Goal: Information Seeking & Learning: Understand process/instructions

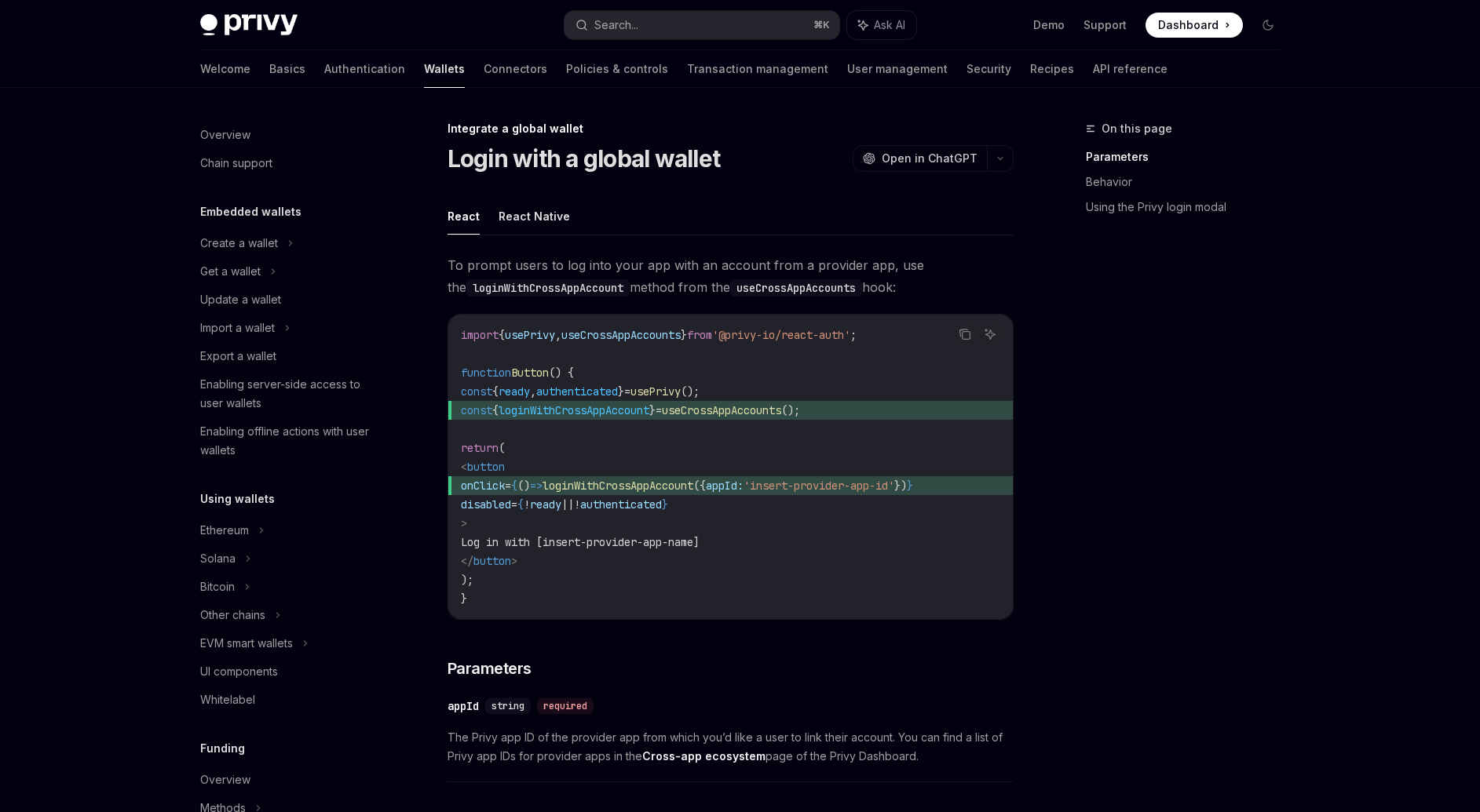
scroll to position [48, 0]
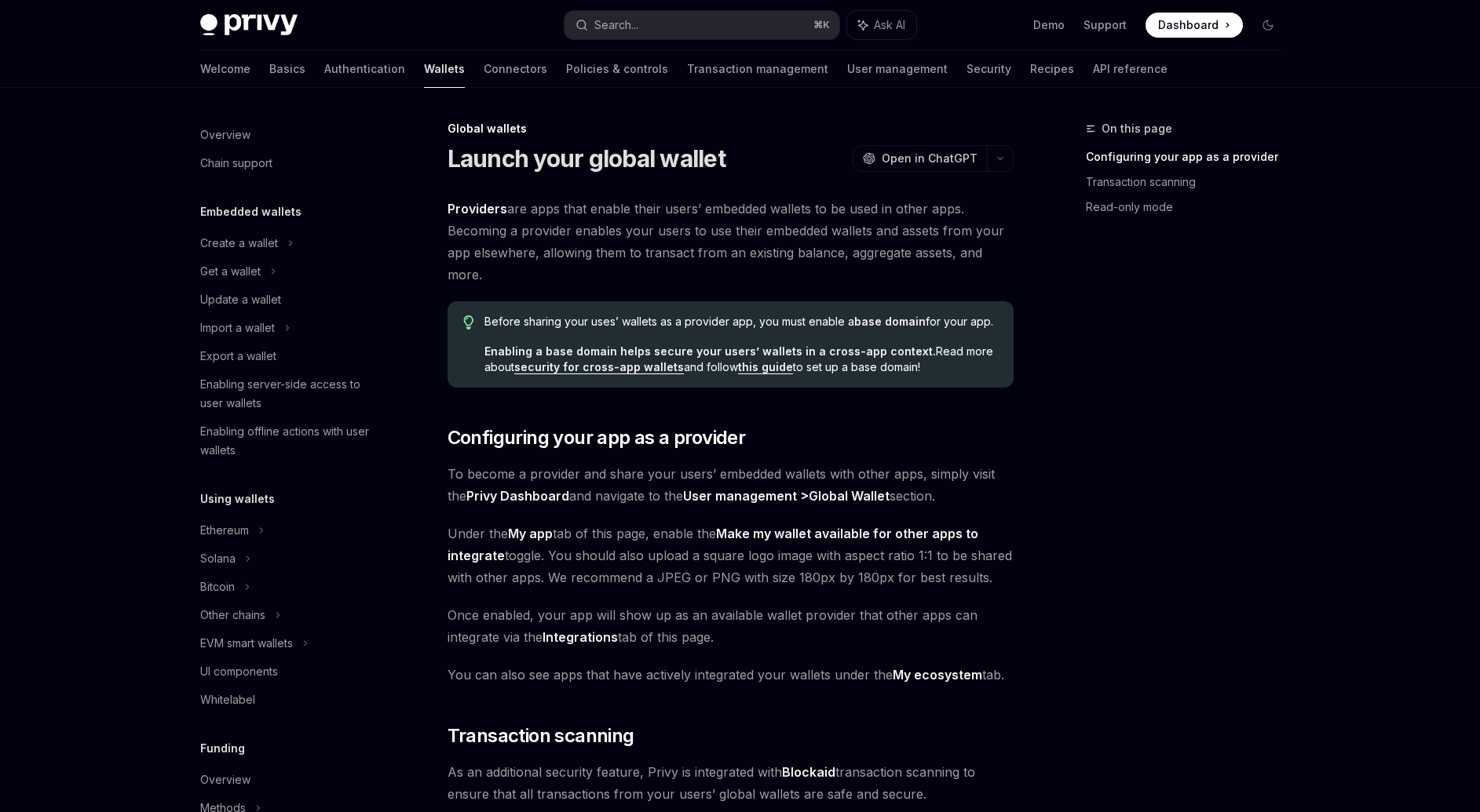
click at [497, 474] on span "To become a provider and share your users’ embedded wallets with other apps, si…" at bounding box center [730, 484] width 566 height 44
drag, startPoint x: 435, startPoint y: 474, endPoint x: 746, endPoint y: 478, distance: 311.0
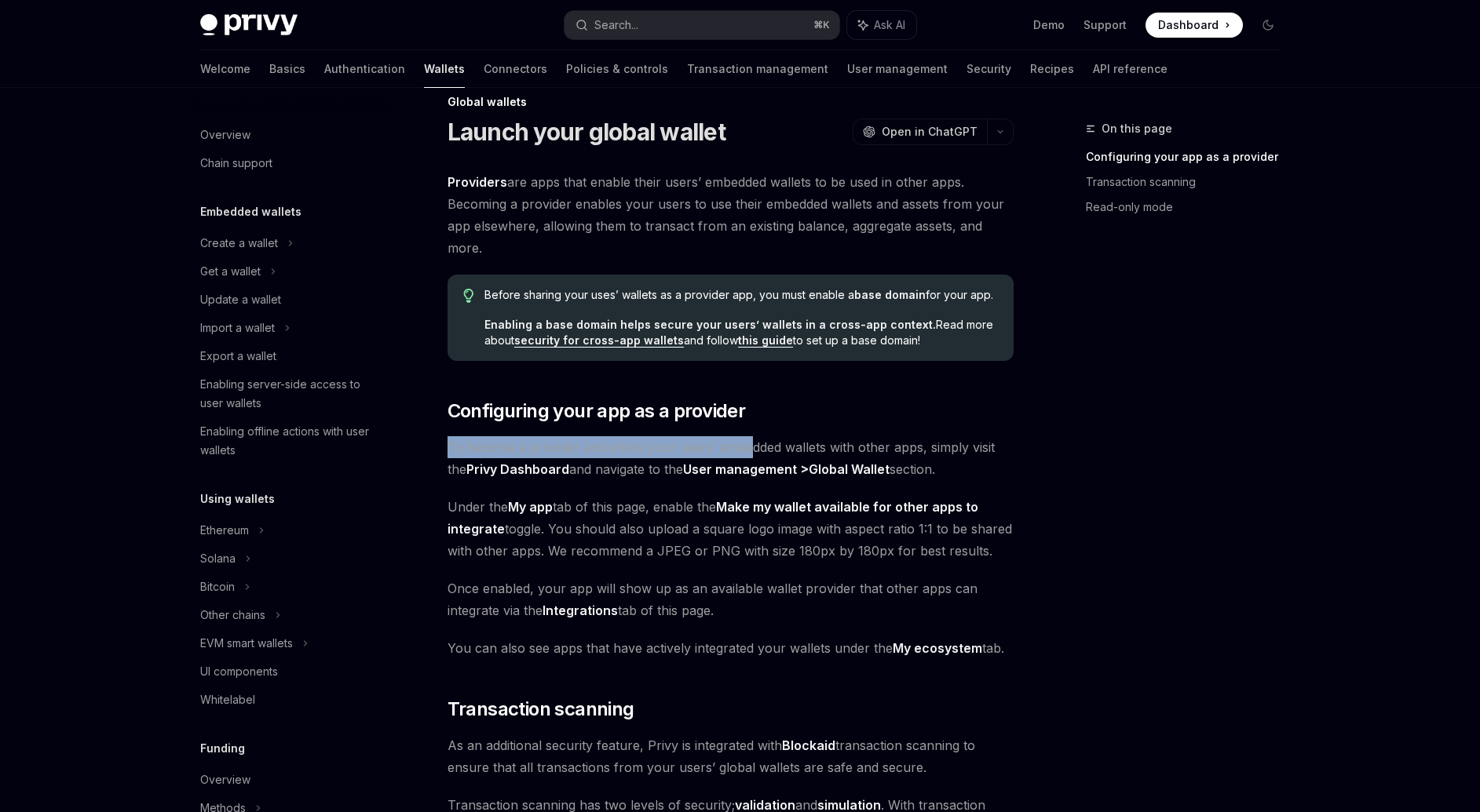
scroll to position [28, 0]
click at [504, 445] on span "To become a provider and share your users’ embedded wallets with other apps, si…" at bounding box center [730, 457] width 566 height 44
drag, startPoint x: 470, startPoint y: 445, endPoint x: 1012, endPoint y: 451, distance: 542.0
click at [1012, 451] on span "To become a provider and share your users’ embedded wallets with other apps, si…" at bounding box center [730, 457] width 566 height 44
drag, startPoint x: 461, startPoint y: 506, endPoint x: 574, endPoint y: 503, distance: 113.0
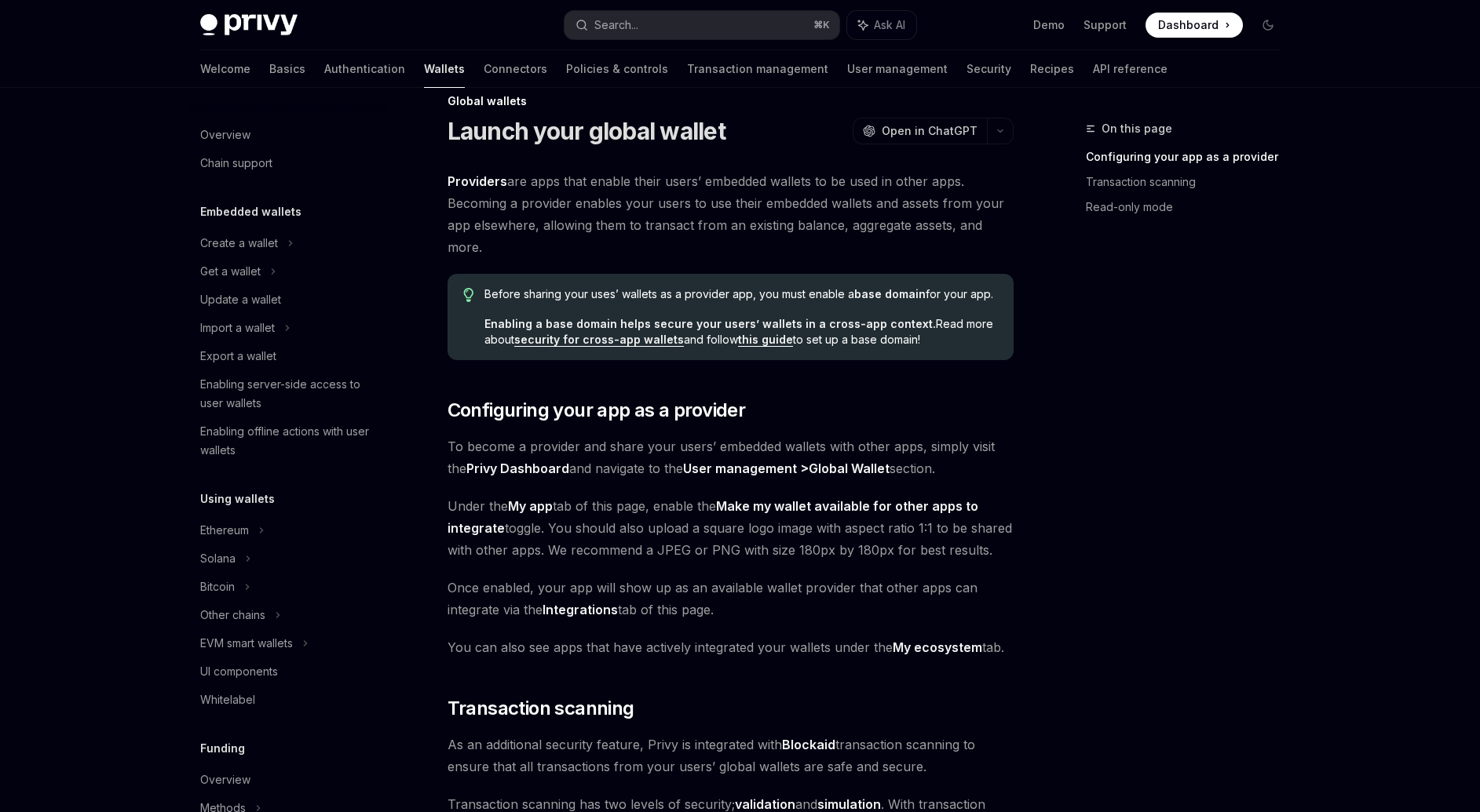
click at [599, 506] on span "Under the My app tab of this page, enable the Make my wallet available for othe…" at bounding box center [730, 528] width 566 height 66
drag, startPoint x: 609, startPoint y: 506, endPoint x: 881, endPoint y: 506, distance: 272.0
click at [990, 512] on span "Under the My app tab of this page, enable the Make my wallet available for othe…" at bounding box center [730, 528] width 566 height 66
click at [553, 523] on span "Under the My app tab of this page, enable the Make my wallet available for othe…" at bounding box center [730, 528] width 566 height 66
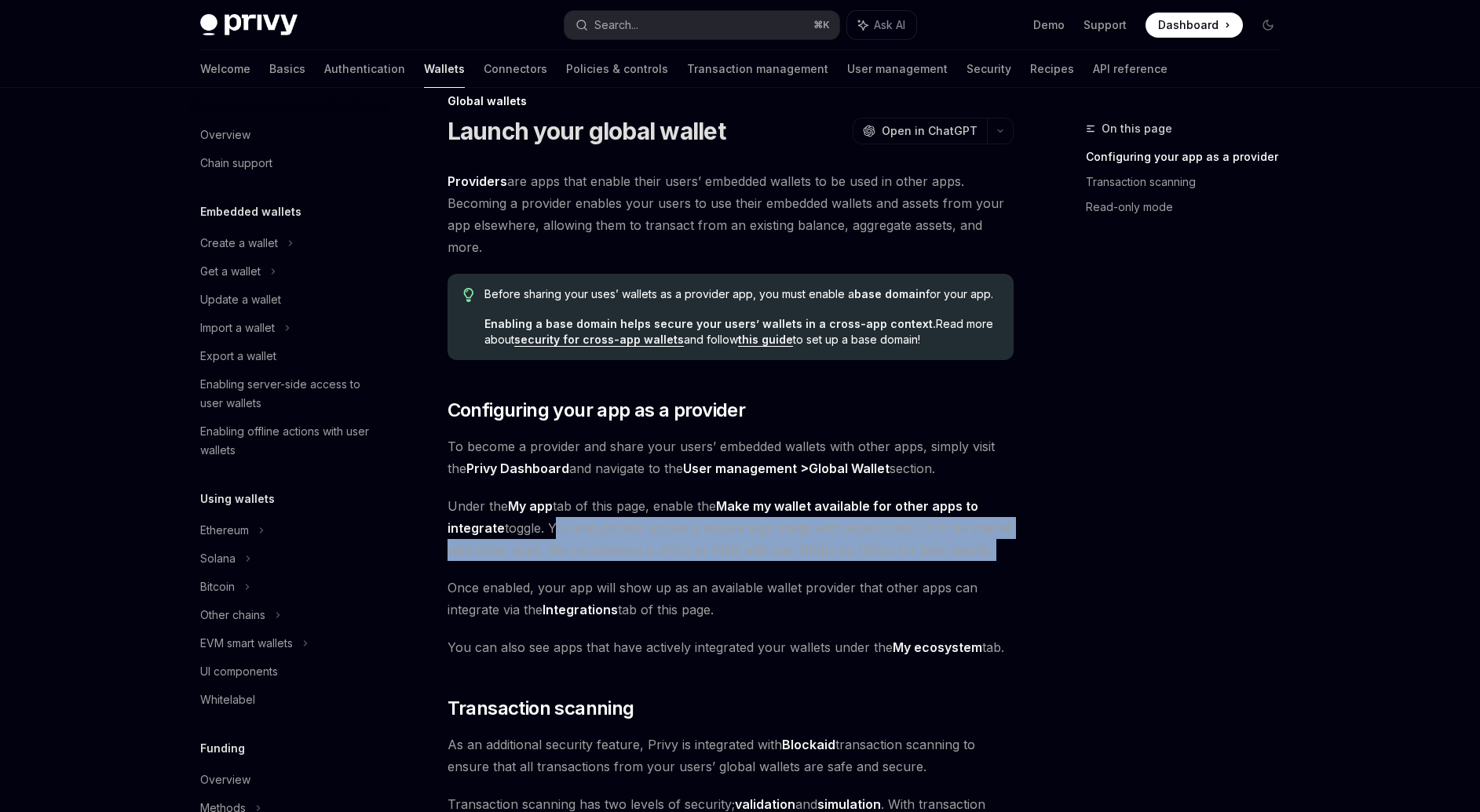
drag, startPoint x: 553, startPoint y: 523, endPoint x: 999, endPoint y: 543, distance: 446.4
click at [1005, 542] on span "Under the My app tab of this page, enable the Make my wallet available for othe…" at bounding box center [730, 528] width 566 height 66
click at [574, 552] on span "Under the My app tab of this page, enable the Make my wallet available for othe…" at bounding box center [730, 528] width 566 height 66
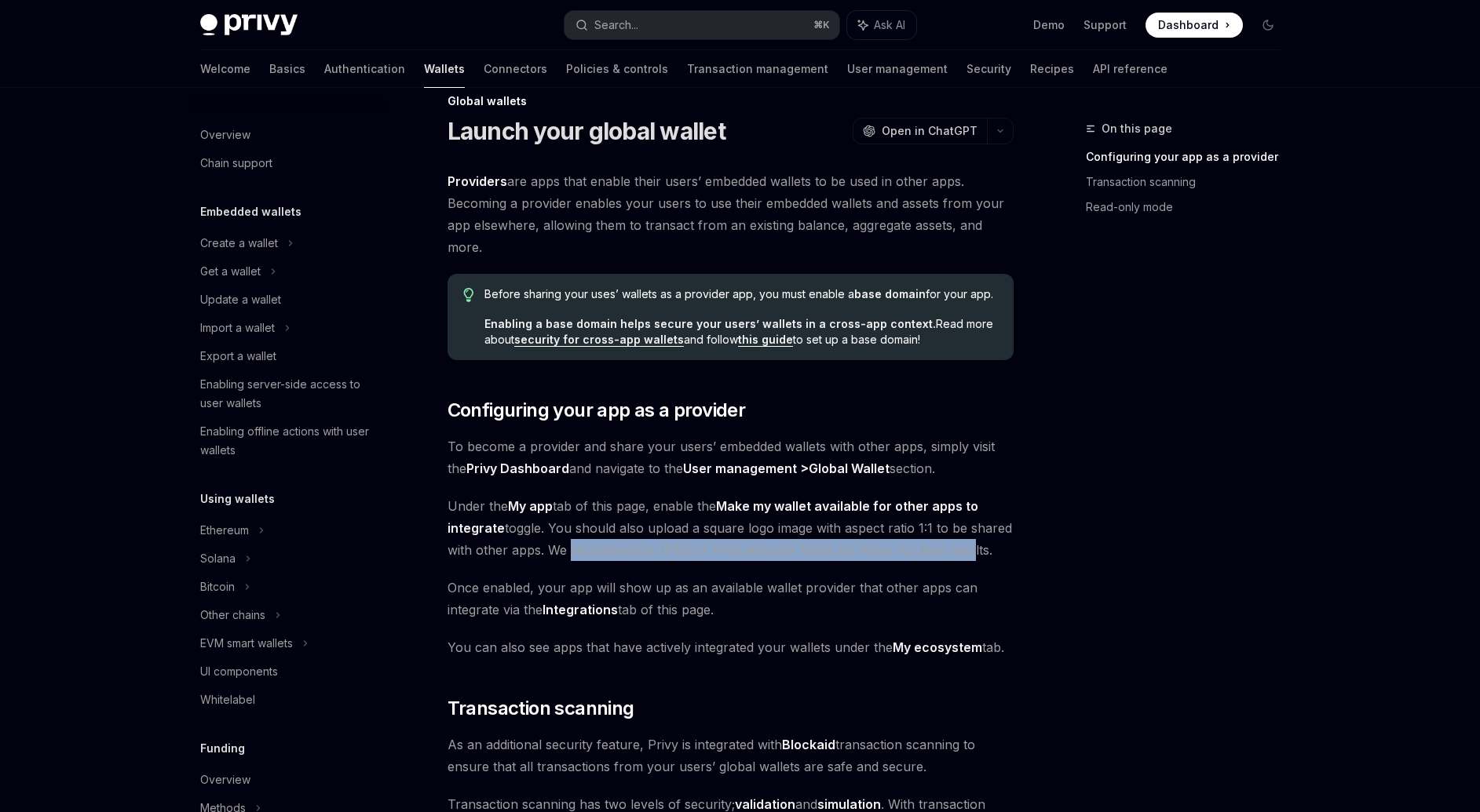
drag, startPoint x: 562, startPoint y: 552, endPoint x: 962, endPoint y: 553, distance: 400.0
click at [962, 553] on span "Under the My app tab of this page, enable the Make my wallet available for othe…" at bounding box center [730, 528] width 566 height 66
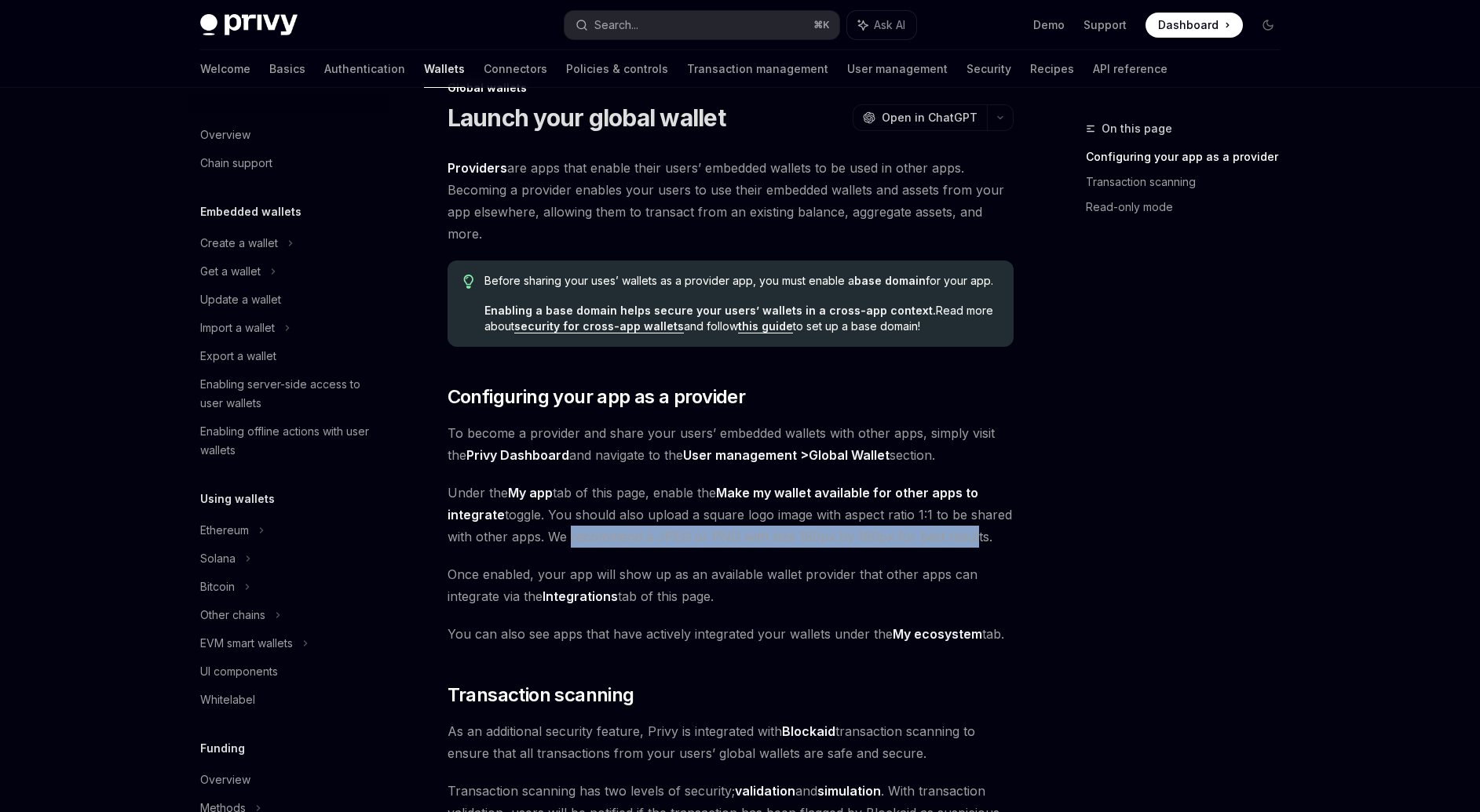
scroll to position [42, 0]
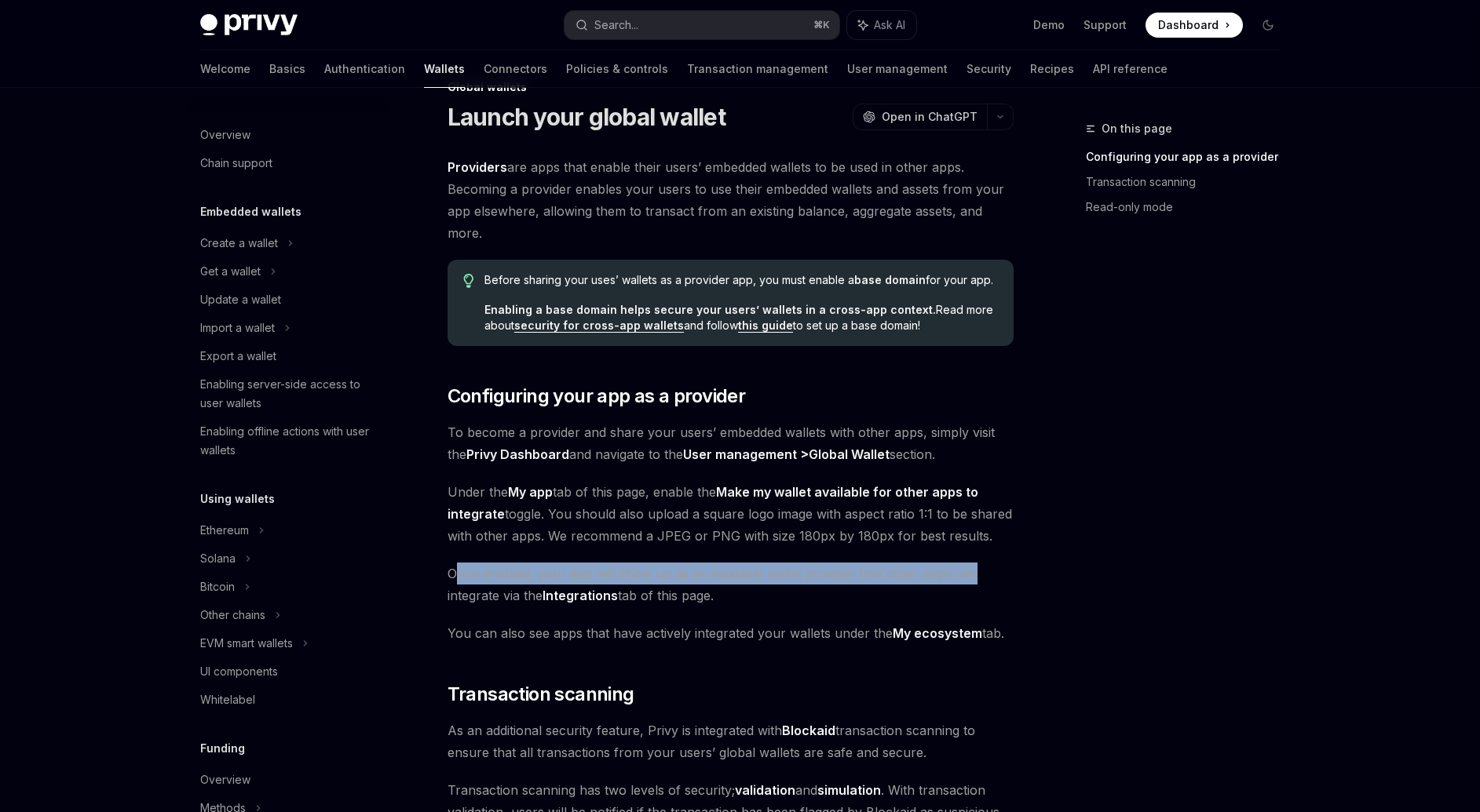
drag, startPoint x: 452, startPoint y: 578, endPoint x: 970, endPoint y: 580, distance: 518.0
click at [970, 580] on span "Once enabled, your app will show up as an available wallet provider that other …" at bounding box center [730, 584] width 566 height 44
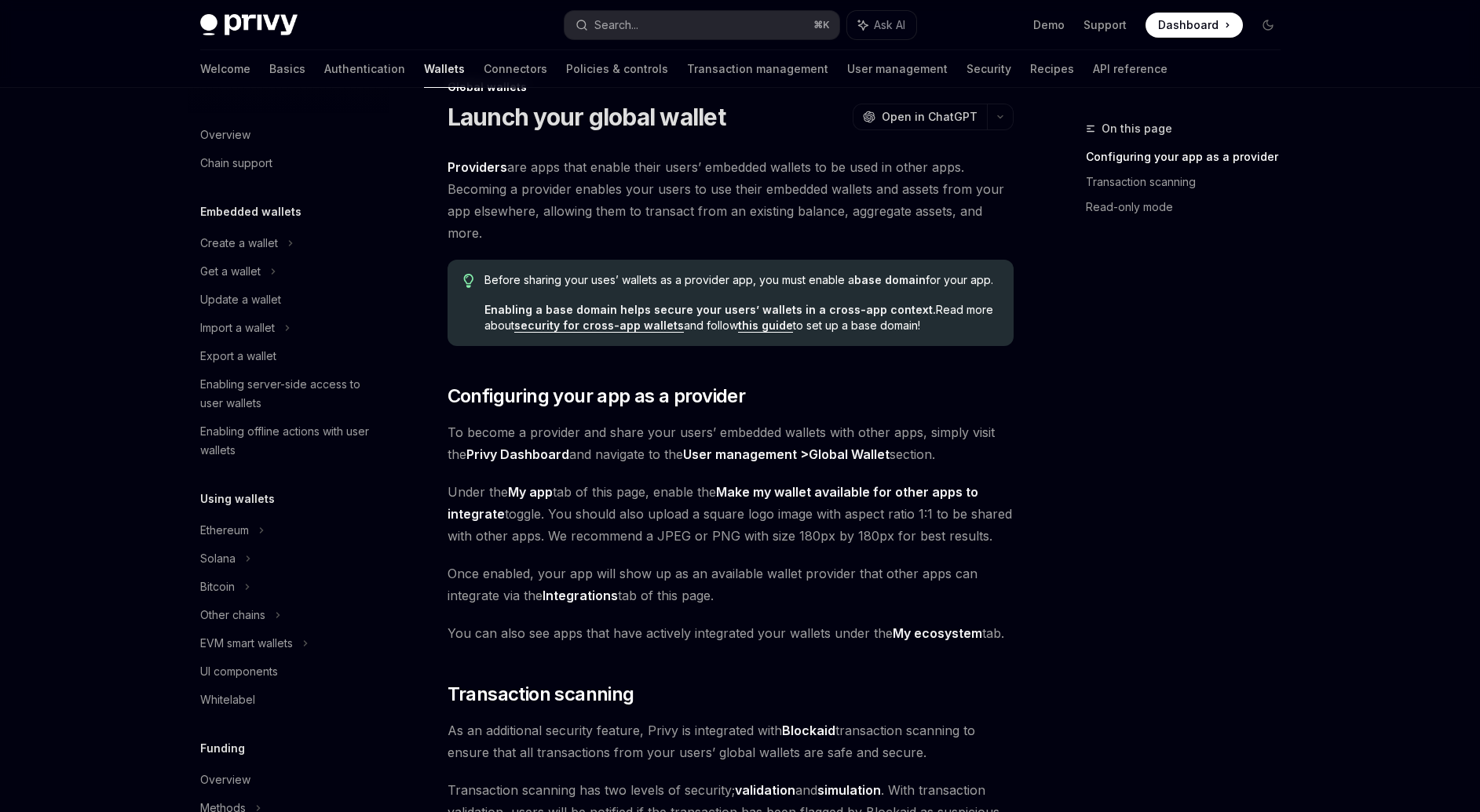
click at [466, 624] on span "You can also see apps that have actively integrated your wallets under the My e…" at bounding box center [730, 633] width 566 height 22
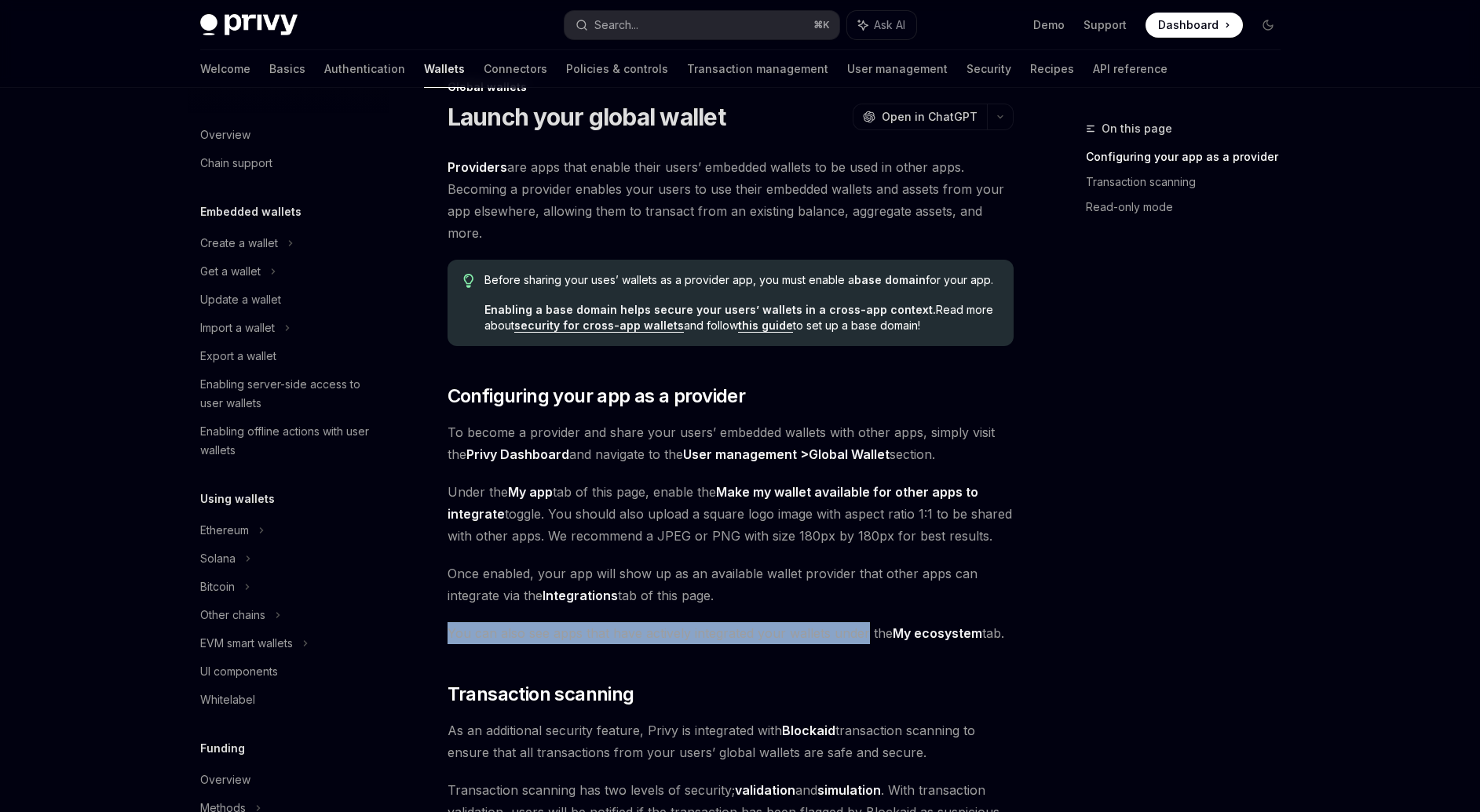
drag, startPoint x: 465, startPoint y: 624, endPoint x: 854, endPoint y: 623, distance: 389.0
click at [855, 634] on span "You can also see apps that have actively integrated your wallets under the My e…" at bounding box center [730, 633] width 566 height 22
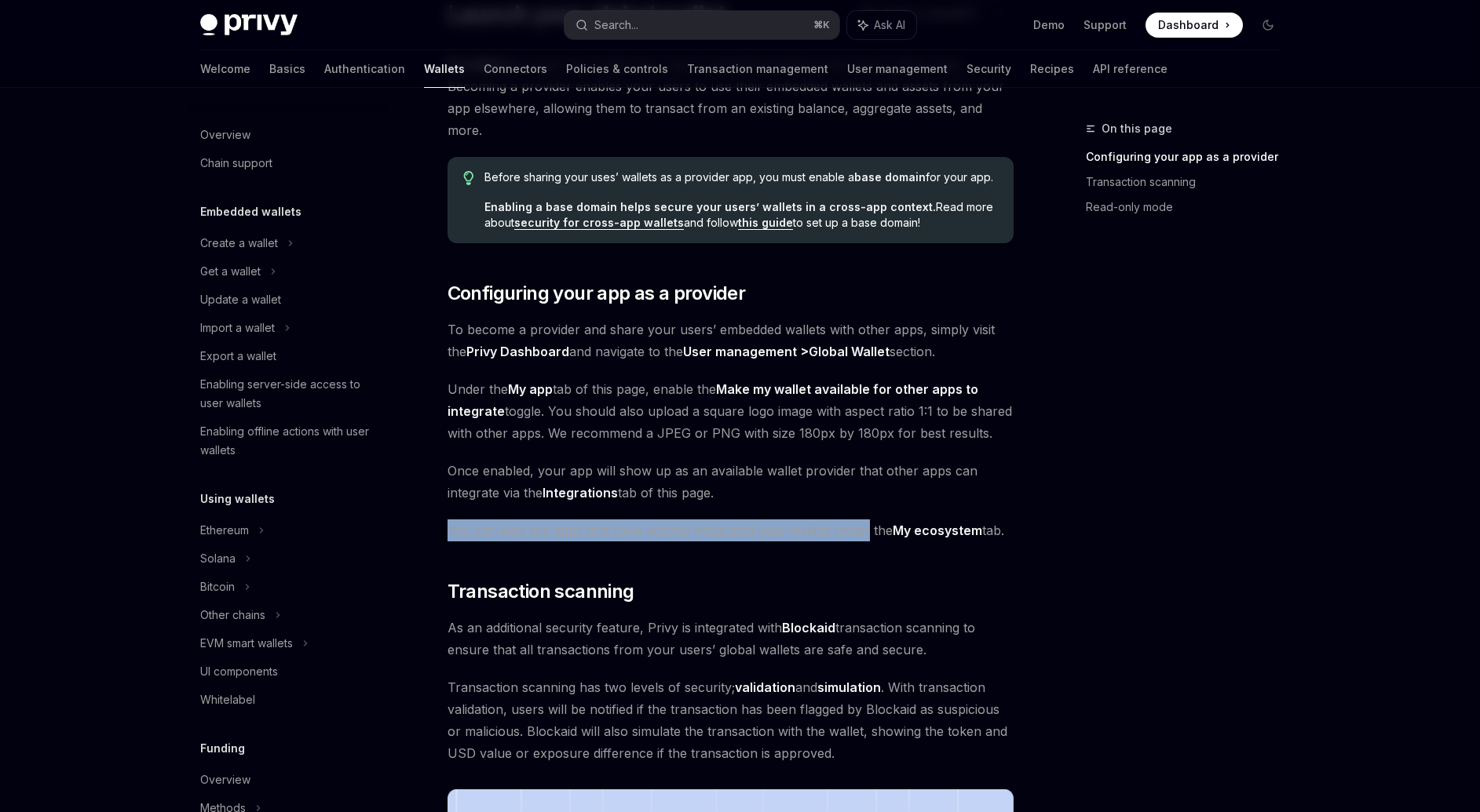
scroll to position [159, 0]
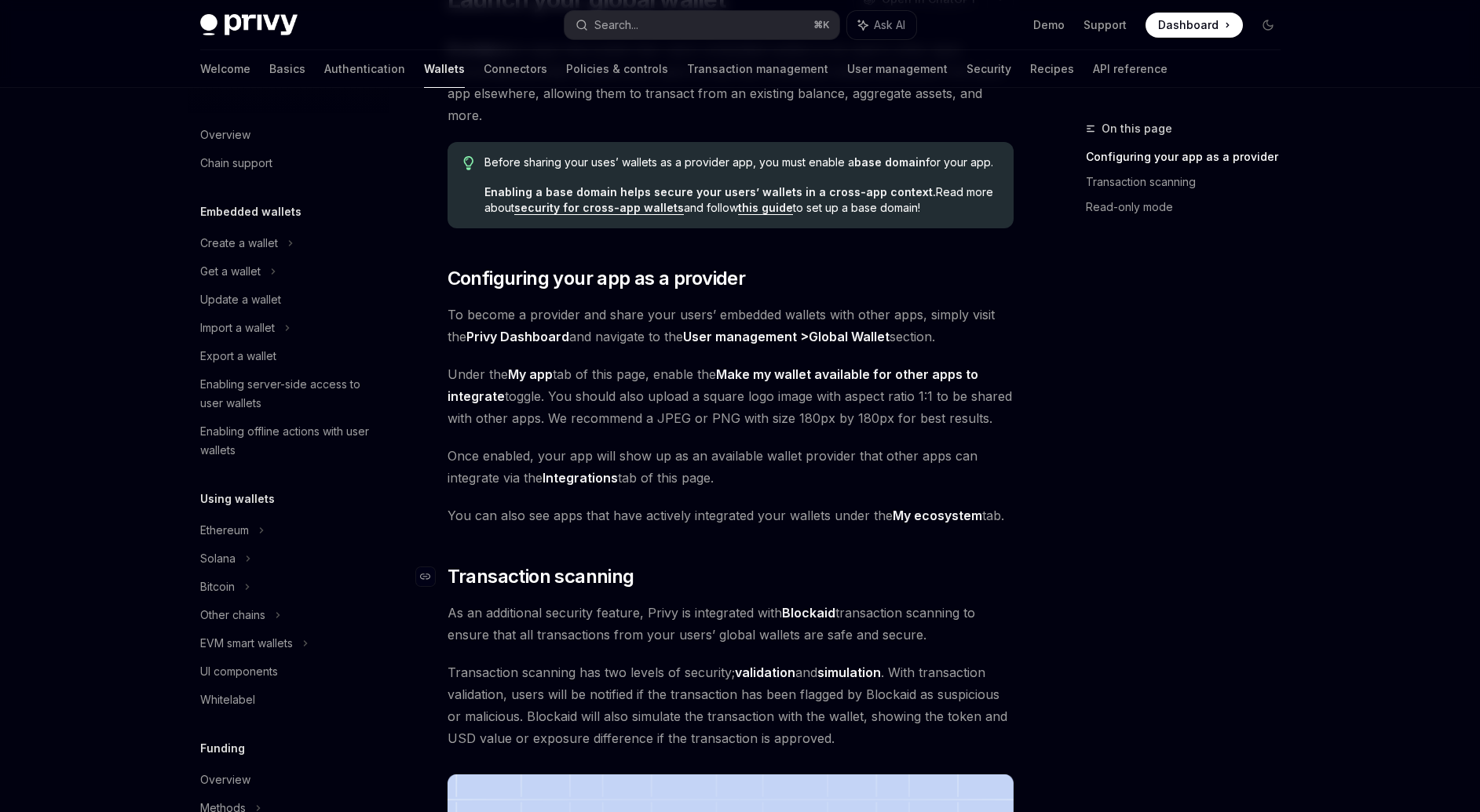
click at [775, 568] on h2 "​ Transaction scanning" at bounding box center [730, 577] width 566 height 25
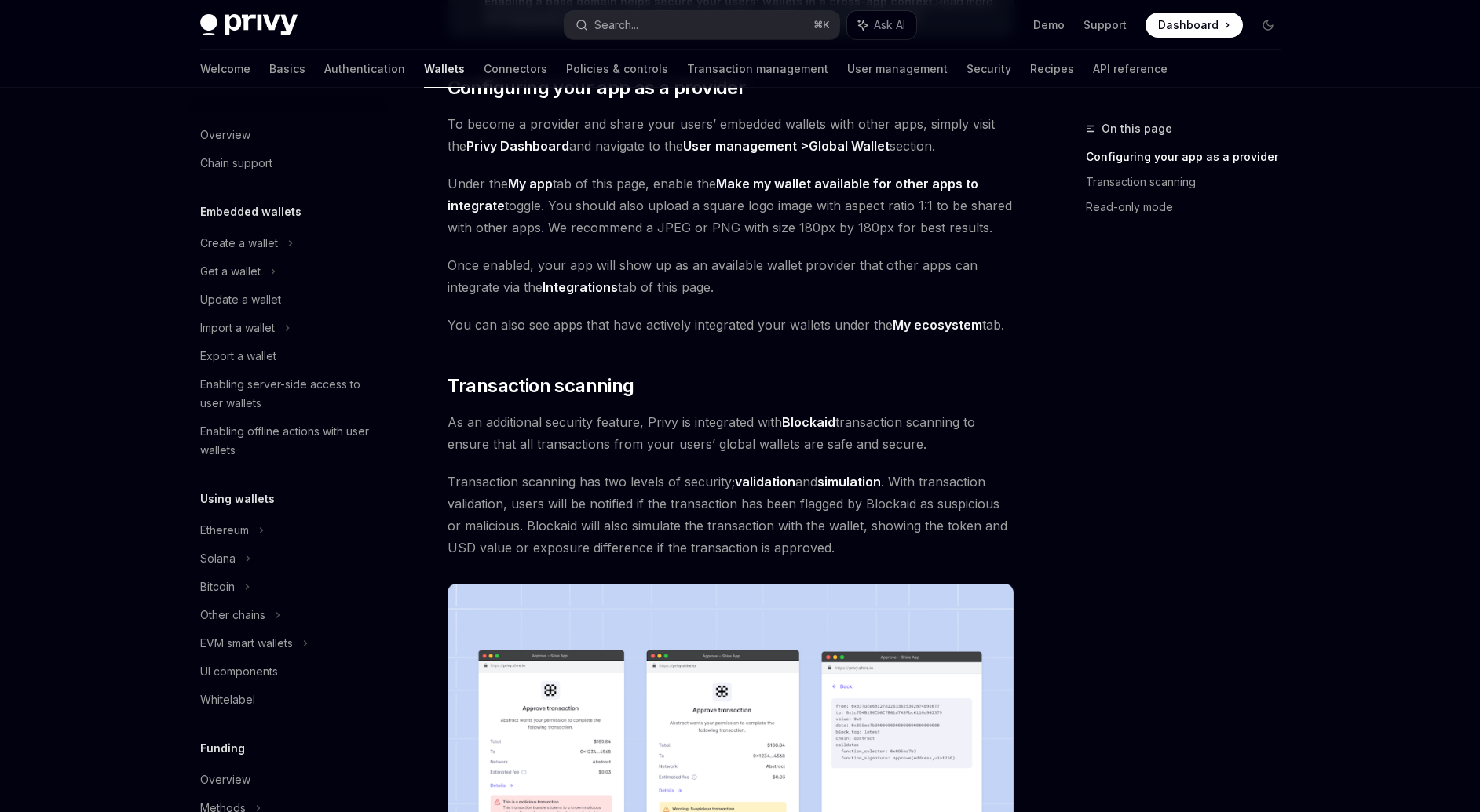
scroll to position [415, 0]
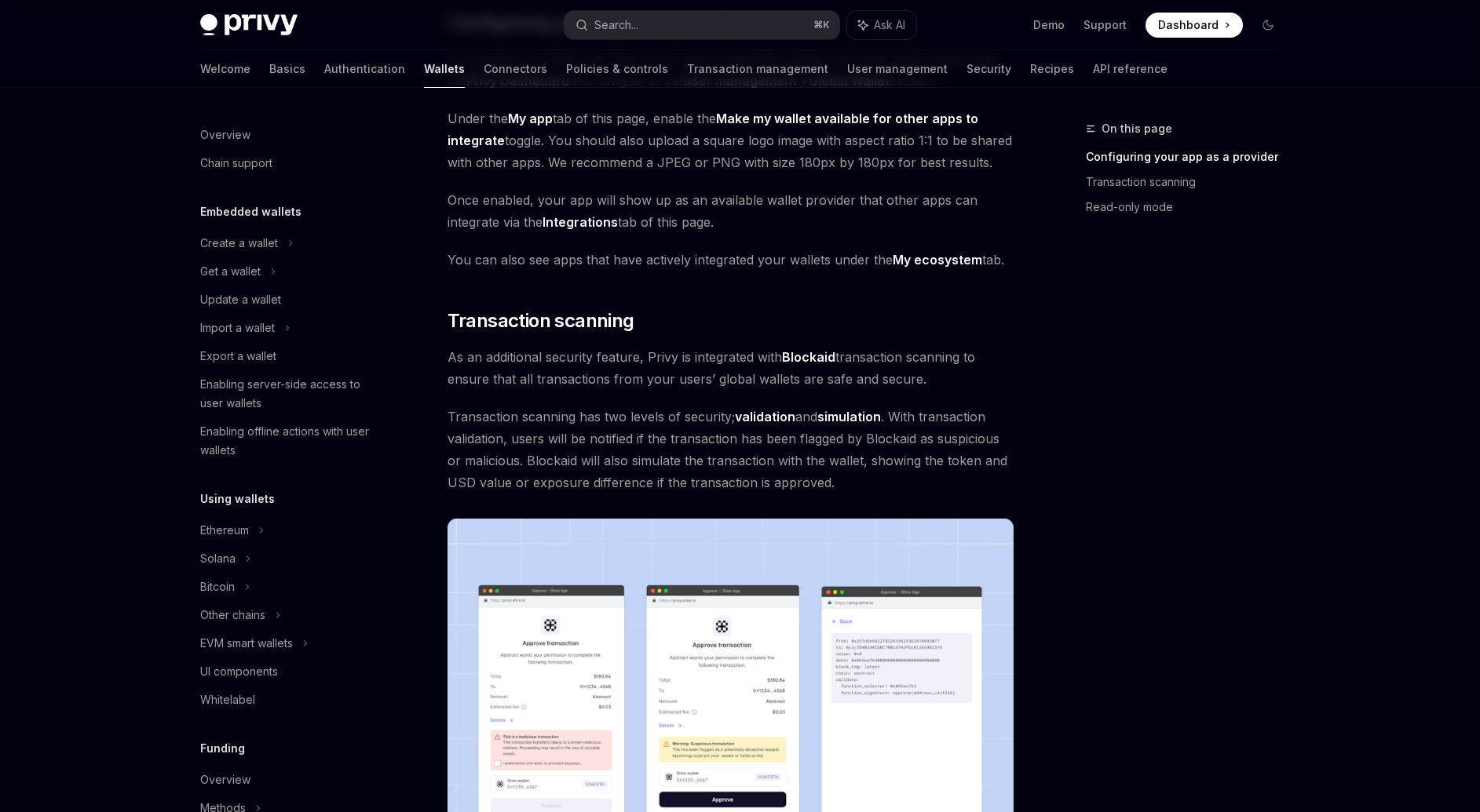
click at [452, 363] on span "As an additional security feature, Privy is integrated with Blockaid transactio…" at bounding box center [730, 367] width 566 height 44
drag, startPoint x: 452, startPoint y: 363, endPoint x: 742, endPoint y: 361, distance: 290.0
click at [741, 361] on span "As an additional security feature, Privy is integrated with Blockaid transactio…" at bounding box center [730, 367] width 566 height 44
click at [896, 356] on span "As an additional security feature, Privy is integrated with Blockaid transactio…" at bounding box center [730, 367] width 566 height 44
click at [468, 416] on span "Transaction scanning has two levels of security; validation and simulation . Wi…" at bounding box center [730, 449] width 566 height 88
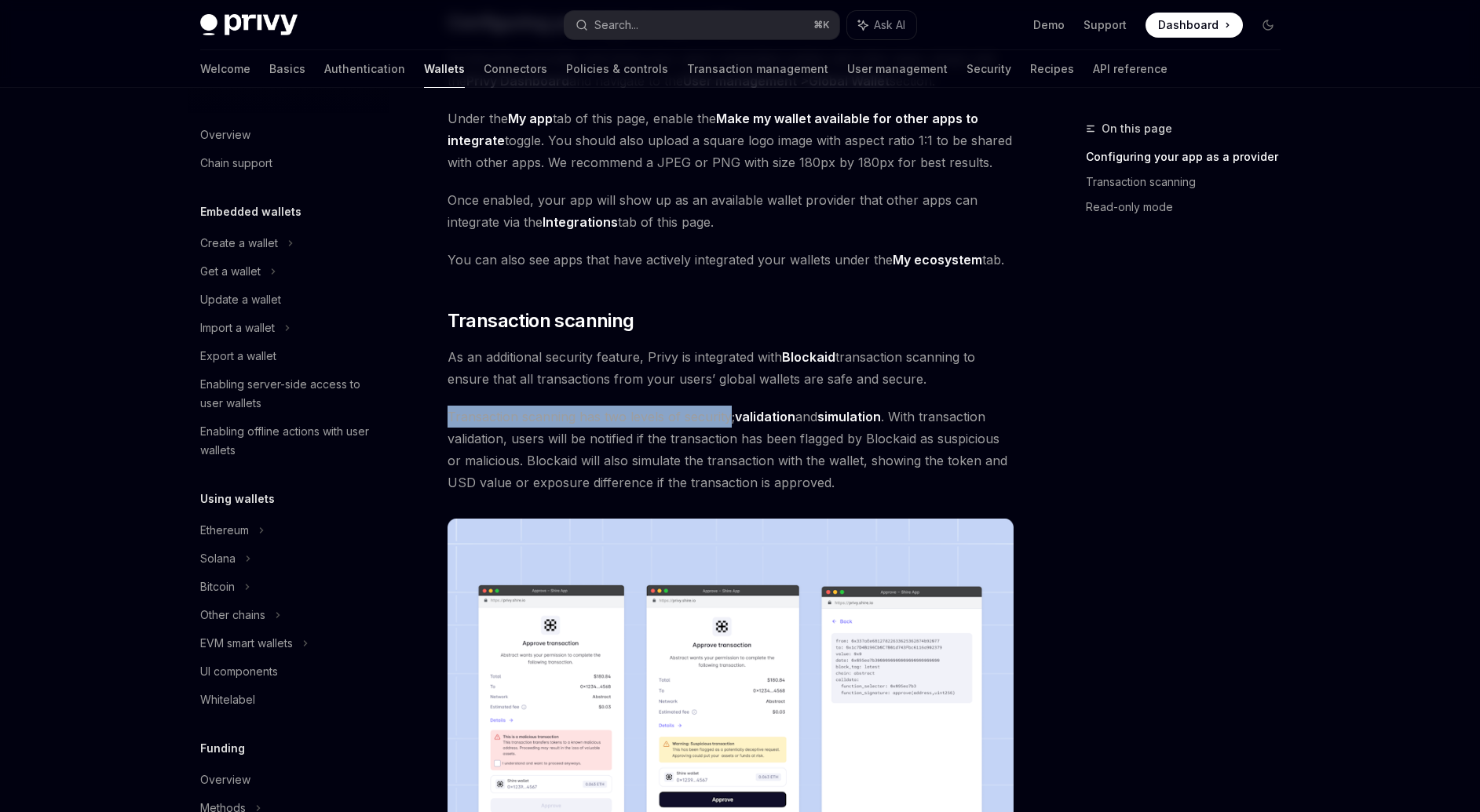
drag, startPoint x: 468, startPoint y: 416, endPoint x: 707, endPoint y: 414, distance: 239.0
click at [707, 414] on span "Transaction scanning has two levels of security; validation and simulation . Wi…" at bounding box center [730, 449] width 566 height 88
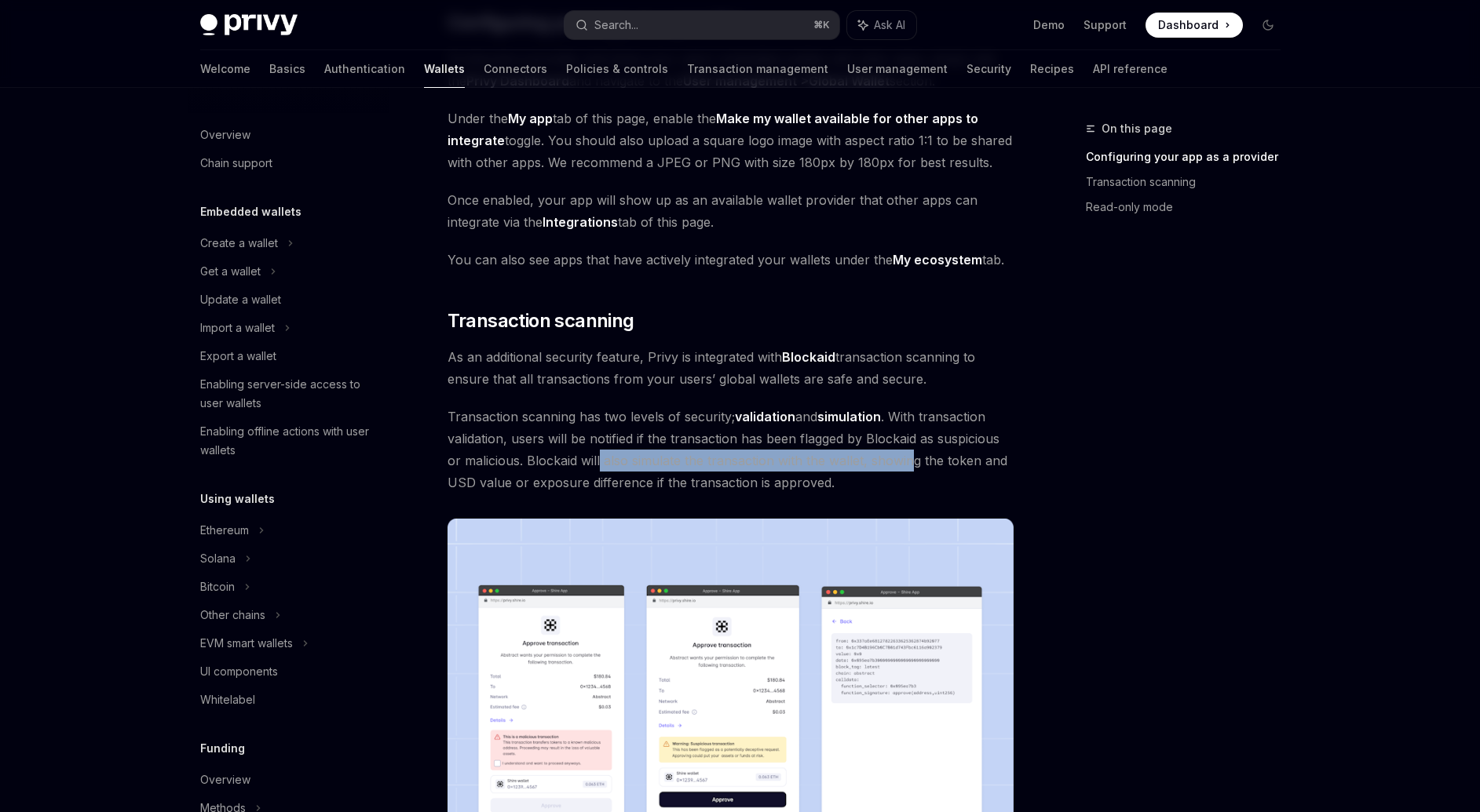
drag, startPoint x: 643, startPoint y: 465, endPoint x: 913, endPoint y: 463, distance: 270.0
click at [913, 463] on span "Transaction scanning has two levels of security; validation and simulation . Wi…" at bounding box center [730, 449] width 566 height 88
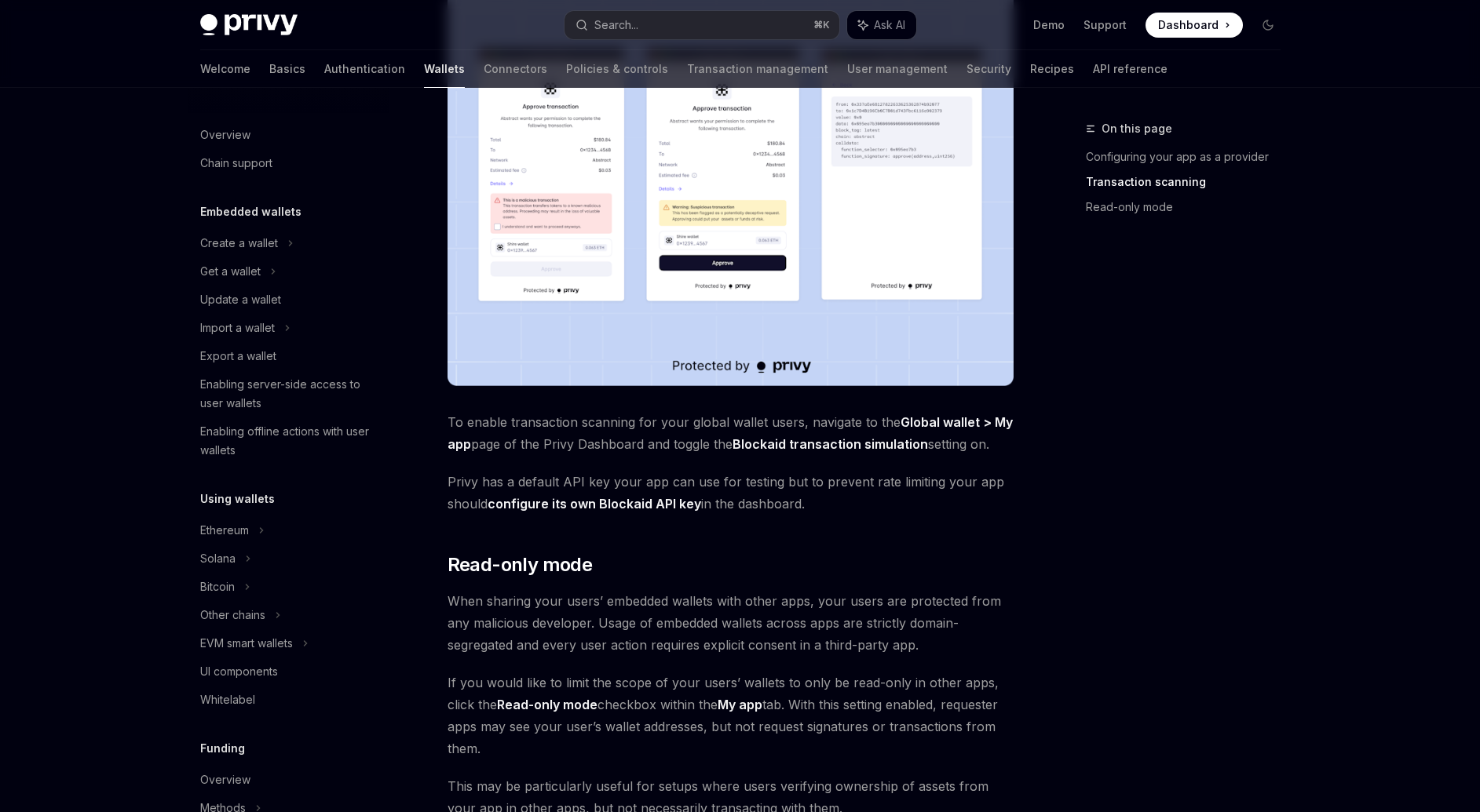
scroll to position [952, 0]
click at [449, 428] on span "To enable transaction scanning for your global wallet users, navigate to the Gl…" at bounding box center [730, 431] width 566 height 44
drag, startPoint x: 449, startPoint y: 428, endPoint x: 641, endPoint y: 429, distance: 192.0
click at [640, 429] on span "To enable transaction scanning for your global wallet users, navigate to the Gl…" at bounding box center [730, 431] width 566 height 44
click at [448, 428] on span "To enable transaction scanning for your global wallet users, navigate to the Gl…" at bounding box center [730, 431] width 566 height 44
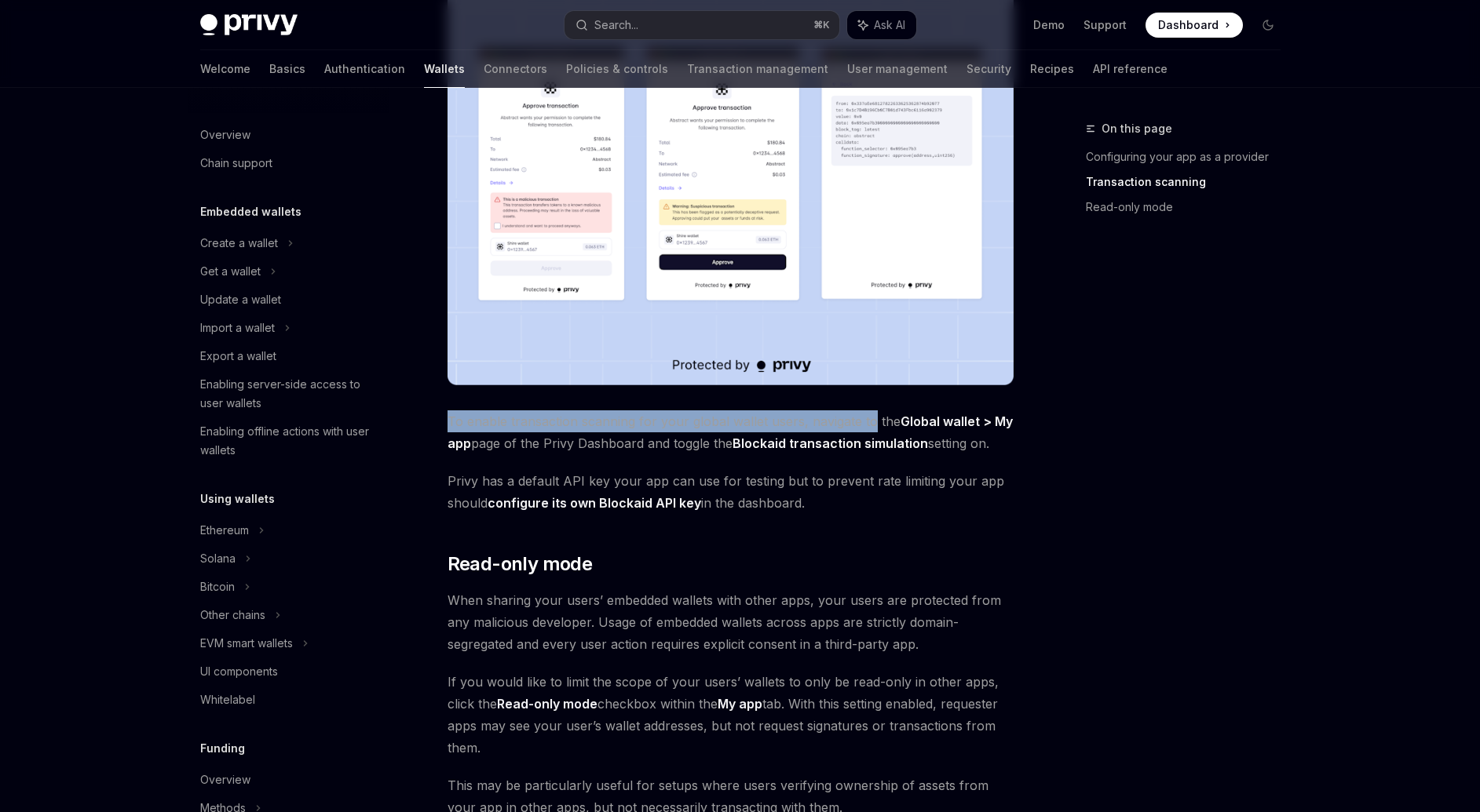
drag, startPoint x: 447, startPoint y: 428, endPoint x: 864, endPoint y: 429, distance: 417.0
click at [862, 429] on span "To enable transaction scanning for your global wallet users, navigate to the Gl…" at bounding box center [730, 431] width 566 height 44
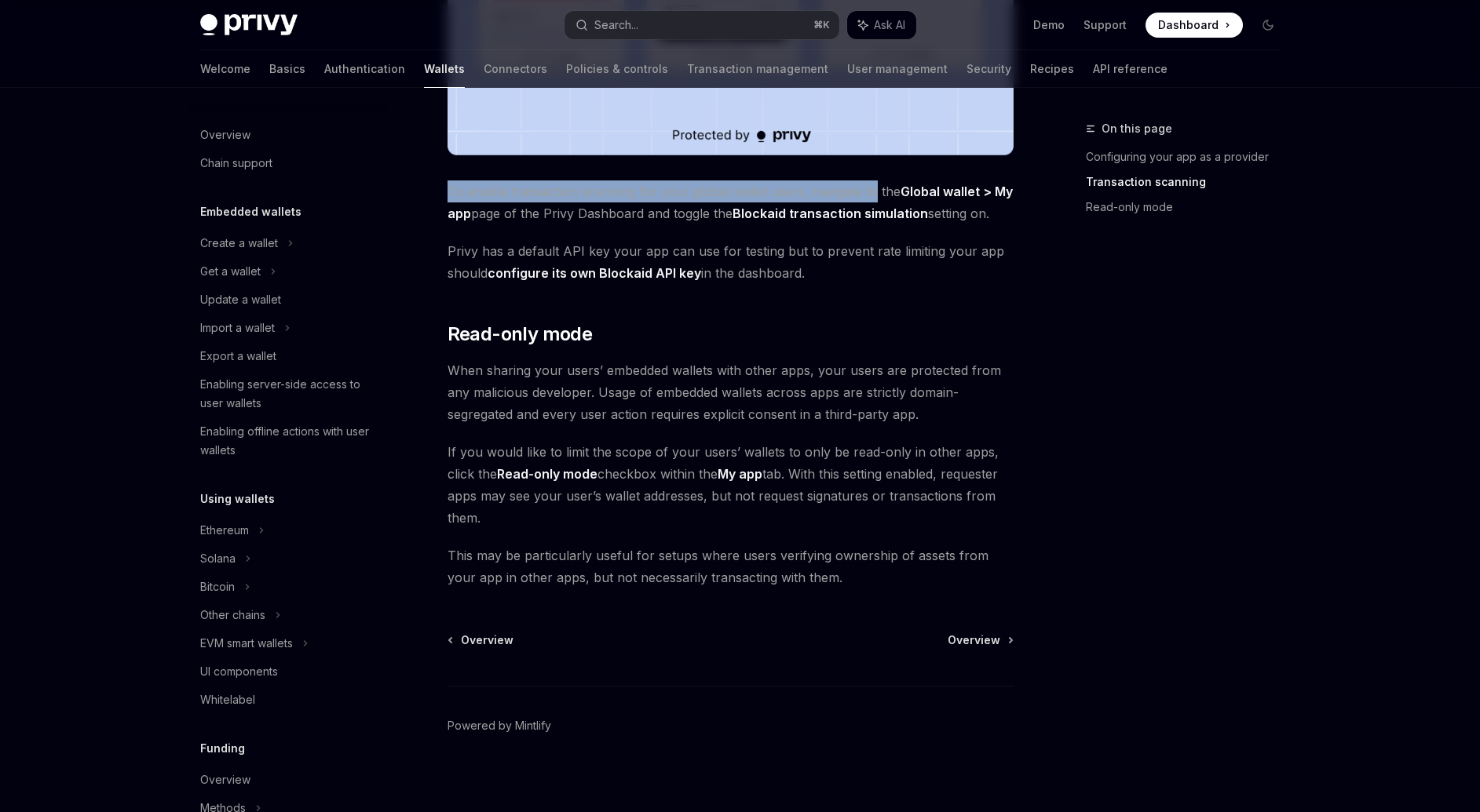
scroll to position [1192, 0]
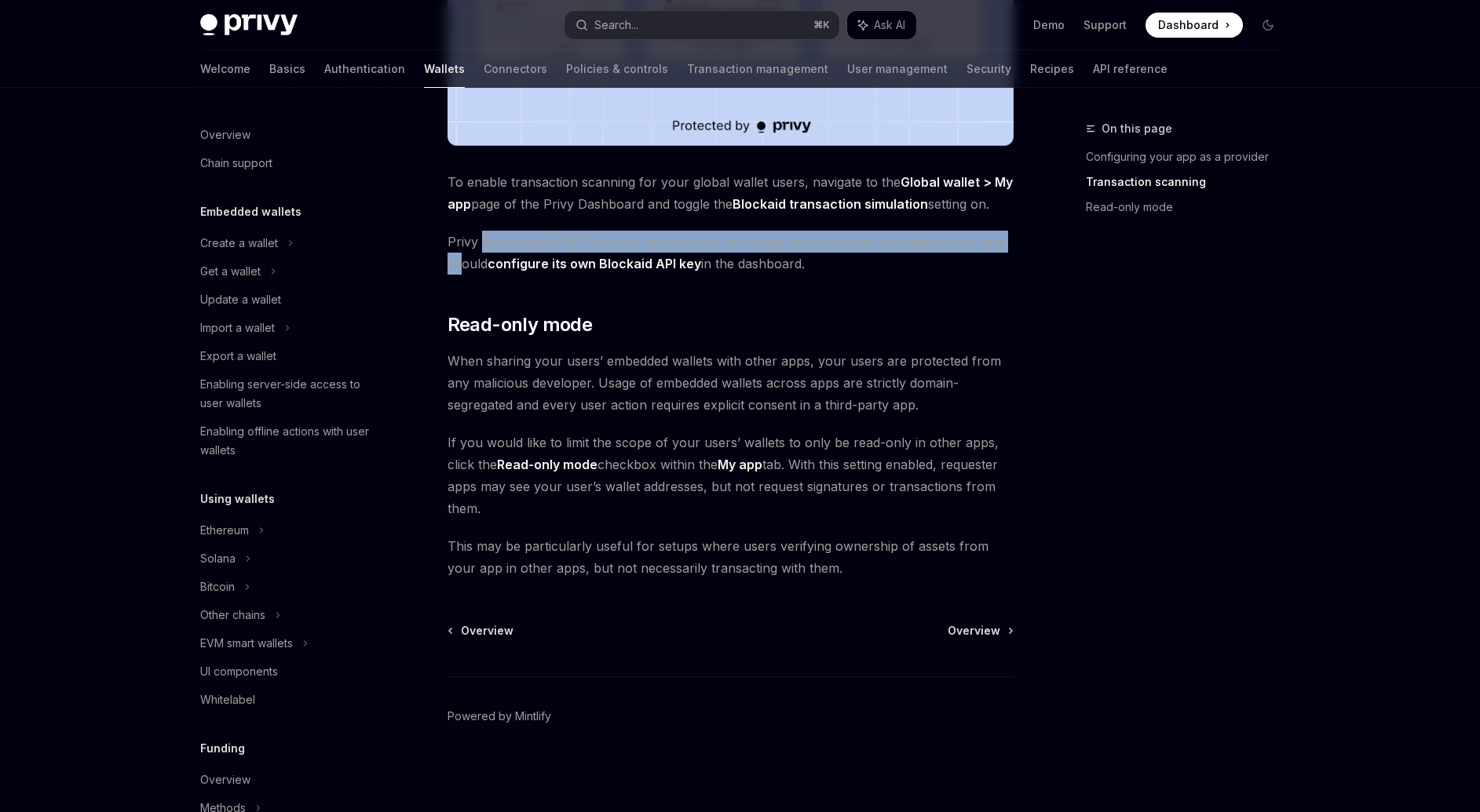
drag, startPoint x: 461, startPoint y: 254, endPoint x: 487, endPoint y: 251, distance: 26.2
click at [482, 252] on span "Privy has a default API key your app can use for testing but to prevent rate li…" at bounding box center [730, 252] width 566 height 44
drag, startPoint x: 661, startPoint y: 242, endPoint x: 681, endPoint y: 241, distance: 20.0
click at [661, 242] on span "Privy has a default API key your app can use for testing but to prevent rate li…" at bounding box center [730, 252] width 566 height 44
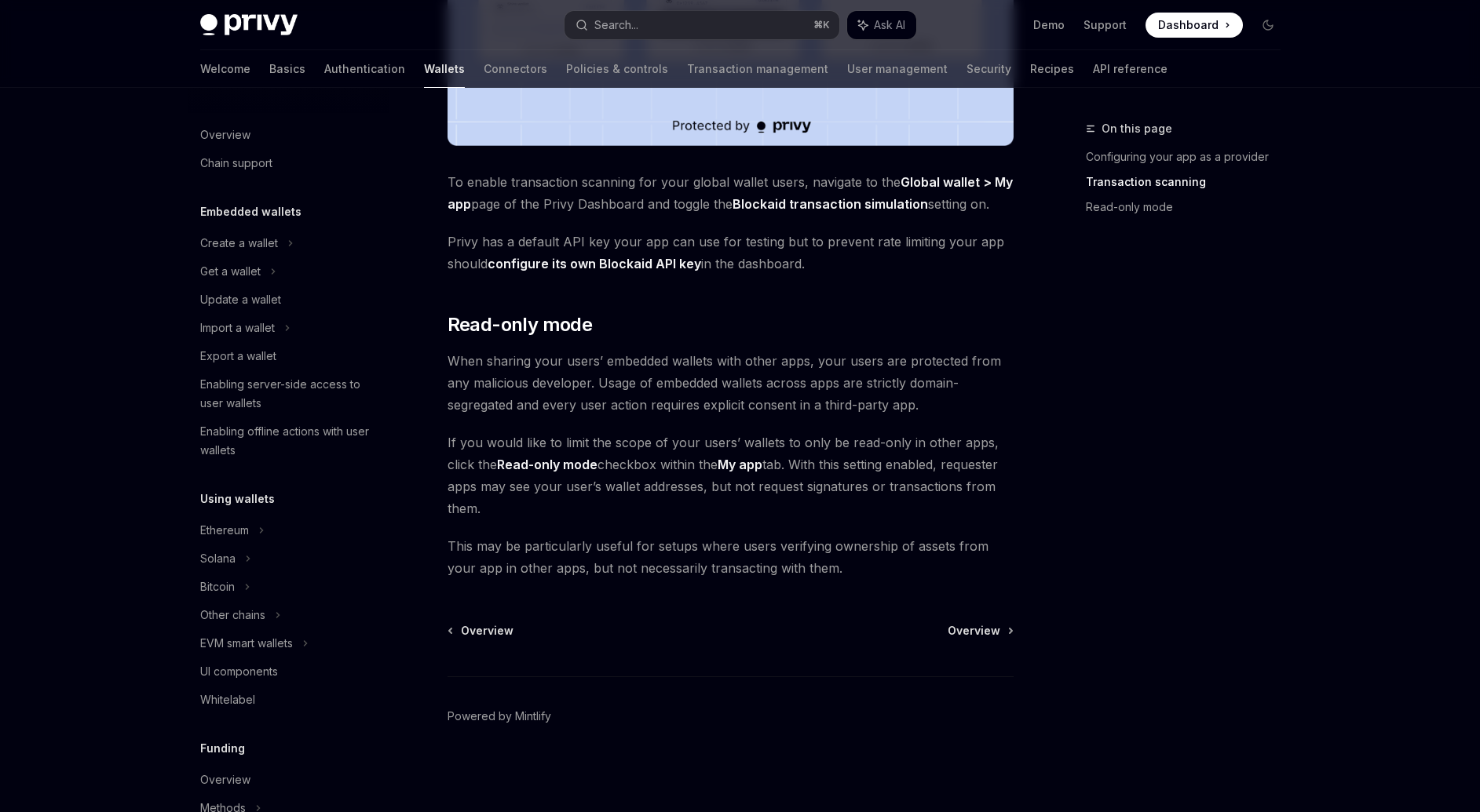
click at [458, 364] on span "When sharing your users’ embedded wallets with other apps, your users are prote…" at bounding box center [730, 383] width 566 height 66
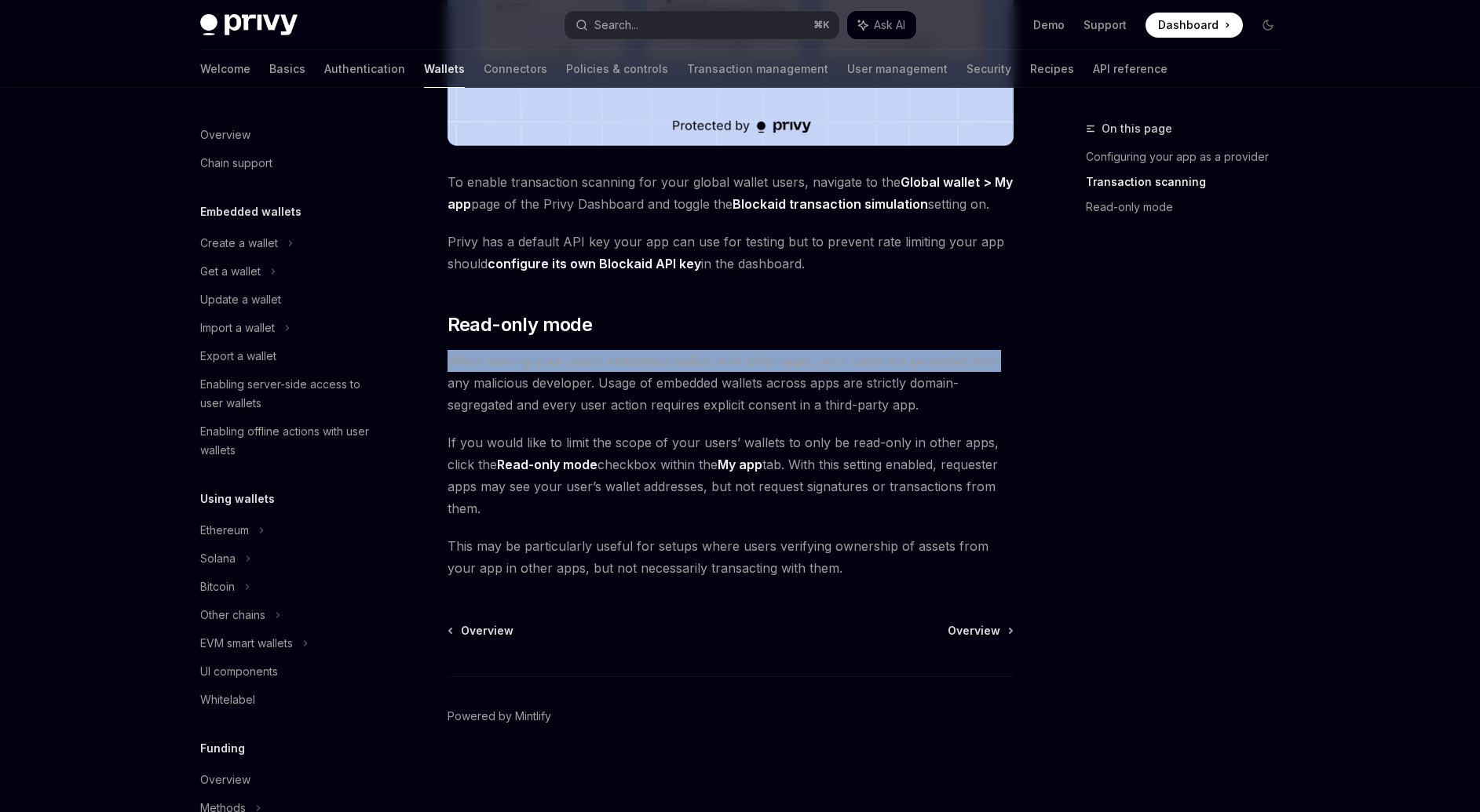
drag, startPoint x: 458, startPoint y: 364, endPoint x: 1000, endPoint y: 357, distance: 542.0
click at [999, 356] on span "When sharing your users’ embedded wallets with other apps, your users are prote…" at bounding box center [730, 383] width 566 height 66
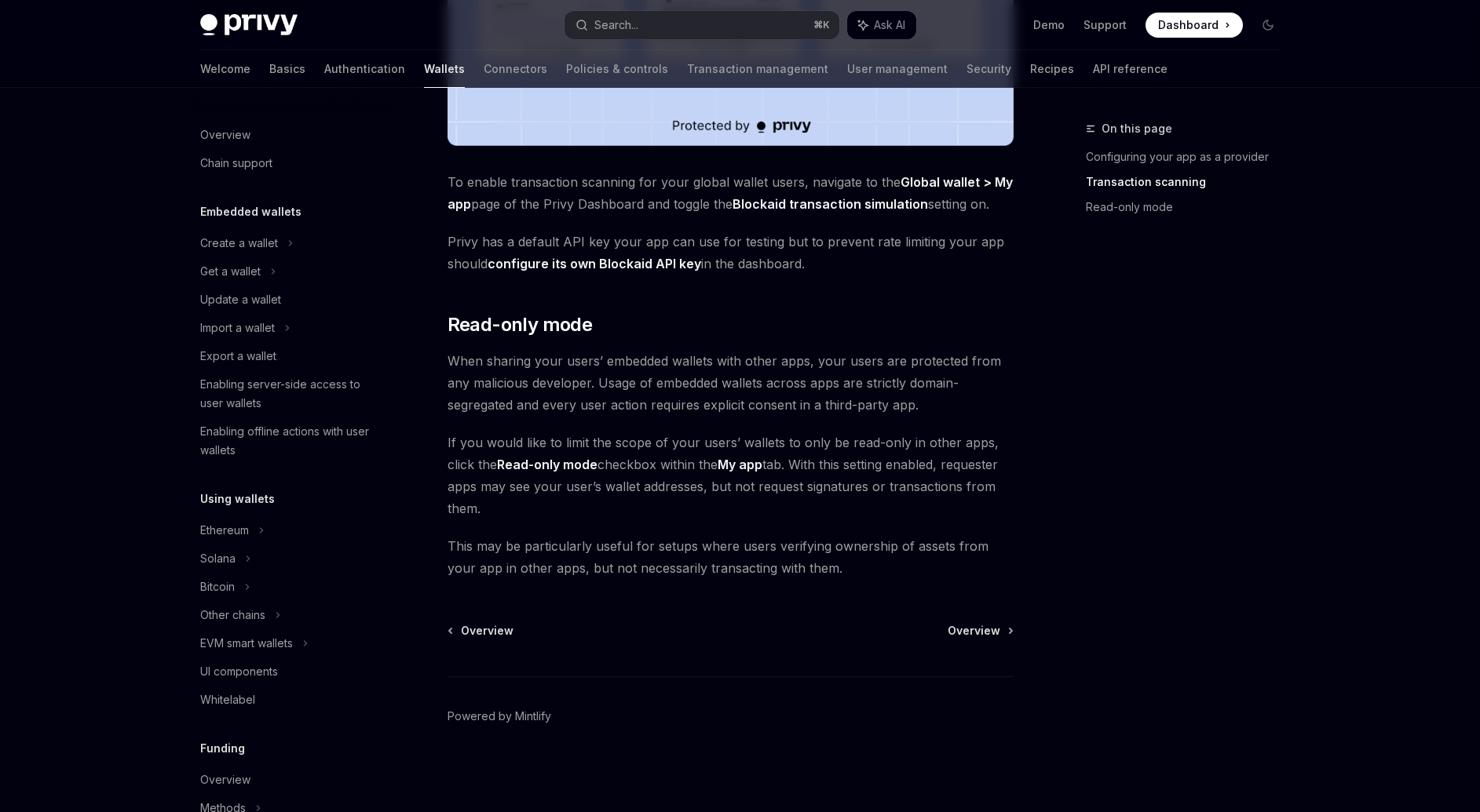
drag, startPoint x: 438, startPoint y: 386, endPoint x: 576, endPoint y: 386, distance: 138.0
click at [612, 385] on span "When sharing your users’ embedded wallets with other apps, your users are prote…" at bounding box center [730, 383] width 566 height 66
drag, startPoint x: 612, startPoint y: 385, endPoint x: 921, endPoint y: 385, distance: 309.0
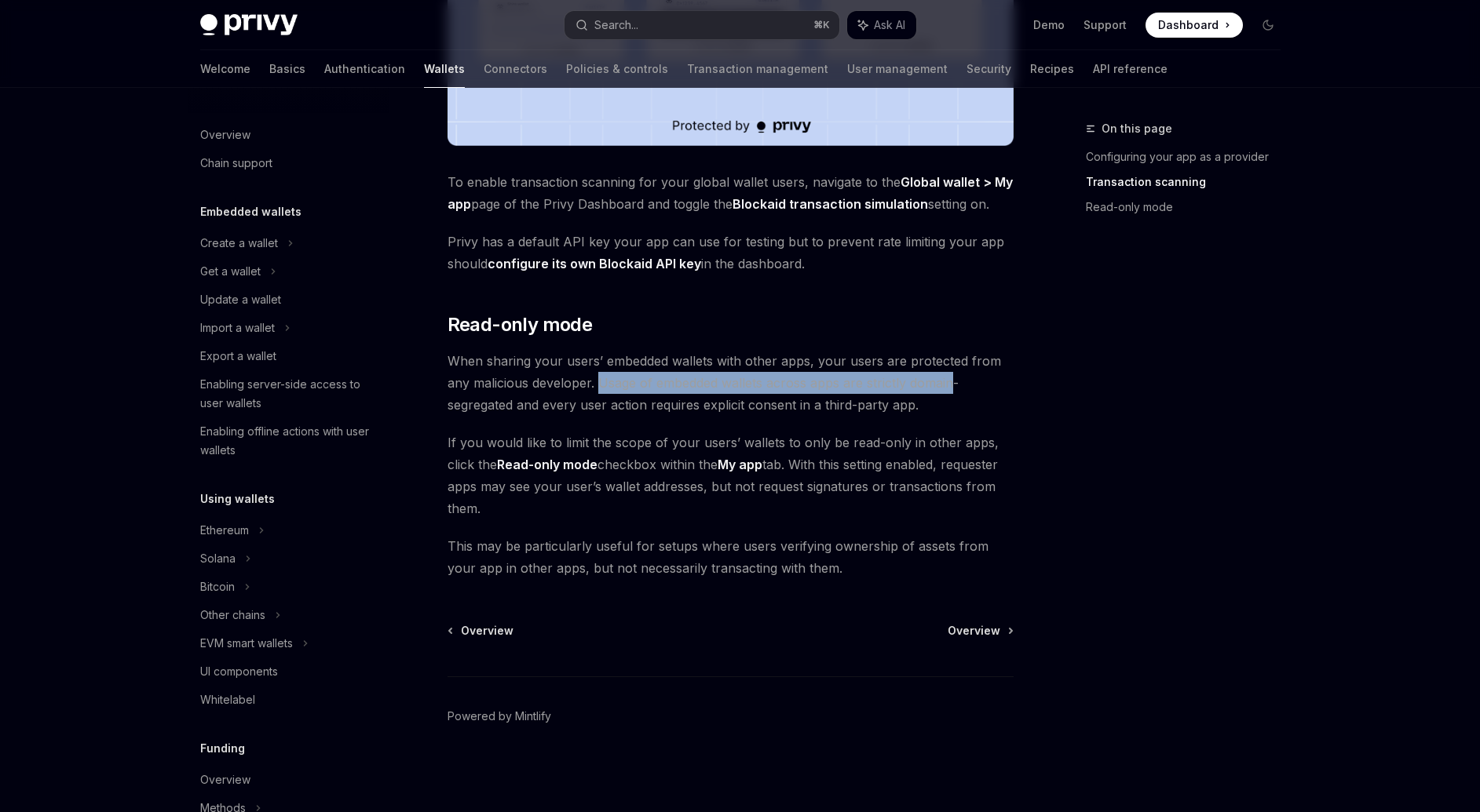
click at [921, 385] on span "When sharing your users’ embedded wallets with other apps, your users are prote…" at bounding box center [730, 383] width 566 height 66
click at [561, 410] on span "When sharing your users’ embedded wallets with other apps, your users are prote…" at bounding box center [730, 383] width 566 height 66
click at [562, 410] on span "When sharing your users’ embedded wallets with other apps, your users are prote…" at bounding box center [730, 383] width 566 height 66
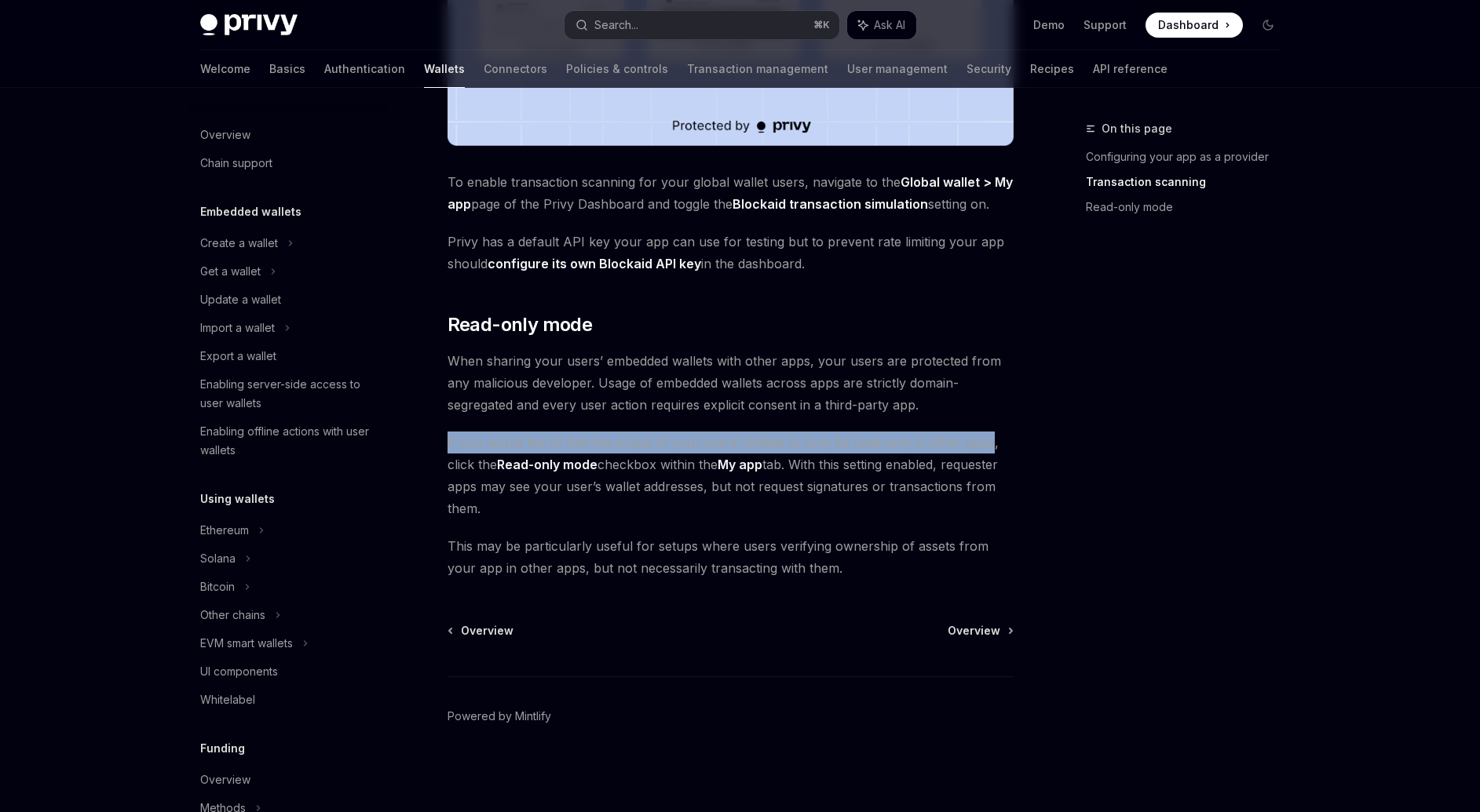
drag, startPoint x: 444, startPoint y: 449, endPoint x: 777, endPoint y: 456, distance: 333.1
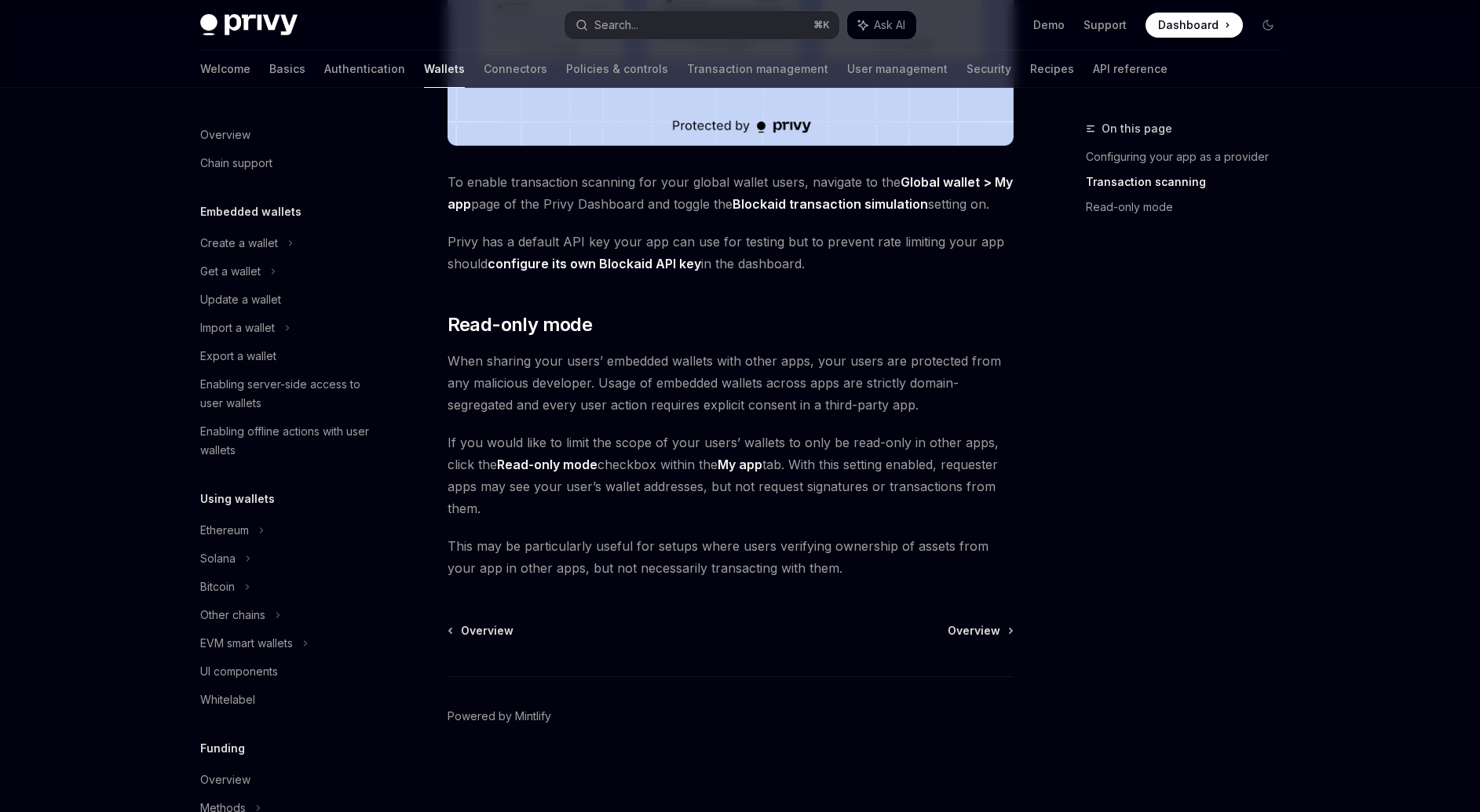
drag, startPoint x: 487, startPoint y: 555, endPoint x: 570, endPoint y: 552, distance: 83.1
click at [490, 554] on span "This may be particularly useful for setups where users verifying ownership of a…" at bounding box center [730, 557] width 566 height 44
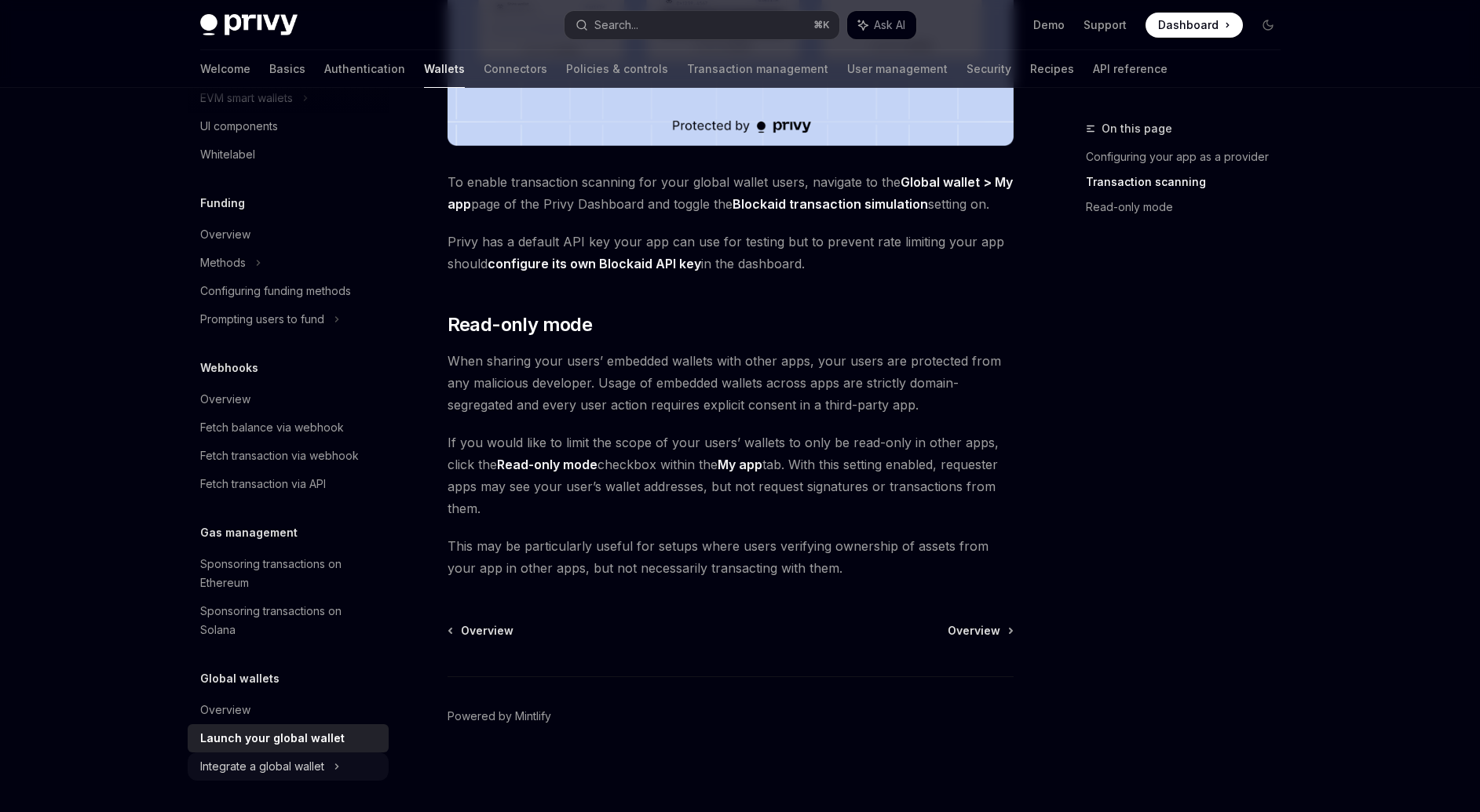
scroll to position [545, 0]
click at [235, 51] on div "Integrate a global wallet" at bounding box center [217, 41] width 35 height 19
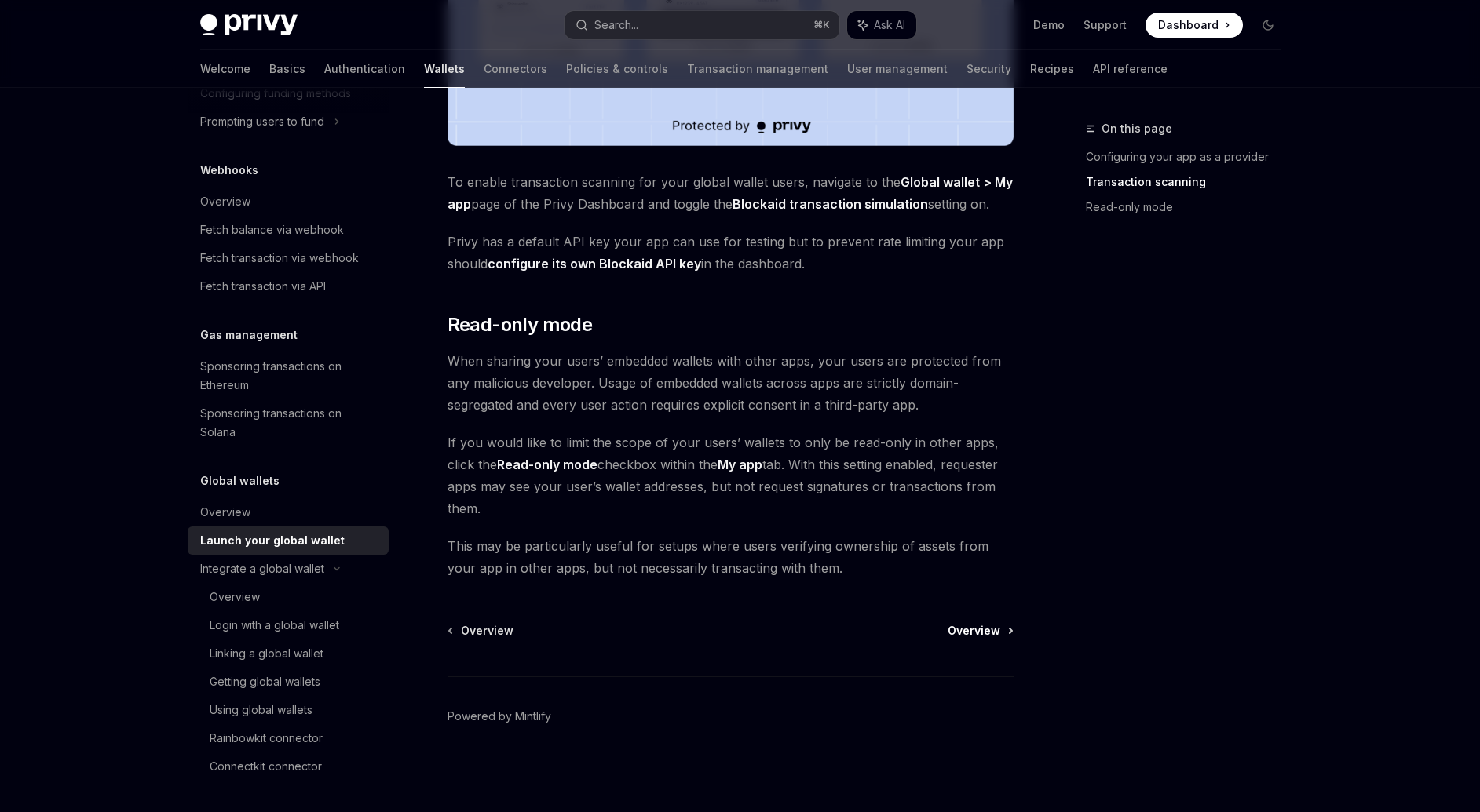
scroll to position [48, 0]
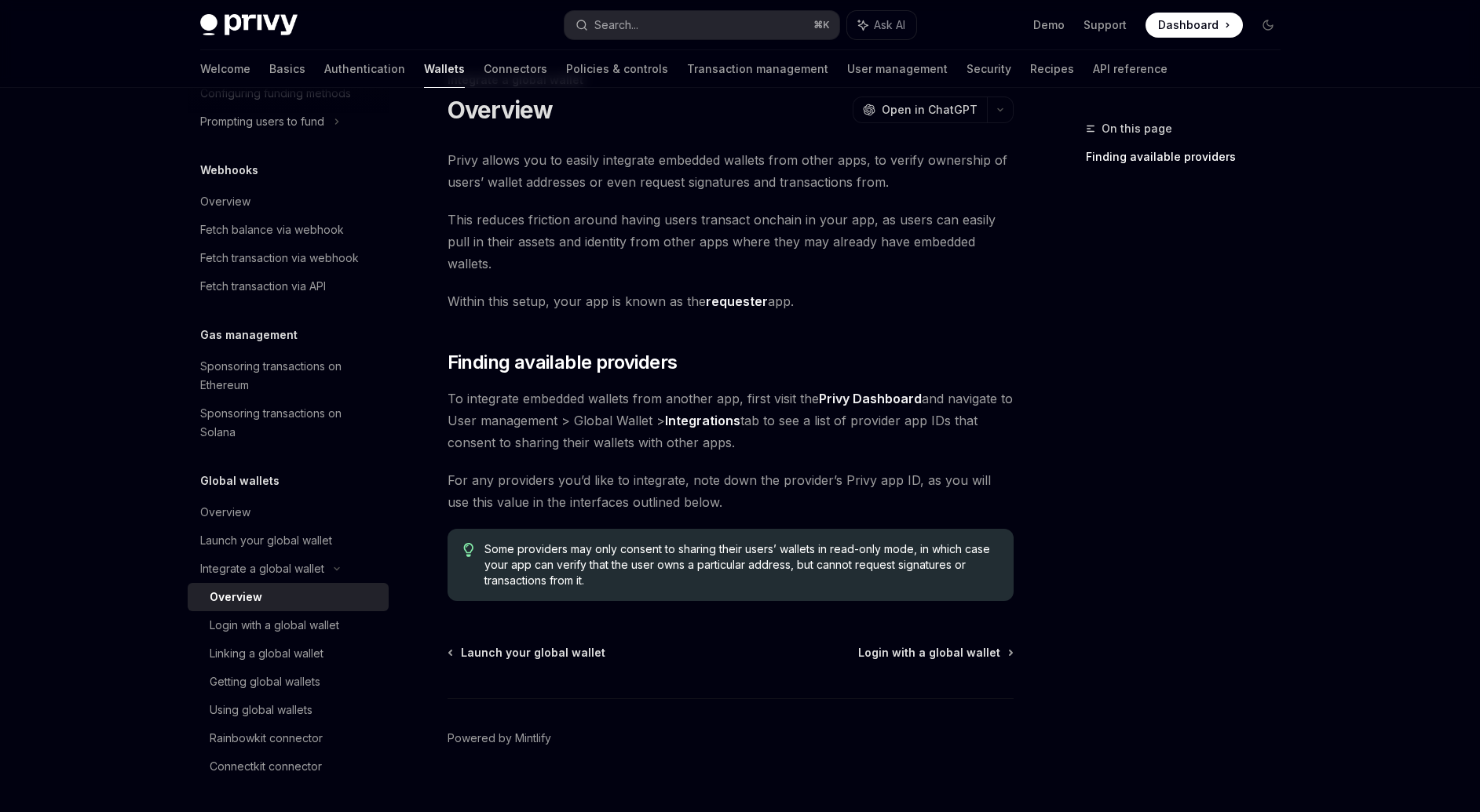
click at [453, 222] on span "This reduces friction around having users transact onchain in your app, as user…" at bounding box center [730, 242] width 566 height 66
drag, startPoint x: 453, startPoint y: 222, endPoint x: 795, endPoint y: 224, distance: 342.0
click at [811, 218] on span "This reduces friction around having users transact onchain in your app, as user…" at bounding box center [730, 242] width 566 height 66
click at [439, 277] on div "Integrate a global wallet Overview OpenAI Open in ChatGPT OpenAI Open in ChatGP…" at bounding box center [584, 452] width 867 height 764
drag, startPoint x: 439, startPoint y: 277, endPoint x: 543, endPoint y: 272, distance: 104.1
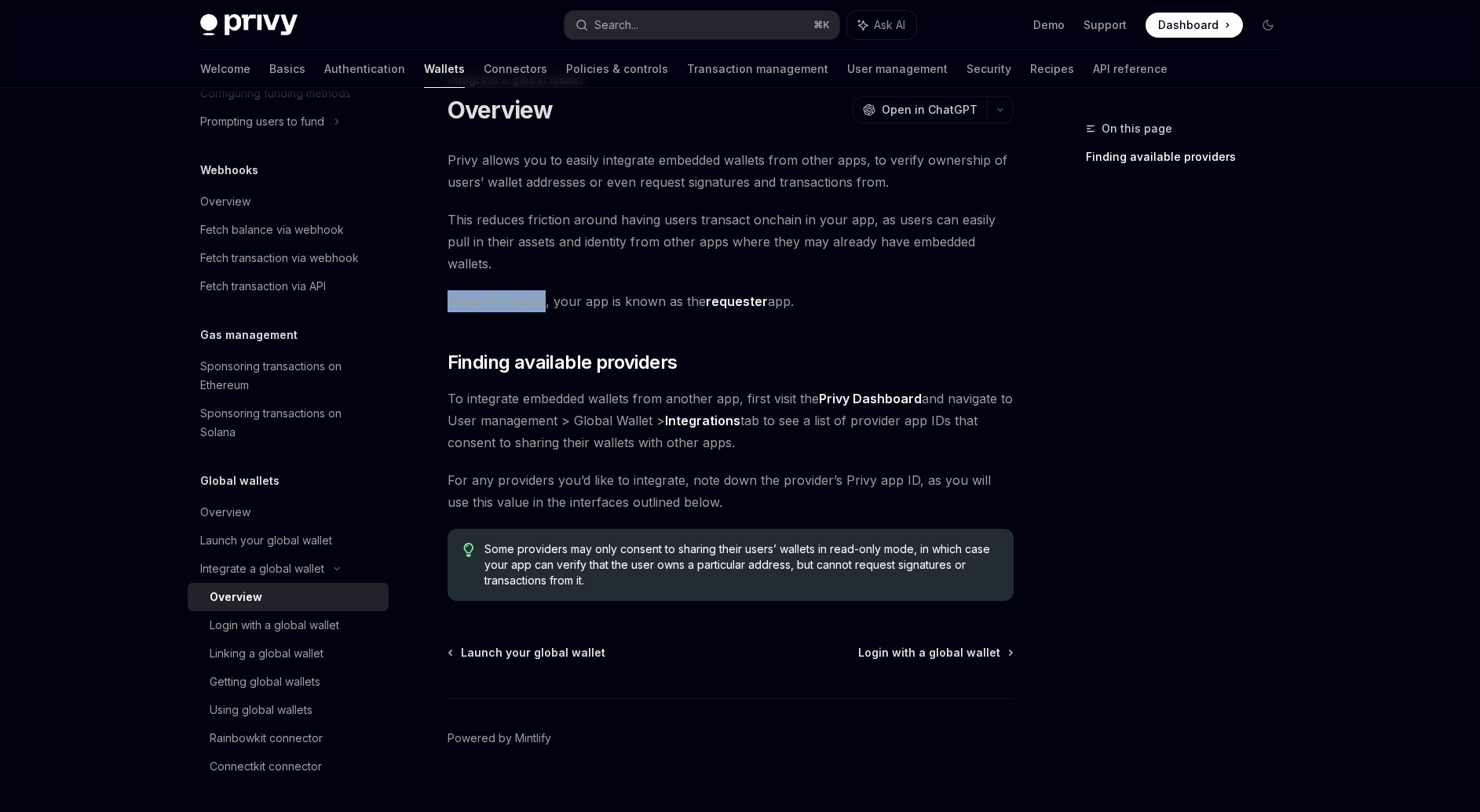
click at [534, 272] on div "Integrate a global wallet Overview OpenAI Open in ChatGPT OpenAI Open in ChatGP…" at bounding box center [584, 452] width 867 height 764
click at [448, 390] on span "To integrate embedded wallets from another app, first visit the Privy Dashboard…" at bounding box center [730, 421] width 566 height 66
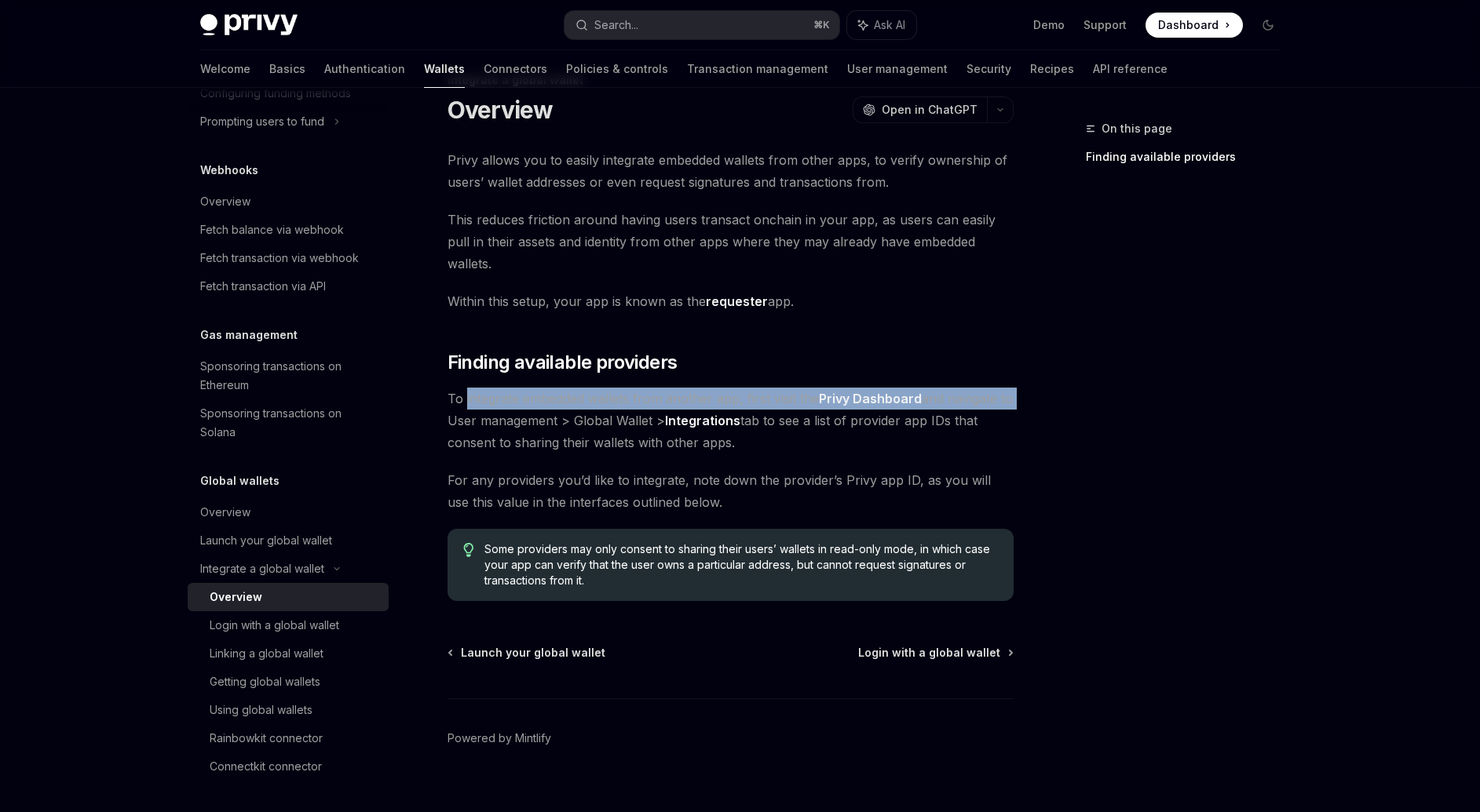
drag, startPoint x: 447, startPoint y: 390, endPoint x: 506, endPoint y: 383, distance: 59.4
click at [506, 388] on span "To integrate embedded wallets from another app, first visit the Privy Dashboard…" at bounding box center [730, 421] width 566 height 66
click at [466, 388] on span "To integrate embedded wallets from another app, first visit the Privy Dashboard…" at bounding box center [730, 421] width 566 height 66
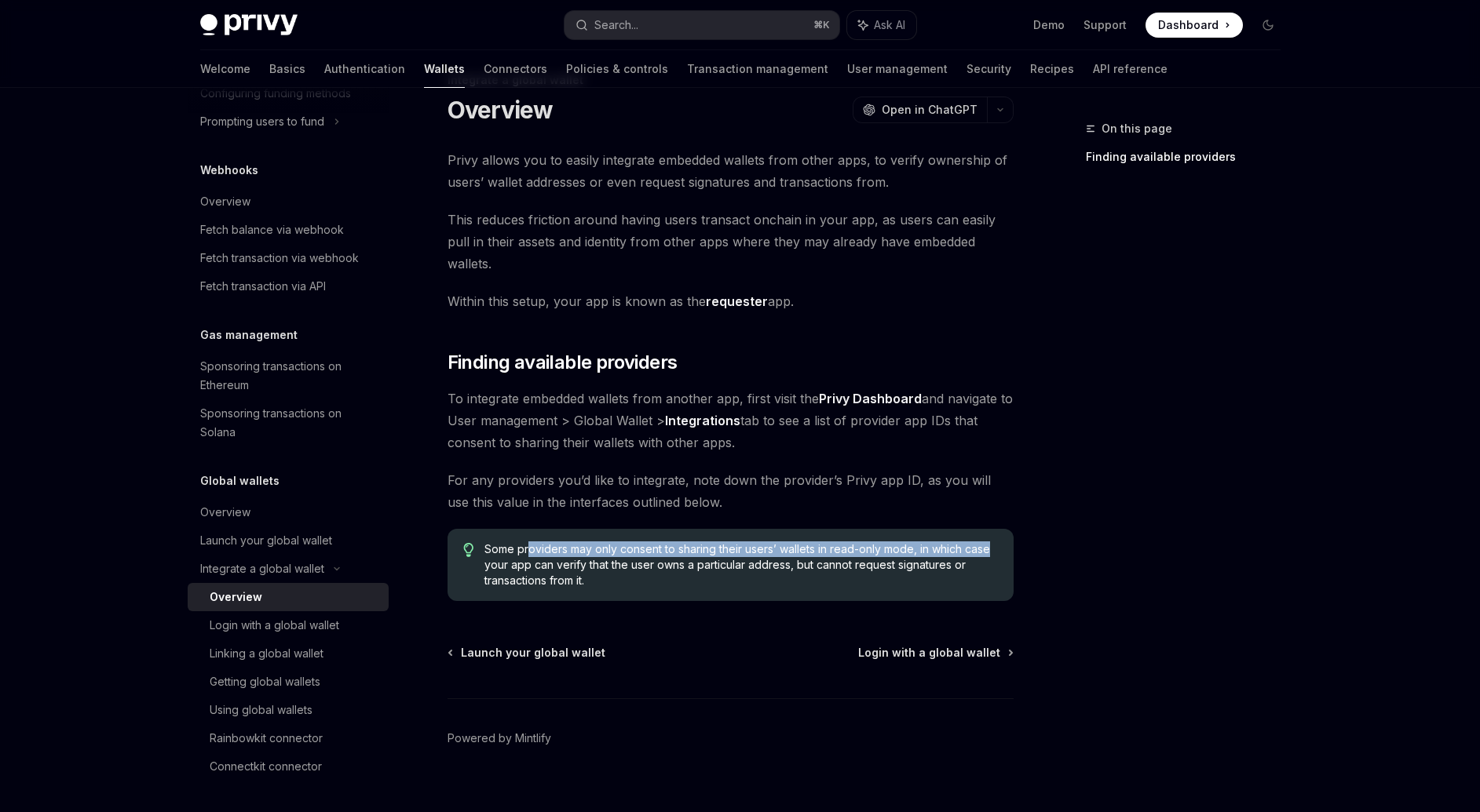
drag, startPoint x: 558, startPoint y: 528, endPoint x: 1028, endPoint y: 529, distance: 470.0
click at [1028, 529] on div "On this page Finding available providers Integrate a global wallet Overview Ope…" at bounding box center [740, 437] width 1106 height 795
click at [905, 645] on span "Login with a global wallet" at bounding box center [929, 653] width 142 height 16
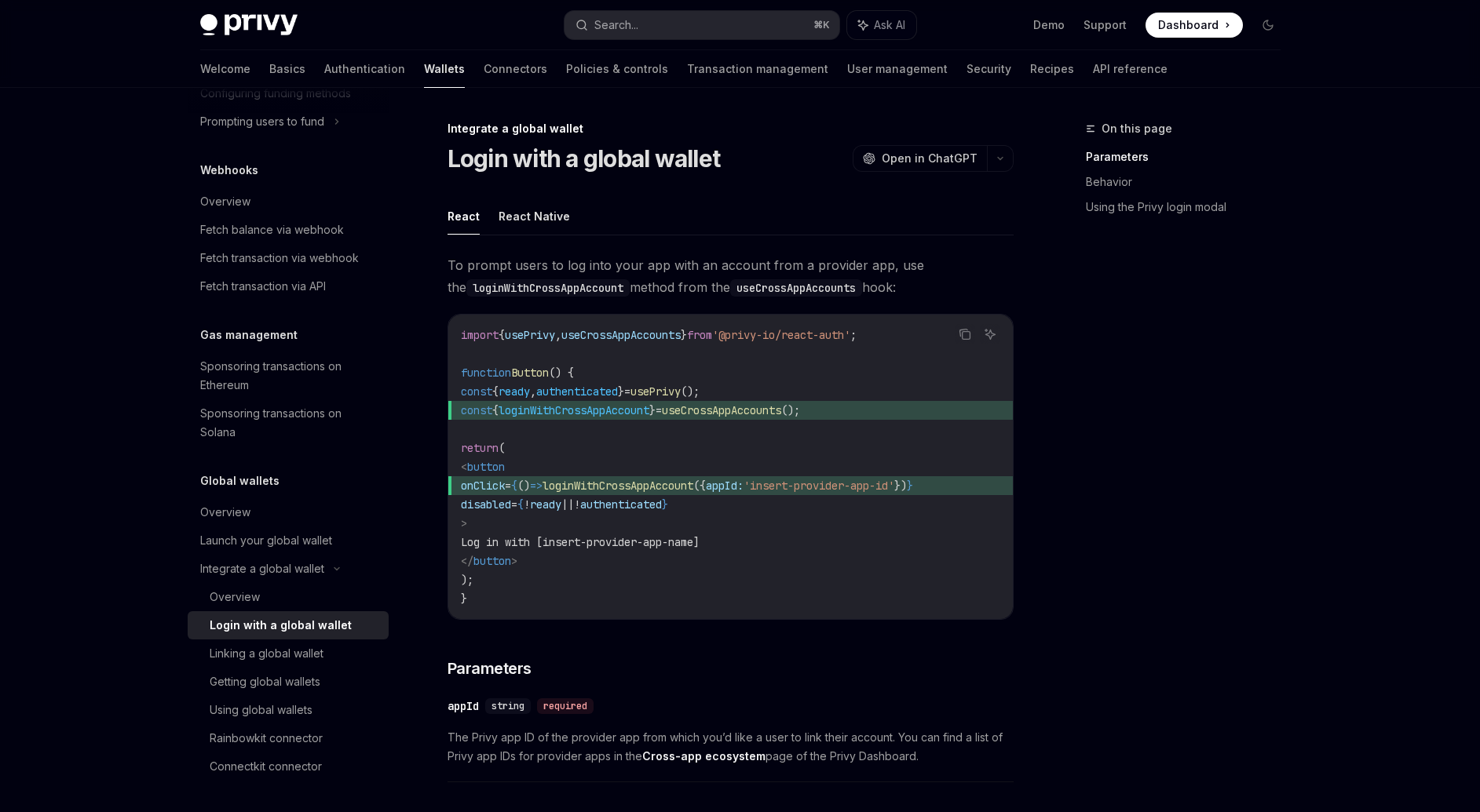
click at [455, 268] on span "To prompt users to log into your app with an account from a provider app, use t…" at bounding box center [730, 276] width 566 height 44
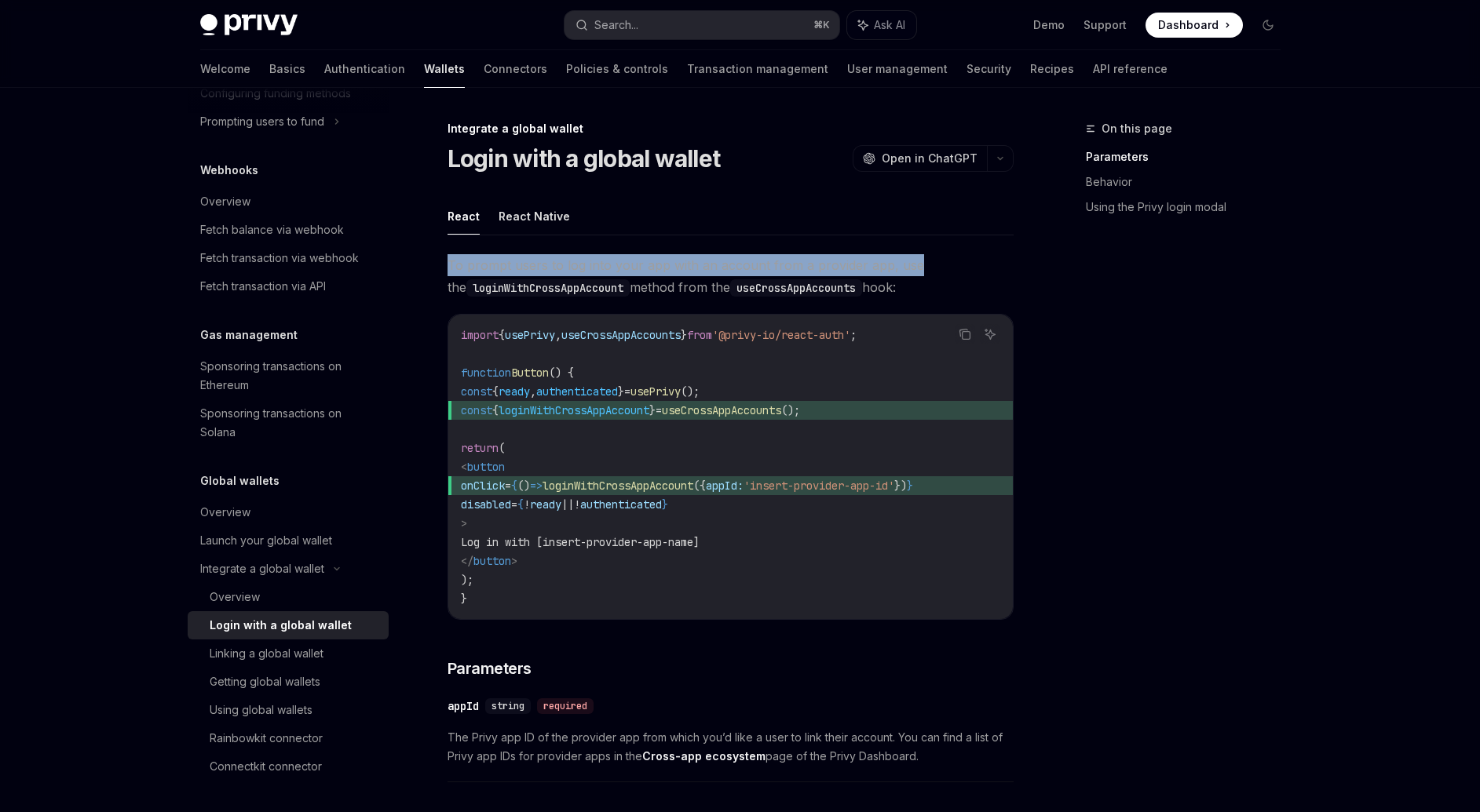
drag, startPoint x: 455, startPoint y: 268, endPoint x: 899, endPoint y: 258, distance: 444.1
click at [899, 258] on span "To prompt users to log into your app with an account from a provider app, use t…" at bounding box center [730, 276] width 566 height 44
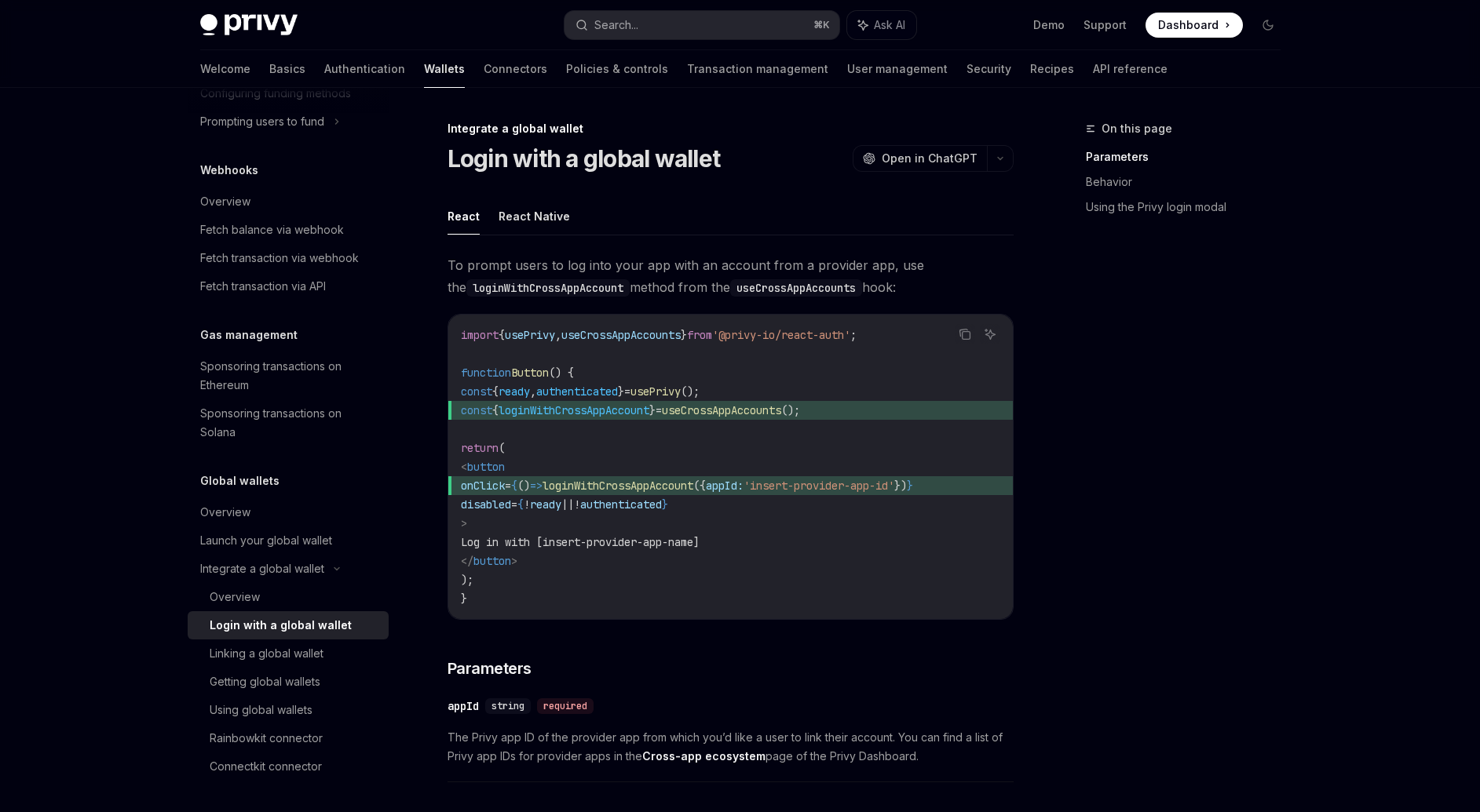
click at [500, 289] on code "loginWithCrossAppAccount" at bounding box center [548, 288] width 164 height 17
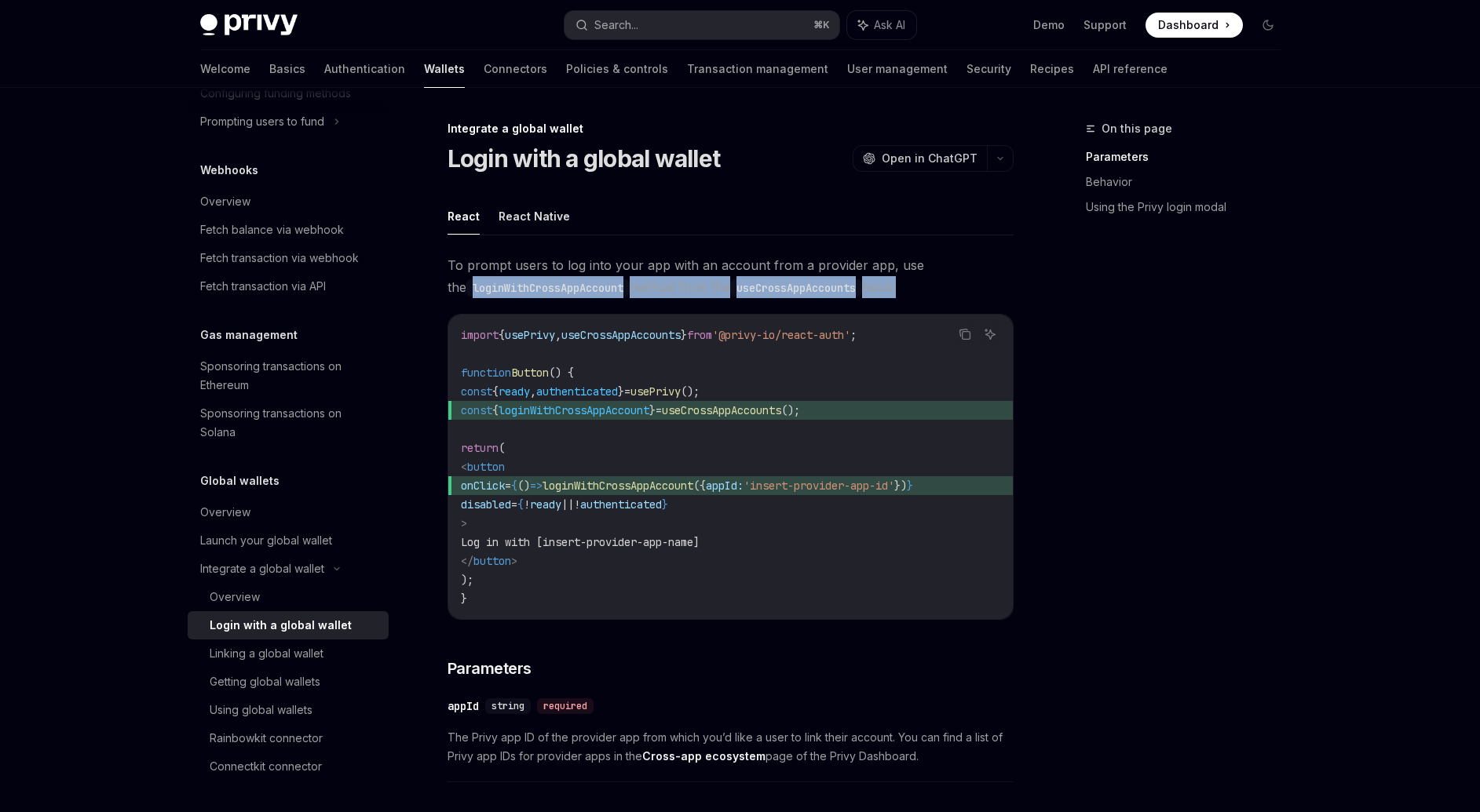
drag, startPoint x: 500, startPoint y: 289, endPoint x: 876, endPoint y: 297, distance: 376.1
click at [891, 282] on span "To prompt users to log into your app with an account from a provider app, use t…" at bounding box center [730, 276] width 566 height 44
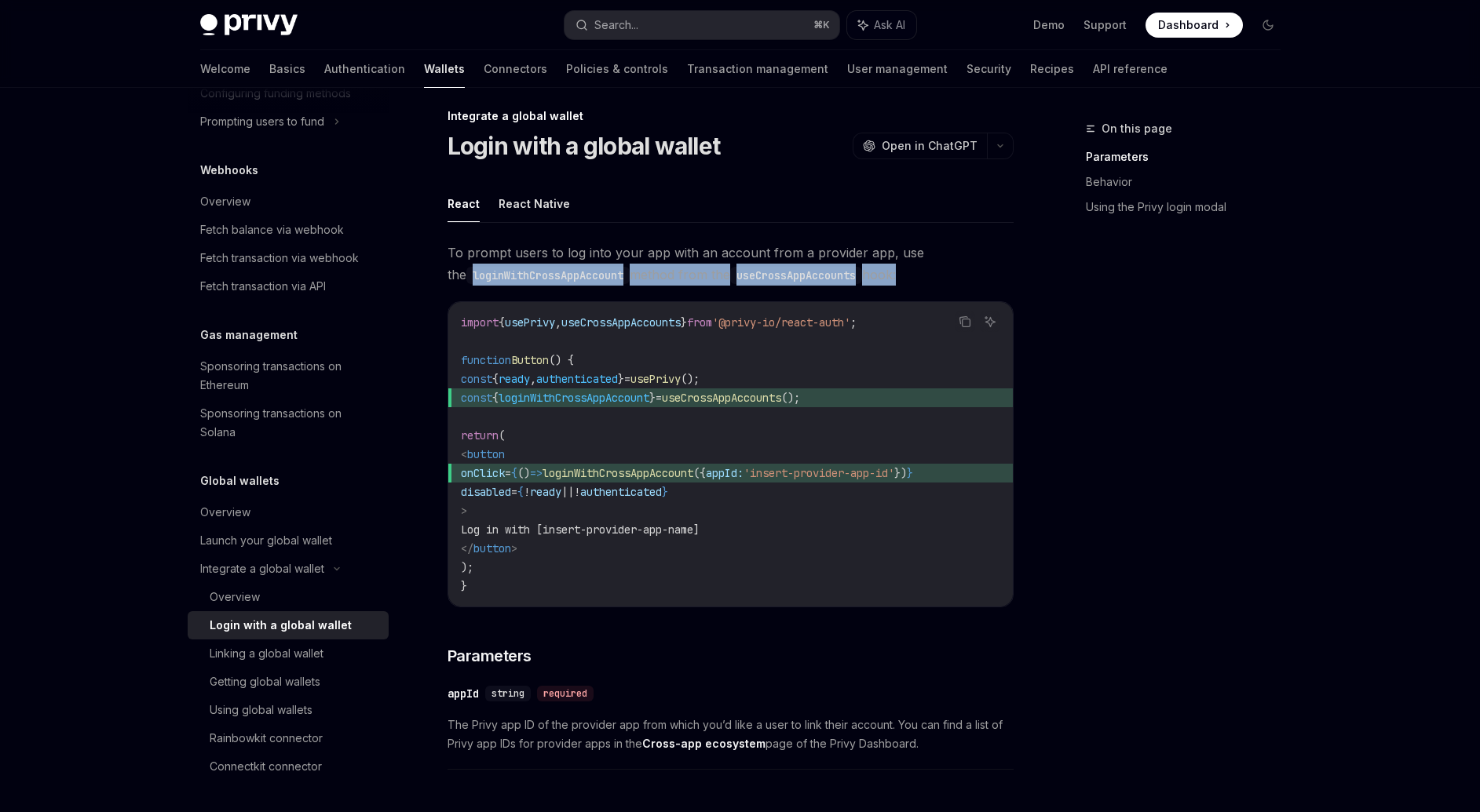
scroll to position [21, 0]
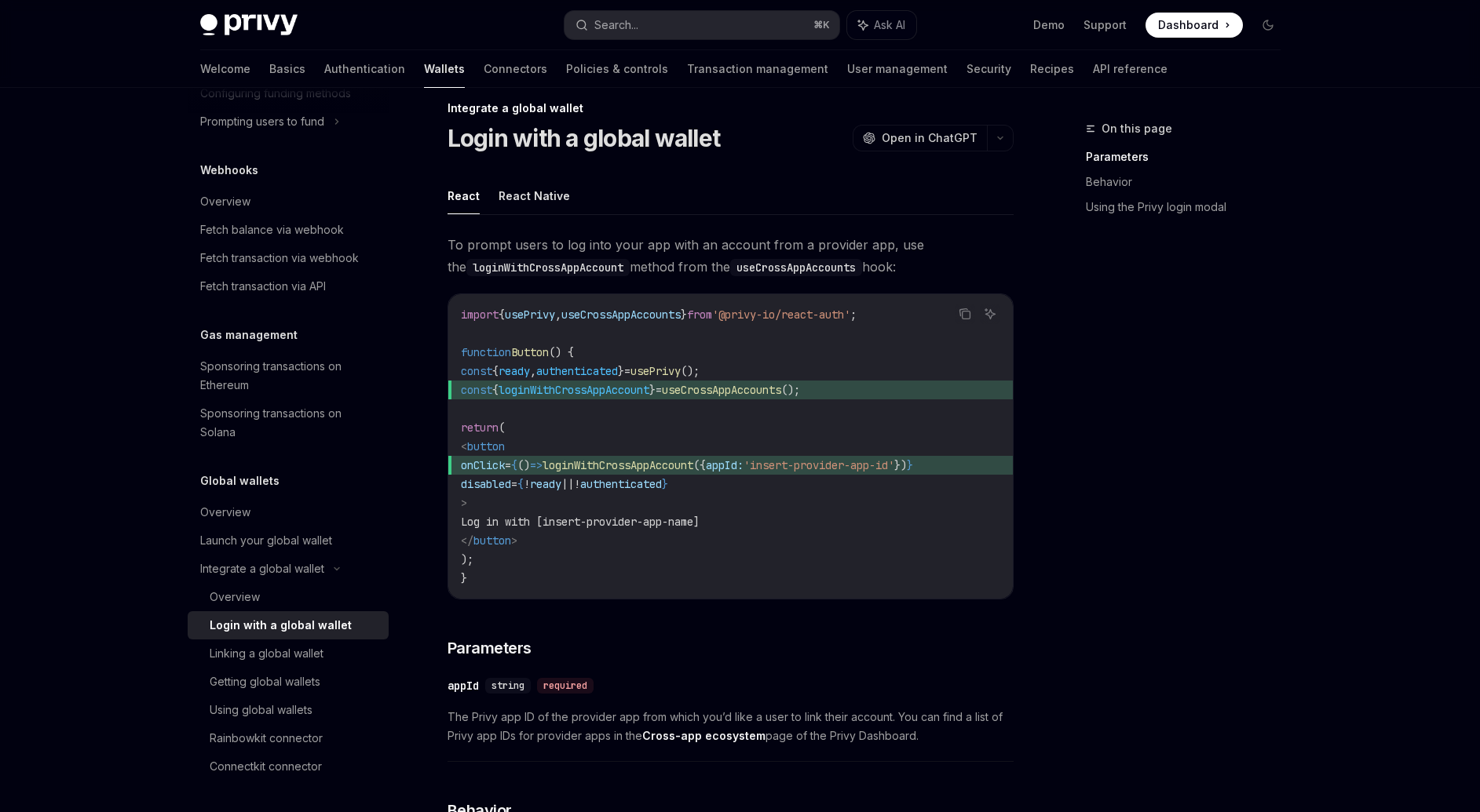
click at [450, 313] on div "import { usePrivy , useCrossAppAccounts } from '@privy-io/react-auth' ; functio…" at bounding box center [731, 446] width 565 height 305
drag, startPoint x: 450, startPoint y: 313, endPoint x: 853, endPoint y: 304, distance: 403.1
click at [853, 304] on div "import { usePrivy , useCrossAppAccounts } from '@privy-io/react-auth' ; functio…" at bounding box center [731, 446] width 565 height 305
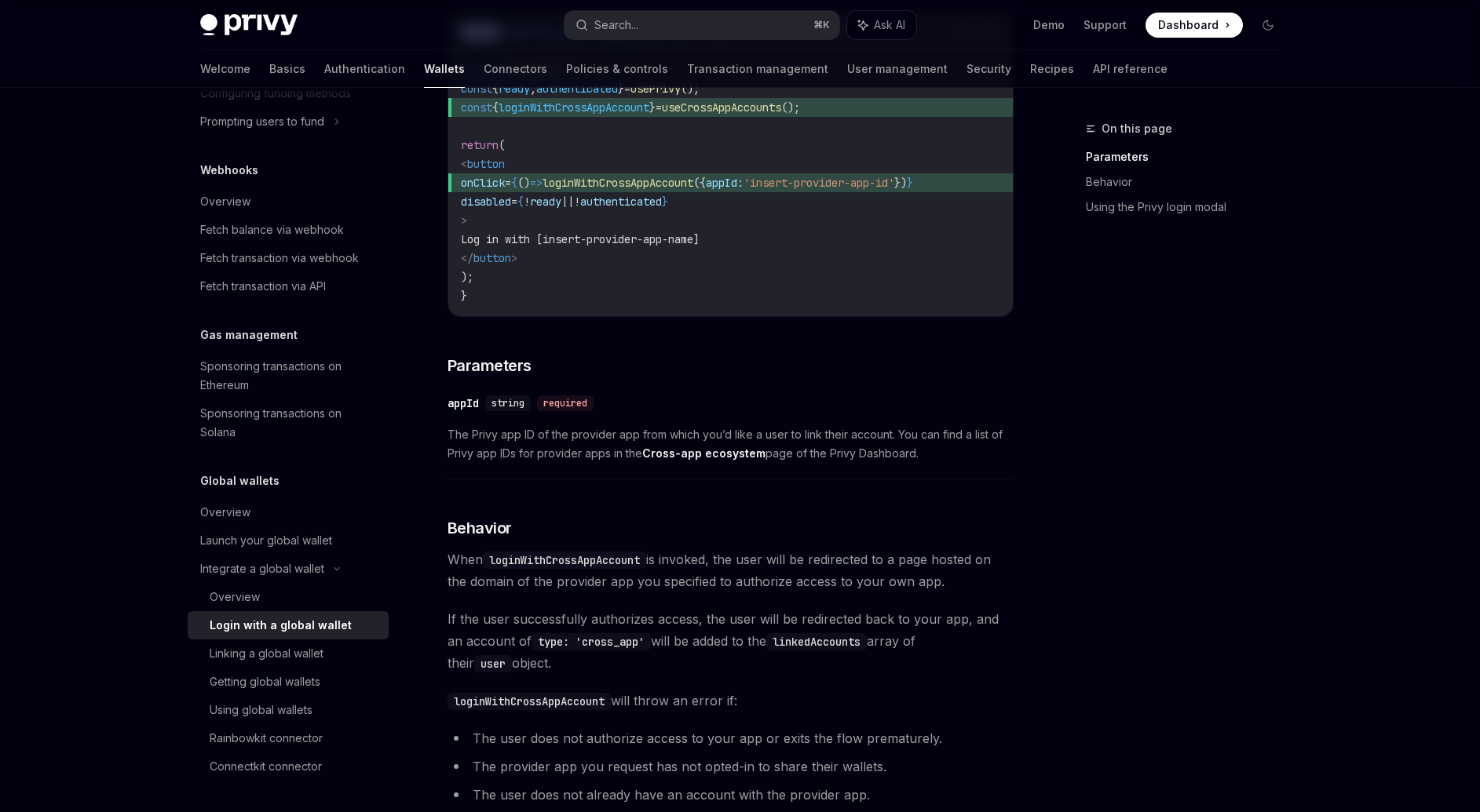
scroll to position [323, 0]
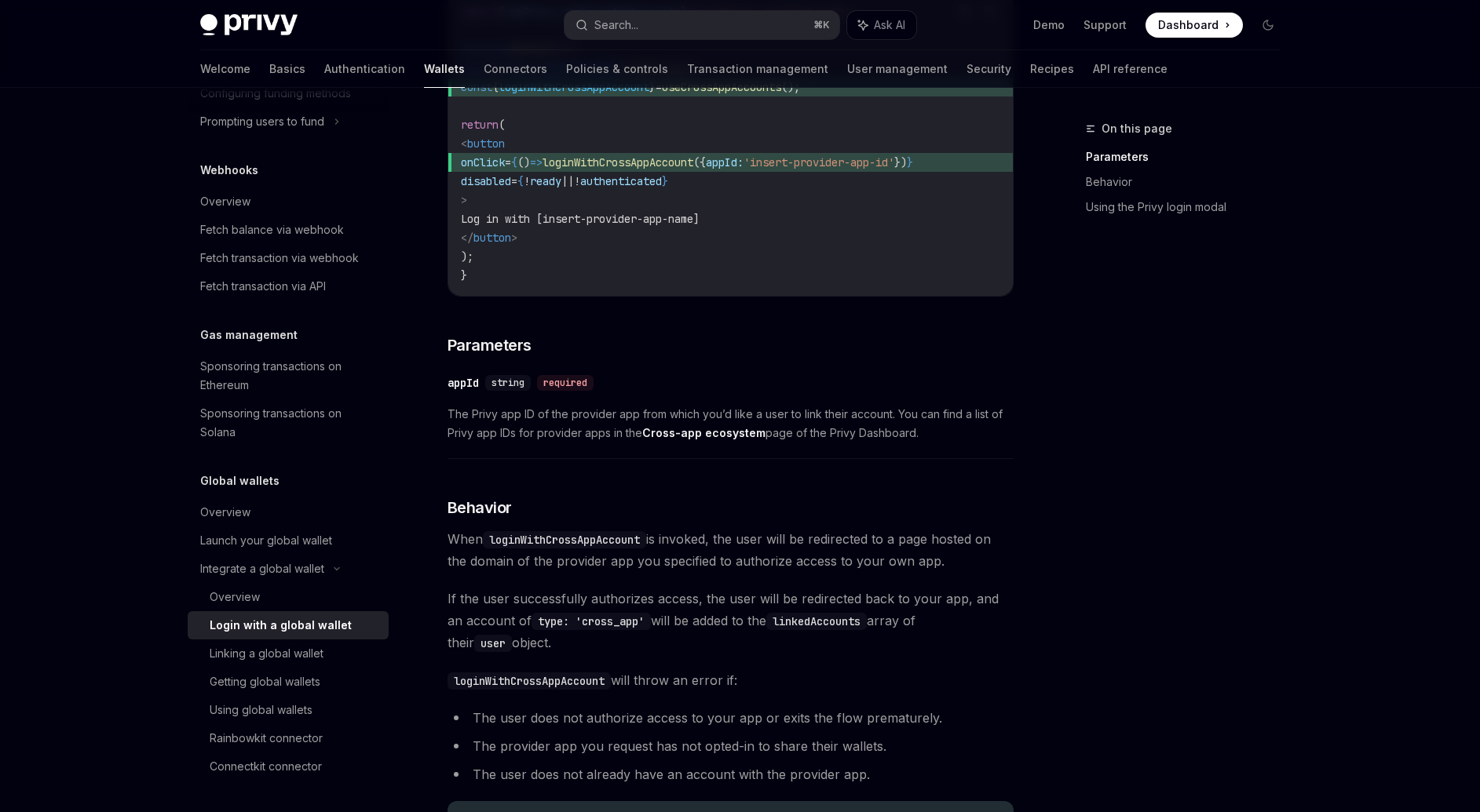
click at [449, 419] on span "The Privy app ID of the provider app from which you’d like a user to link their…" at bounding box center [730, 423] width 566 height 38
drag, startPoint x: 449, startPoint y: 419, endPoint x: 1017, endPoint y: 416, distance: 568.0
click at [1017, 416] on div "On this page Parameters Behavior Using the Privy login modal Integrate a global…" at bounding box center [740, 624] width 1106 height 1719
drag, startPoint x: 624, startPoint y: 438, endPoint x: 762, endPoint y: 439, distance: 138.0
click at [717, 439] on span "The Privy app ID of the provider app from which you’d like a user to link their…" at bounding box center [730, 423] width 566 height 38
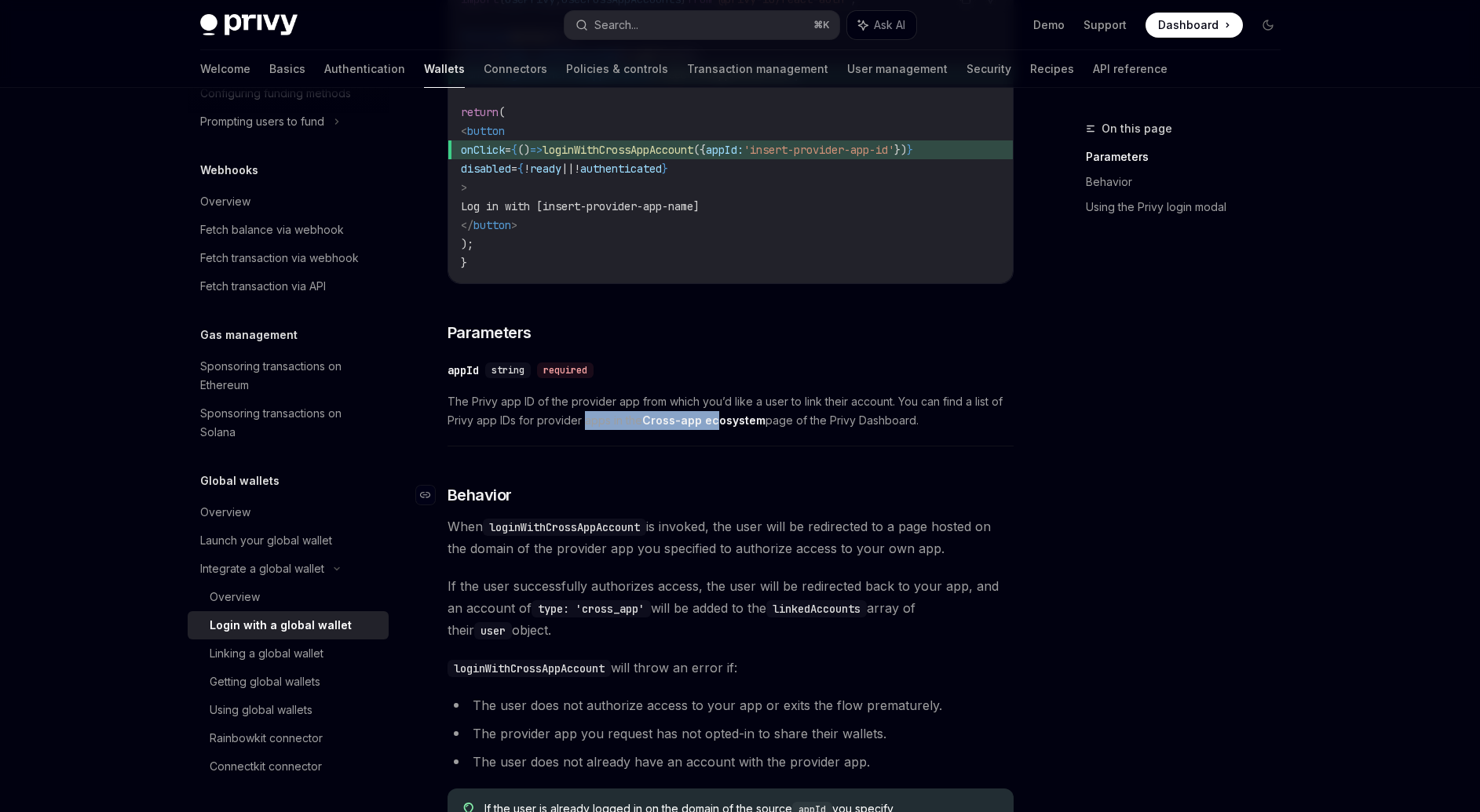
scroll to position [350, 0]
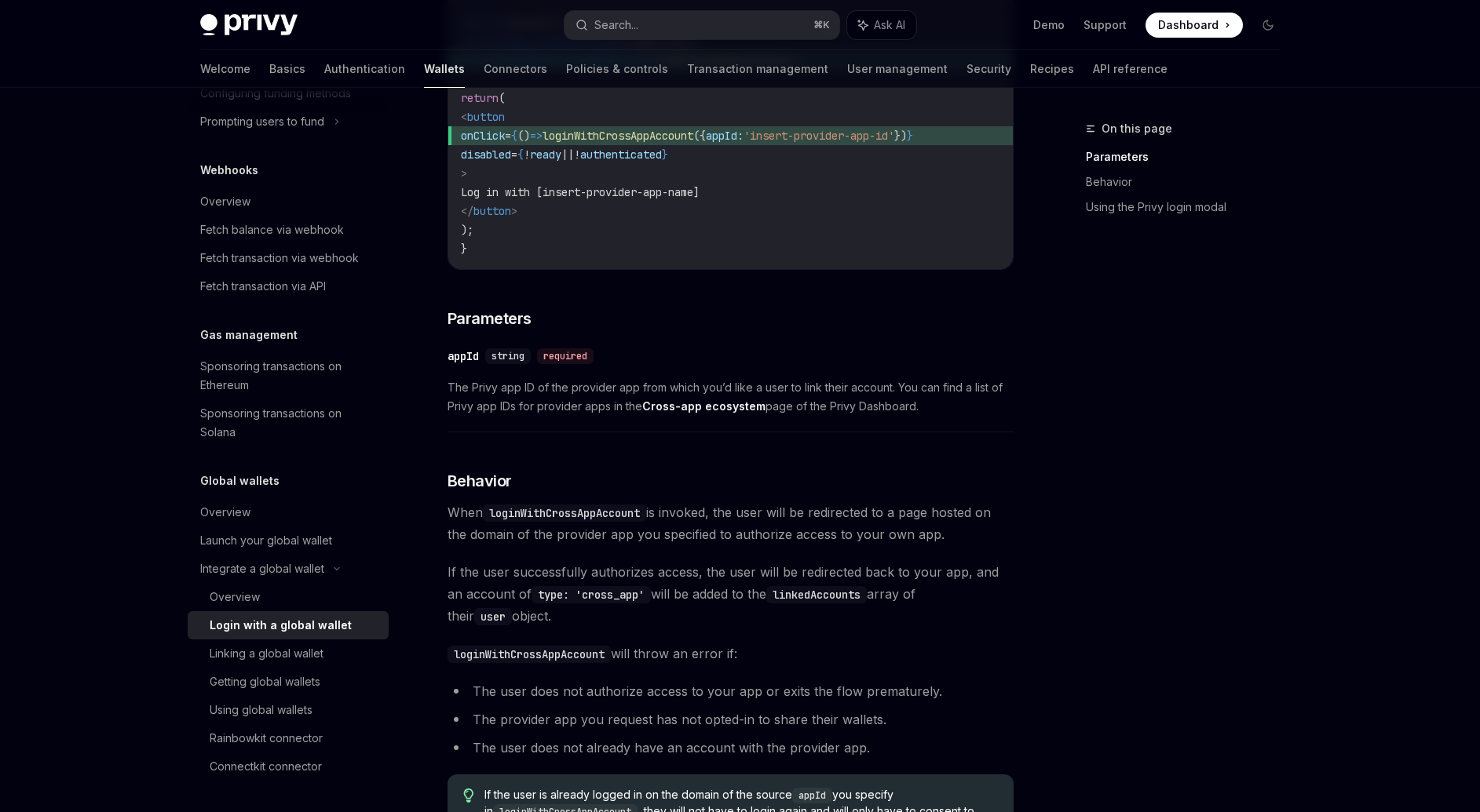
click at [452, 519] on span "When loginWithCrossAppAccount is invoked, the user will be redirected to a page…" at bounding box center [730, 523] width 566 height 44
drag, startPoint x: 452, startPoint y: 519, endPoint x: 742, endPoint y: 515, distance: 290.0
click at [742, 515] on span "When loginWithCrossAppAccount is invoked, the user will be redirected to a page…" at bounding box center [730, 523] width 566 height 44
click at [747, 520] on span "When loginWithCrossAppAccount is invoked, the user will be redirected to a page…" at bounding box center [730, 523] width 566 height 44
drag, startPoint x: 773, startPoint y: 520, endPoint x: 990, endPoint y: 520, distance: 217.0
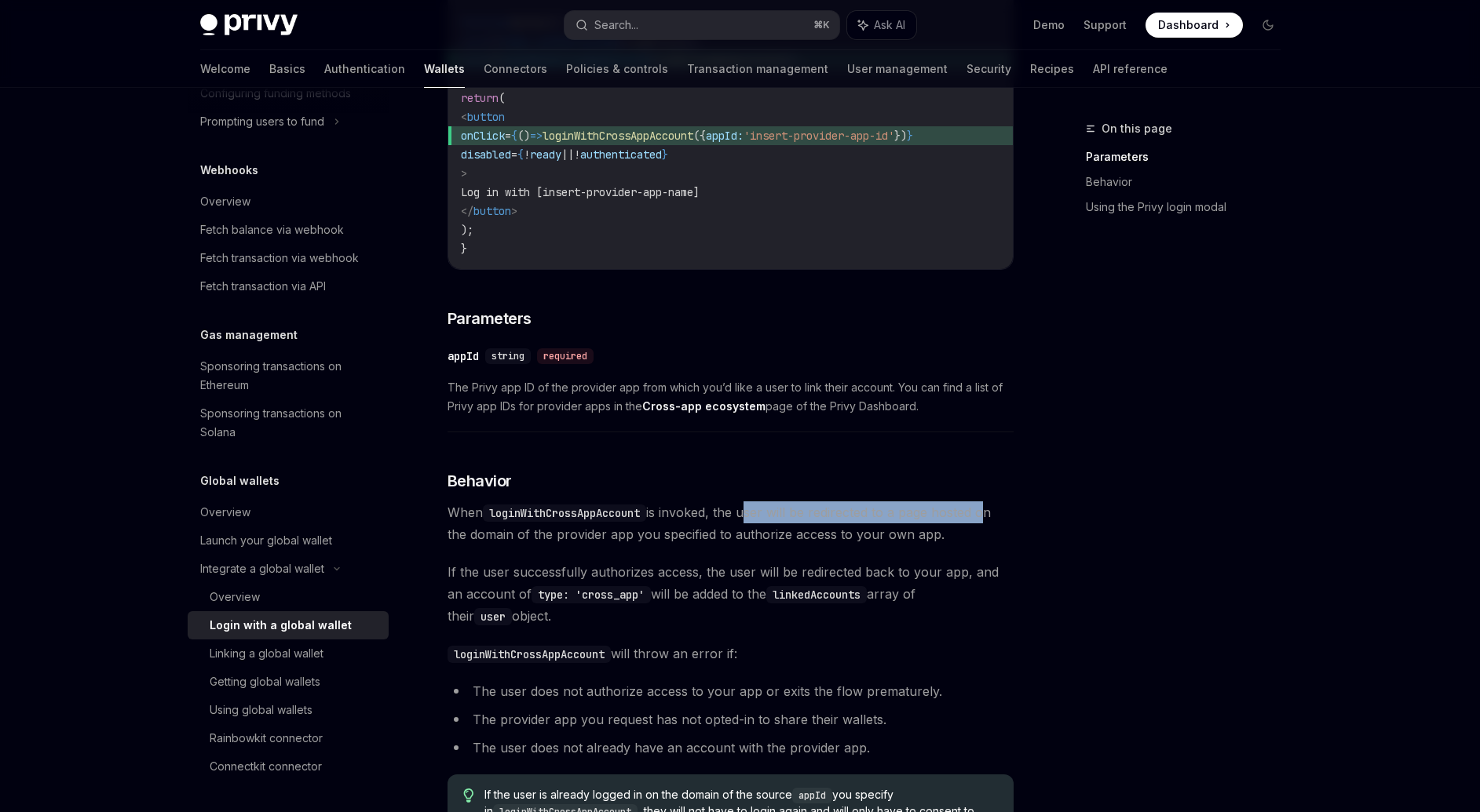
click at [990, 520] on span "When loginWithCrossAppAccount is invoked, the user will be redirected to a page…" at bounding box center [730, 523] width 566 height 44
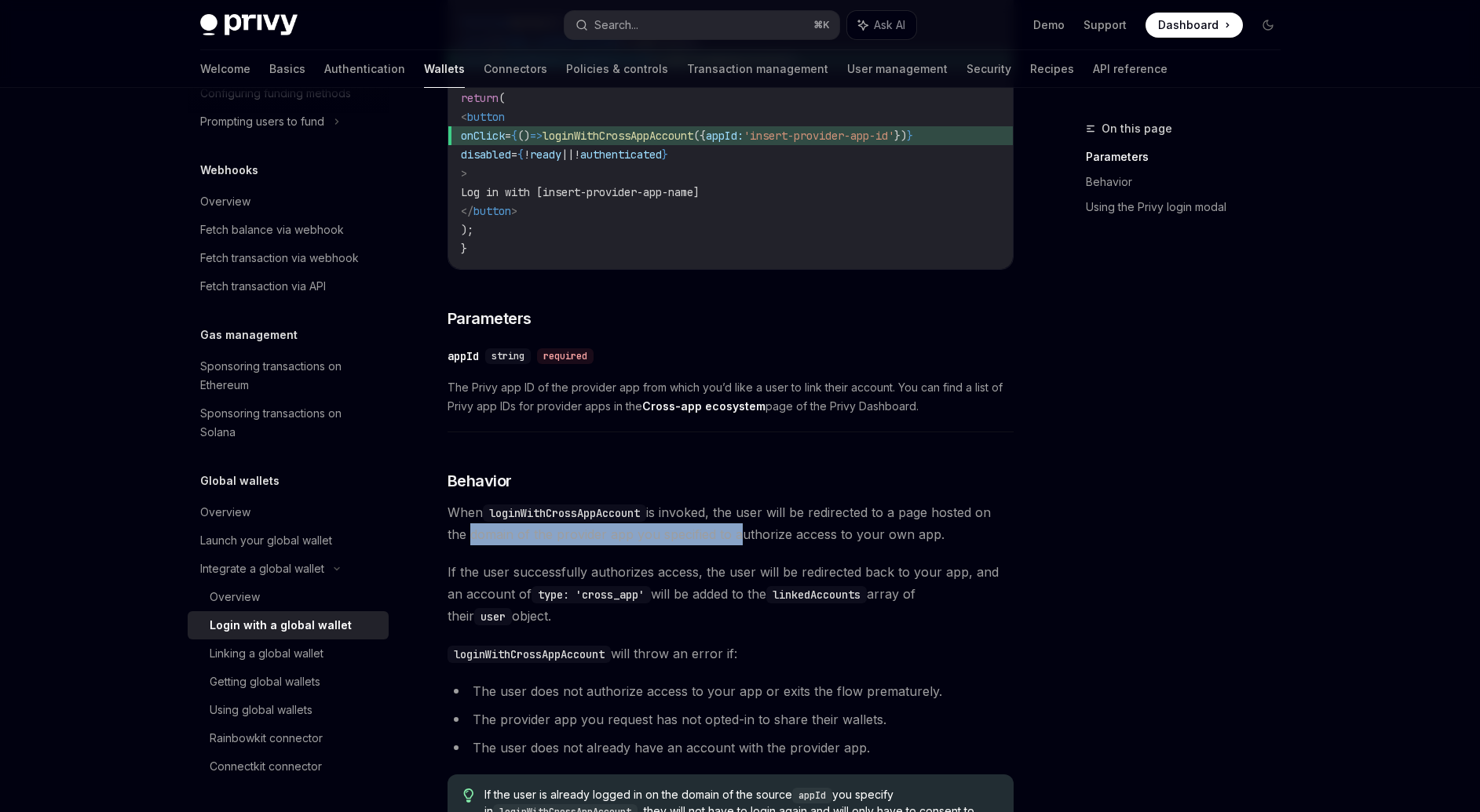
drag, startPoint x: 466, startPoint y: 546, endPoint x: 701, endPoint y: 545, distance: 235.0
click at [733, 541] on span "When loginWithCrossAppAccount is invoked, the user will be redirected to a page…" at bounding box center [730, 523] width 566 height 44
click at [455, 574] on span "If the user successfully authorizes access, the user will be redirected back to…" at bounding box center [730, 594] width 566 height 66
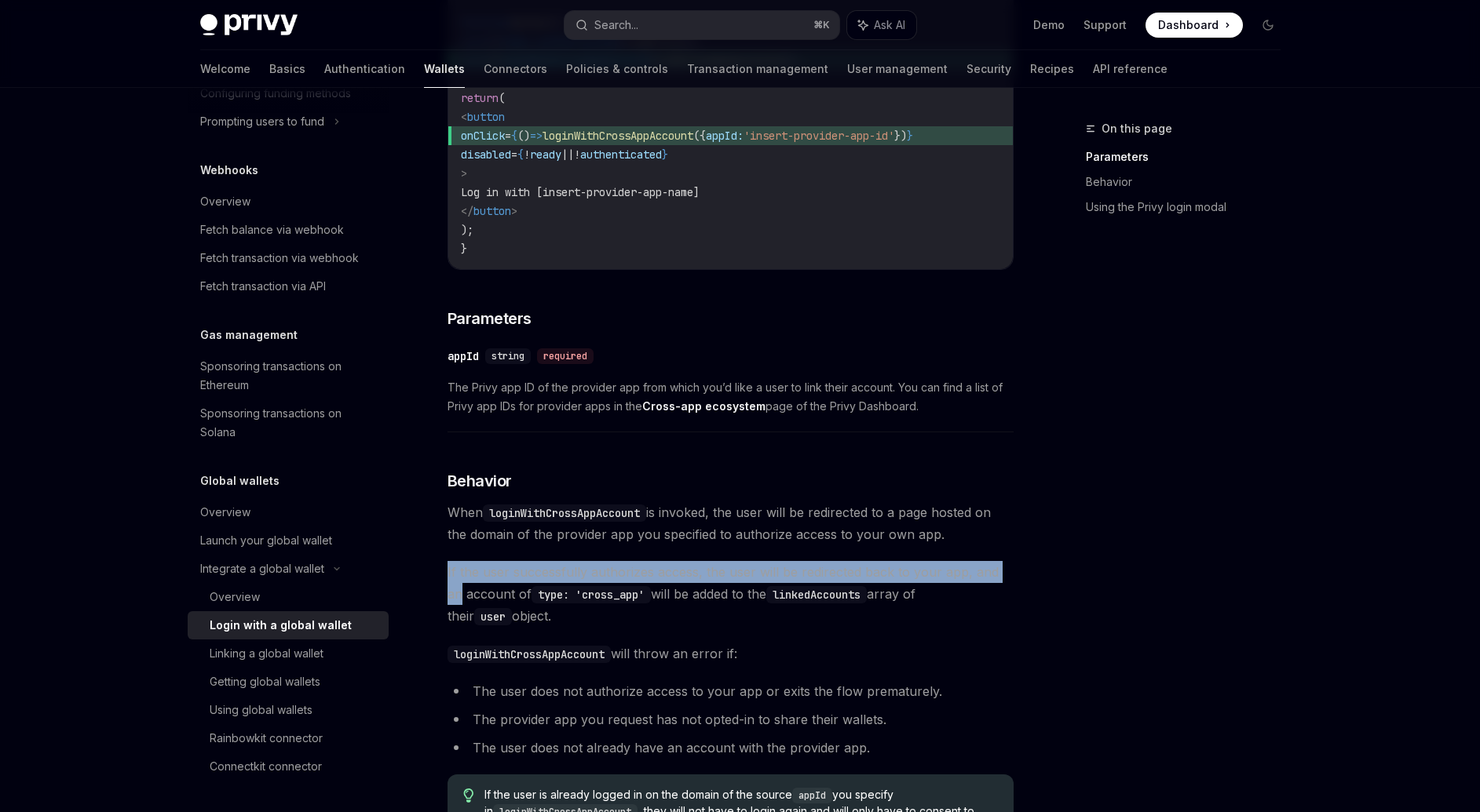
drag, startPoint x: 446, startPoint y: 577, endPoint x: 1017, endPoint y: 572, distance: 571.0
click at [1017, 572] on div "On this page Parameters Behavior Using the Privy login modal Integrate a global…" at bounding box center [740, 598] width 1106 height 1719
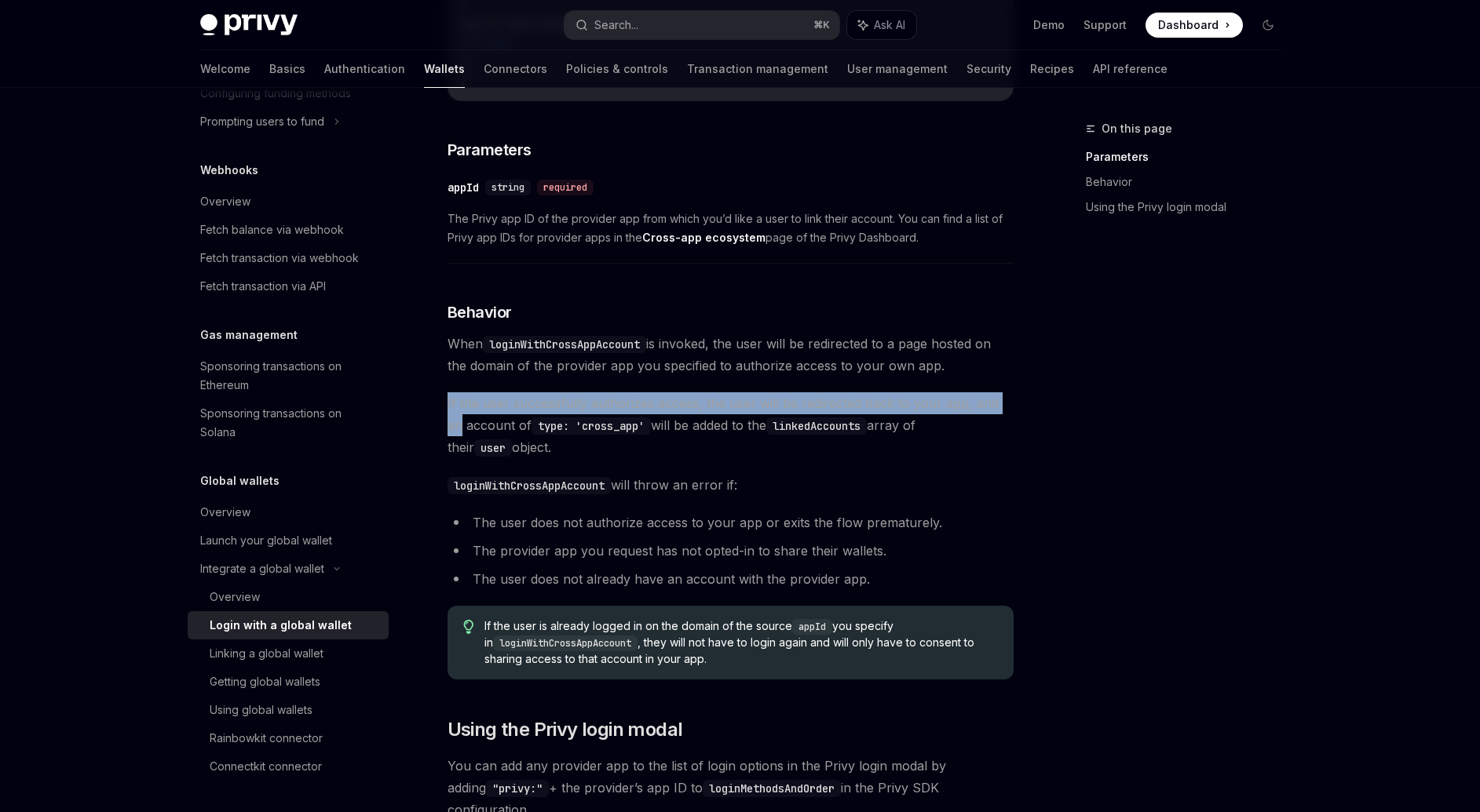
scroll to position [536, 0]
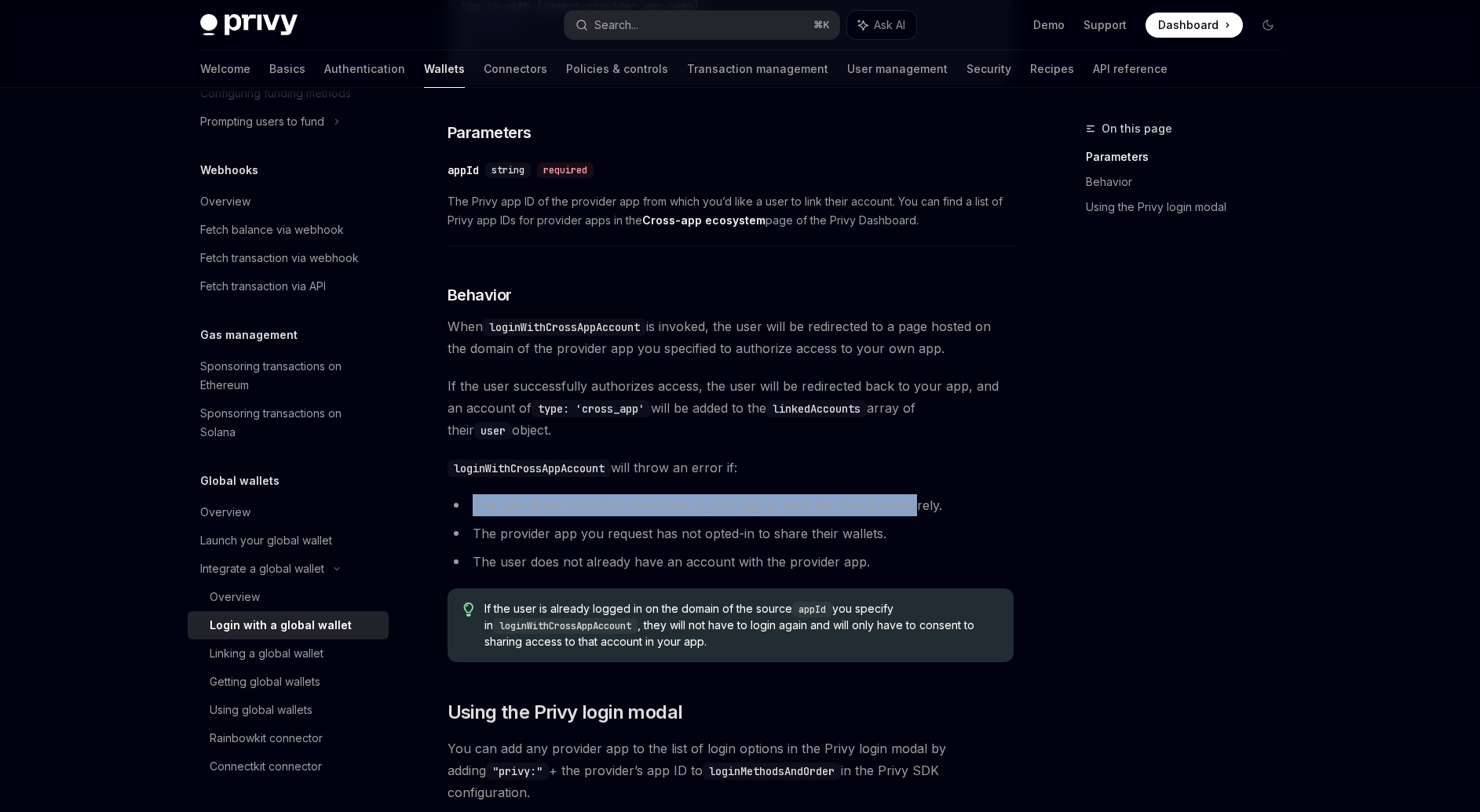
drag, startPoint x: 475, startPoint y: 518, endPoint x: 685, endPoint y: 488, distance: 212.1
click at [904, 506] on li "The user does not authorize access to your app or exits the flow prematurely." at bounding box center [730, 505] width 566 height 22
click at [487, 511] on li "The user does not authorize access to your app or exits the flow prematurely." at bounding box center [730, 505] width 566 height 22
click at [469, 514] on li "The user does not authorize access to your app or exits the flow prematurely." at bounding box center [730, 505] width 566 height 22
drag, startPoint x: 469, startPoint y: 514, endPoint x: 912, endPoint y: 513, distance: 443.0
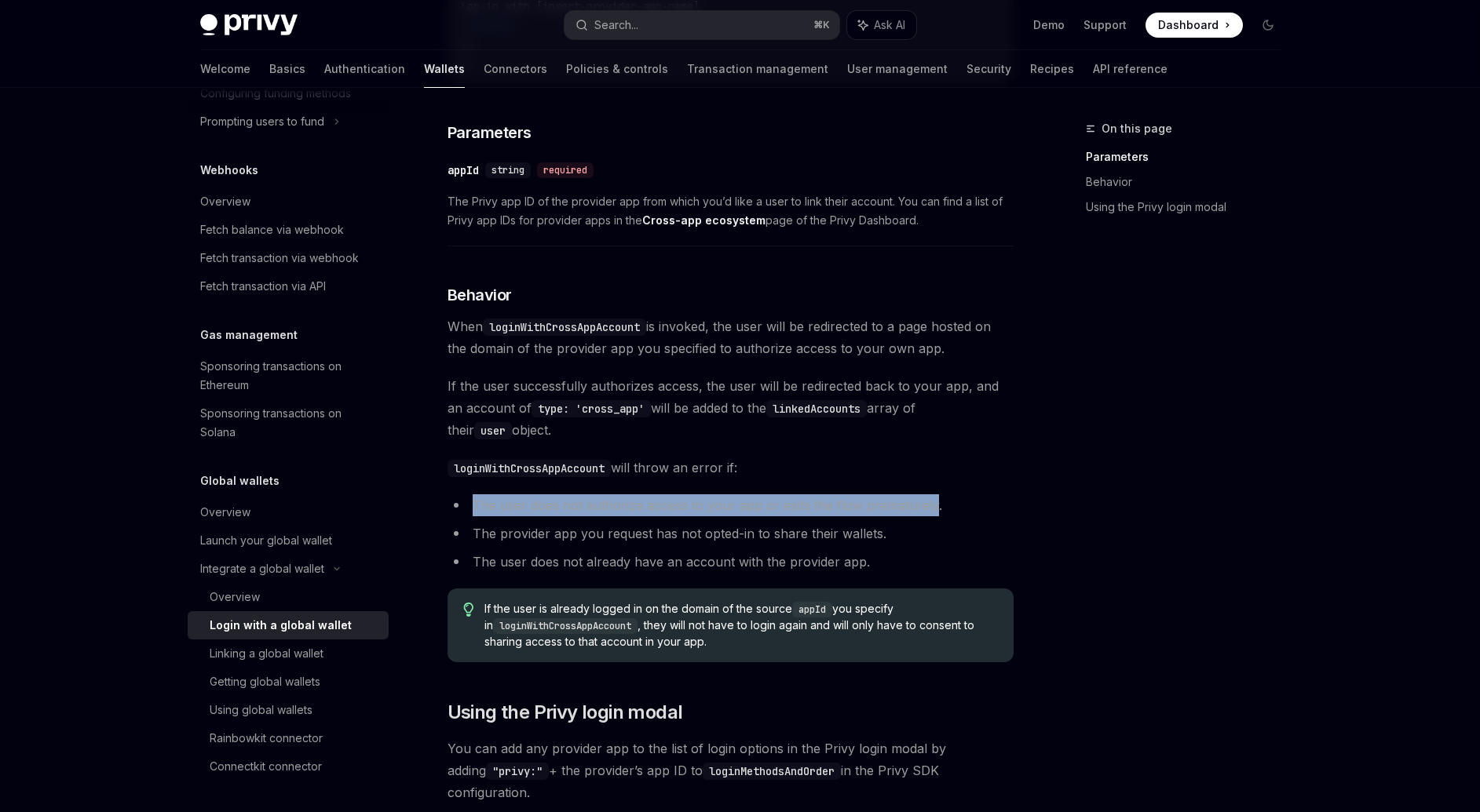
click at [912, 513] on li "The user does not authorize access to your app or exits the flow prematurely." at bounding box center [730, 505] width 566 height 22
click at [481, 545] on li "The provider app you request has not opted-in to share their wallets." at bounding box center [730, 533] width 566 height 22
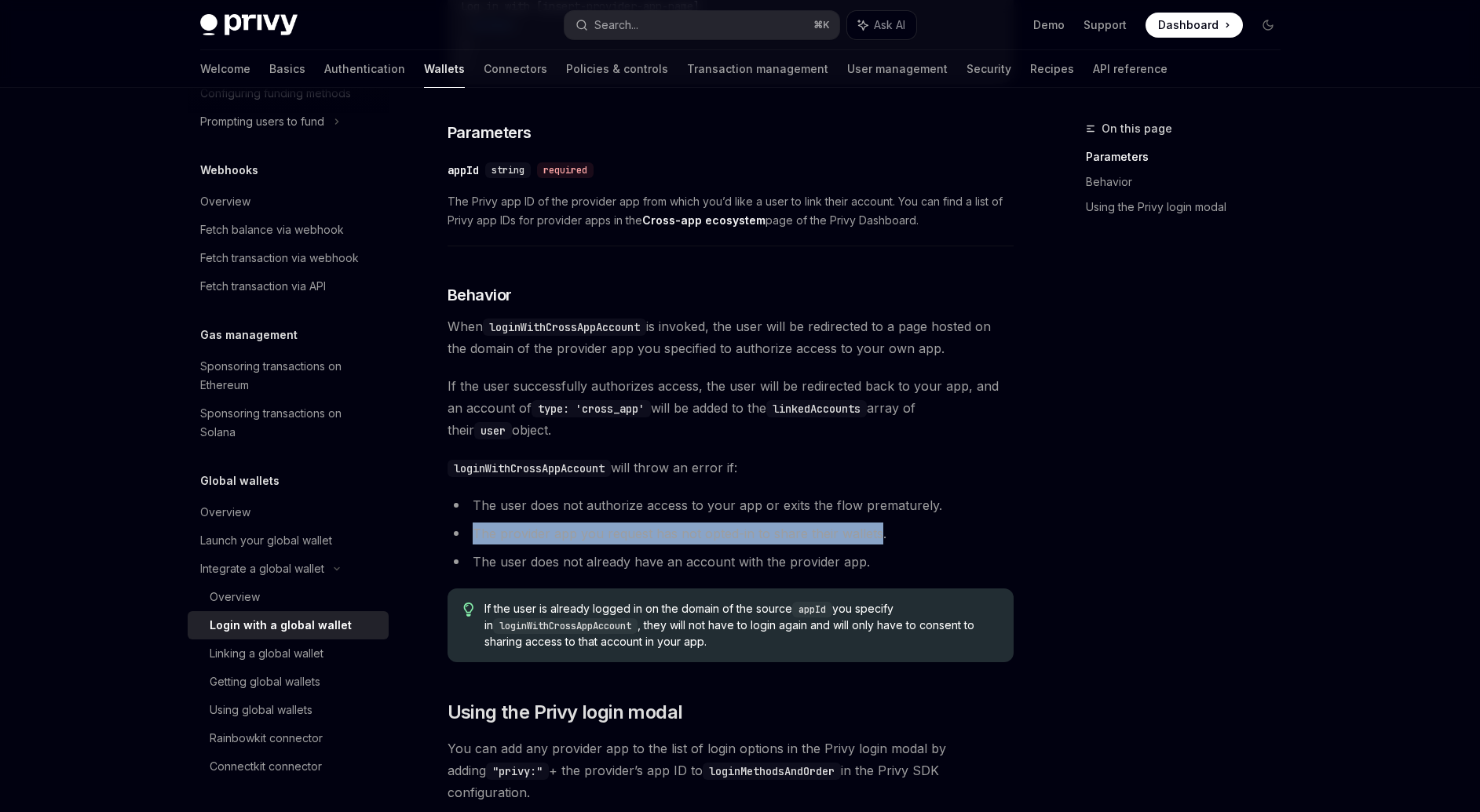
drag, startPoint x: 481, startPoint y: 545, endPoint x: 840, endPoint y: 539, distance: 359.1
click at [860, 537] on li "The provider app you request has not opted-in to share their wallets." at bounding box center [730, 533] width 566 height 22
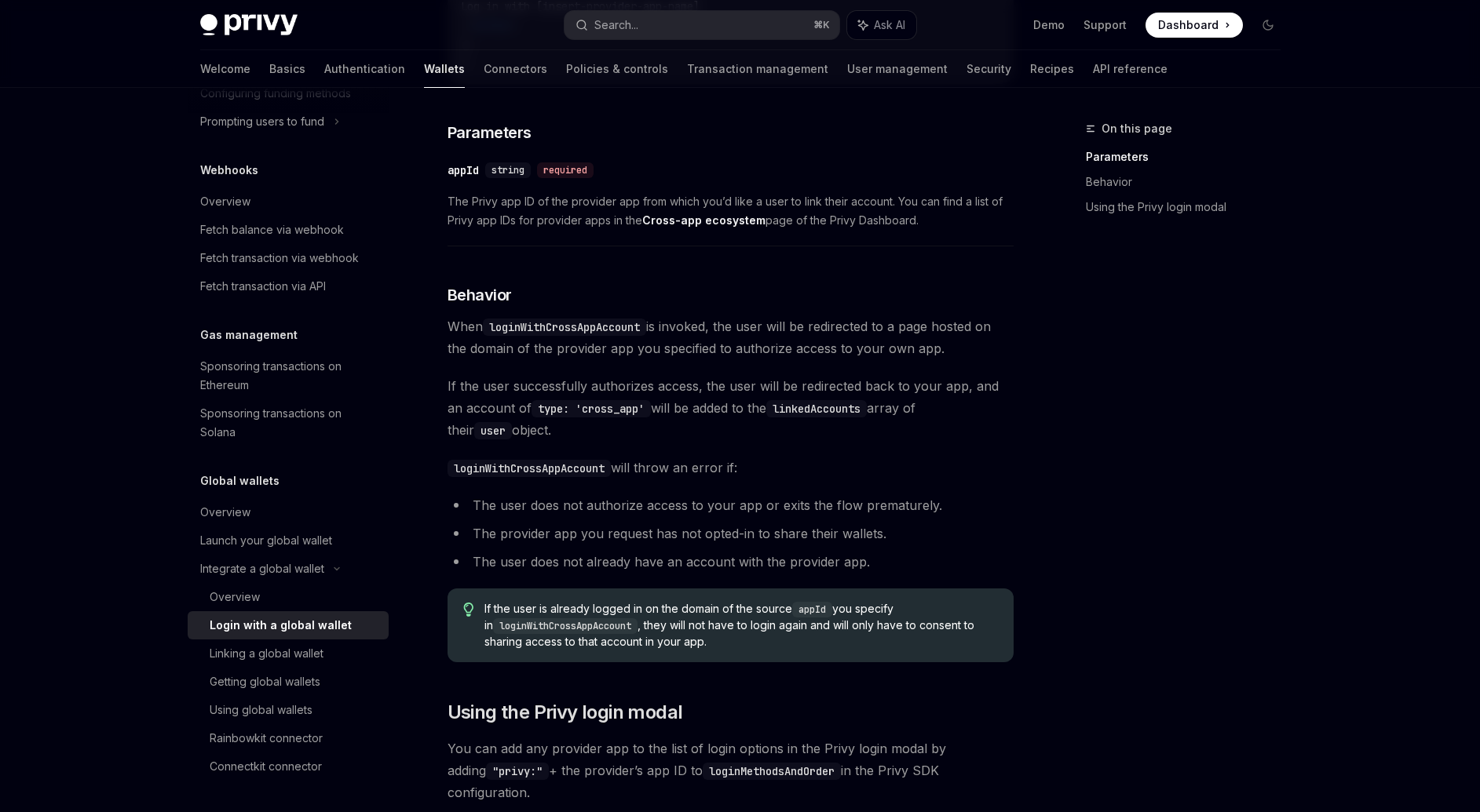
click at [473, 573] on li "The user does not already have an account with the provider app." at bounding box center [730, 562] width 566 height 22
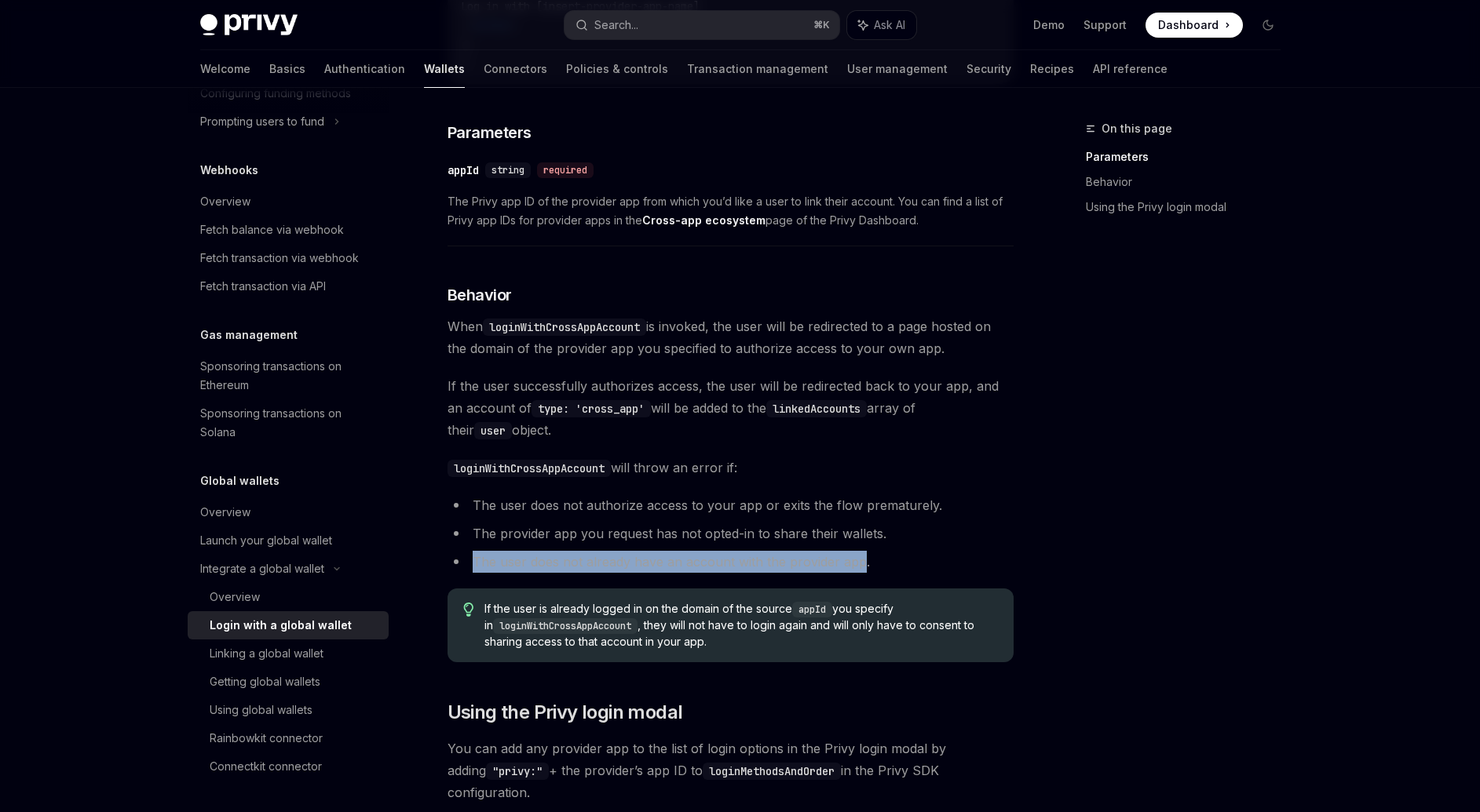
drag, startPoint x: 473, startPoint y: 573, endPoint x: 842, endPoint y: 570, distance: 369.0
click at [842, 570] on li "The user does not already have an account with the provider app." at bounding box center [730, 562] width 566 height 22
drag, startPoint x: 564, startPoint y: 616, endPoint x: 945, endPoint y: 622, distance: 381.0
click at [945, 622] on span "If the user is already logged in on the domain of the source appId you specify …" at bounding box center [741, 625] width 513 height 48
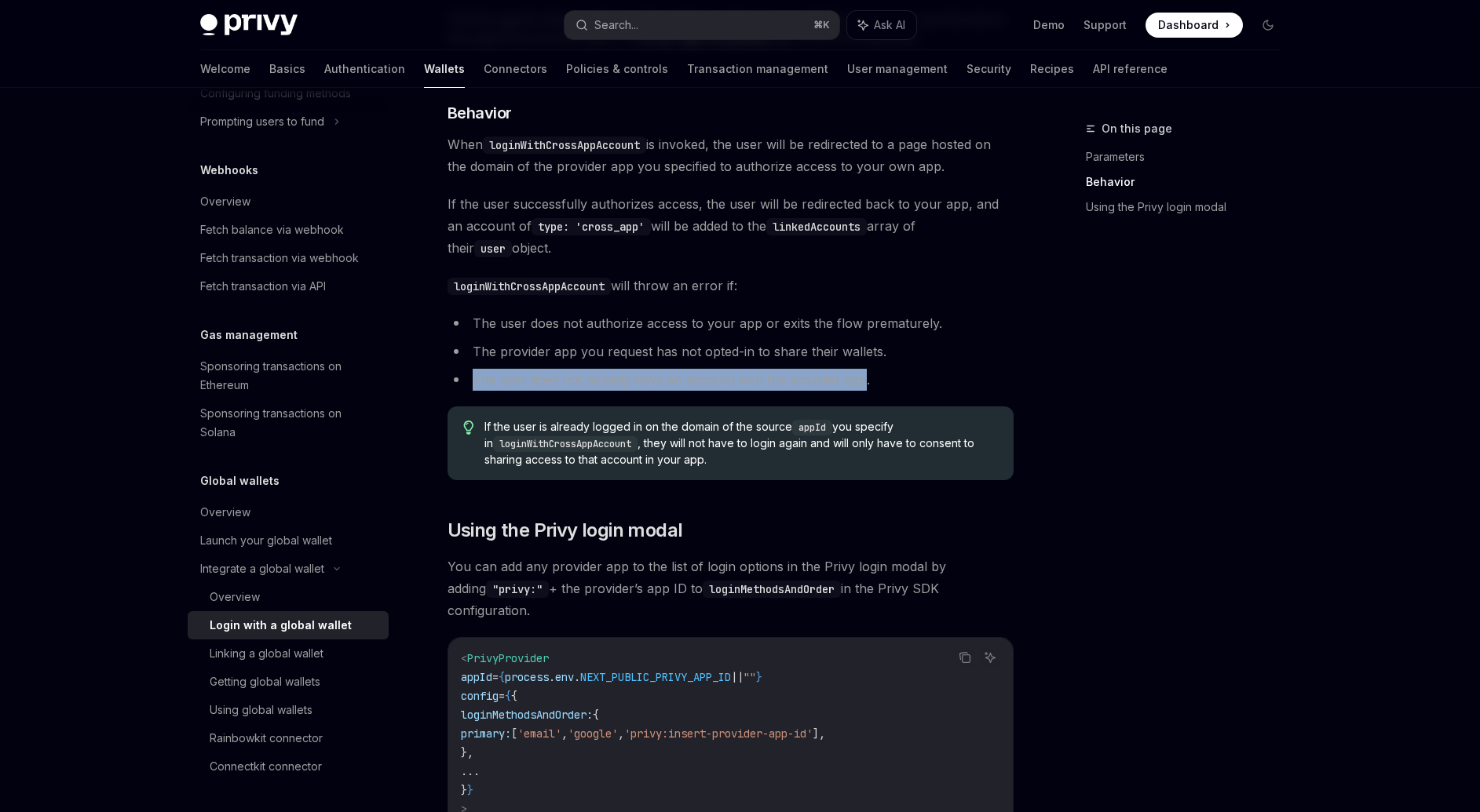
scroll to position [805, 0]
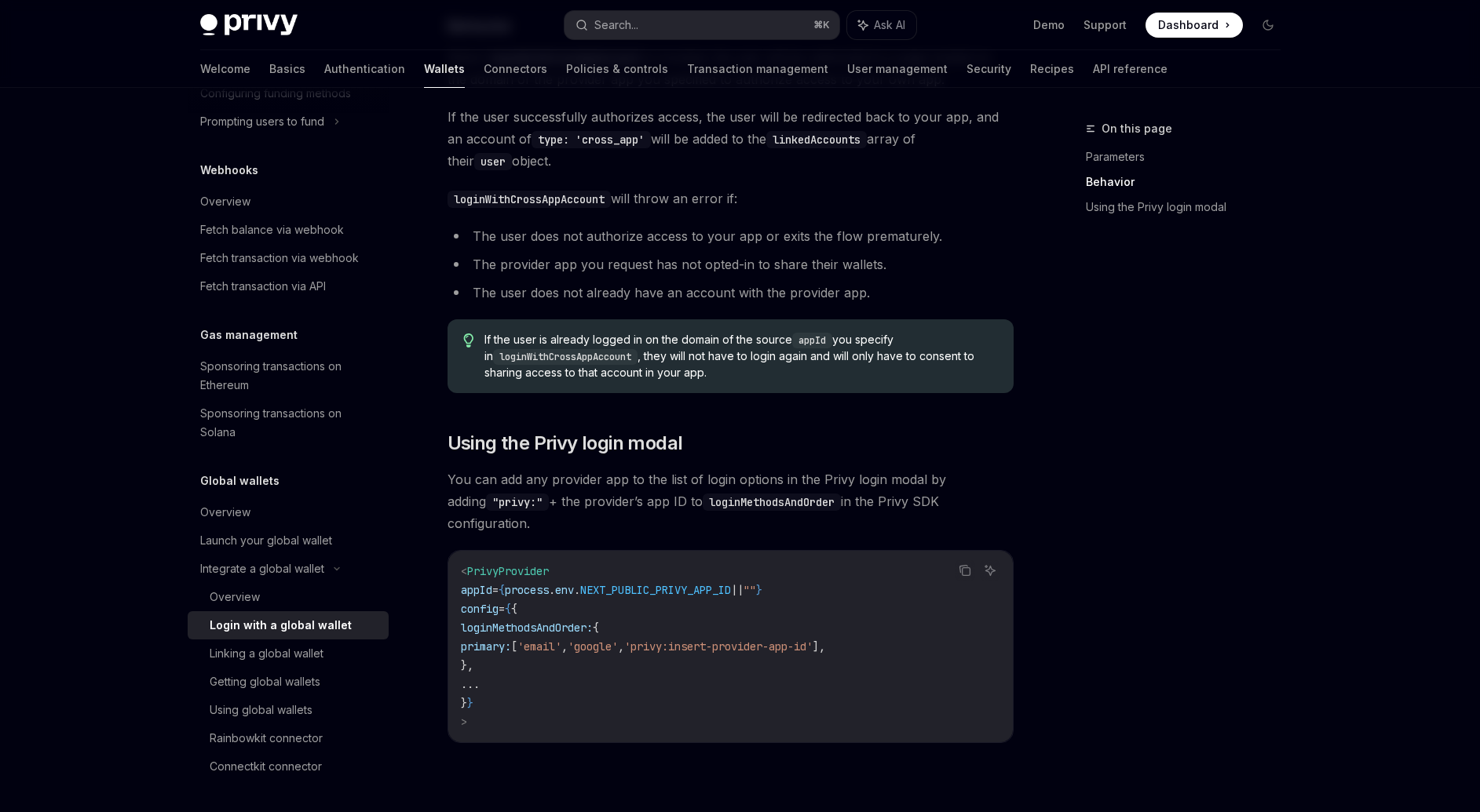
click at [458, 490] on span "You can add any provider app to the list of login options in the Privy login mo…" at bounding box center [730, 501] width 566 height 66
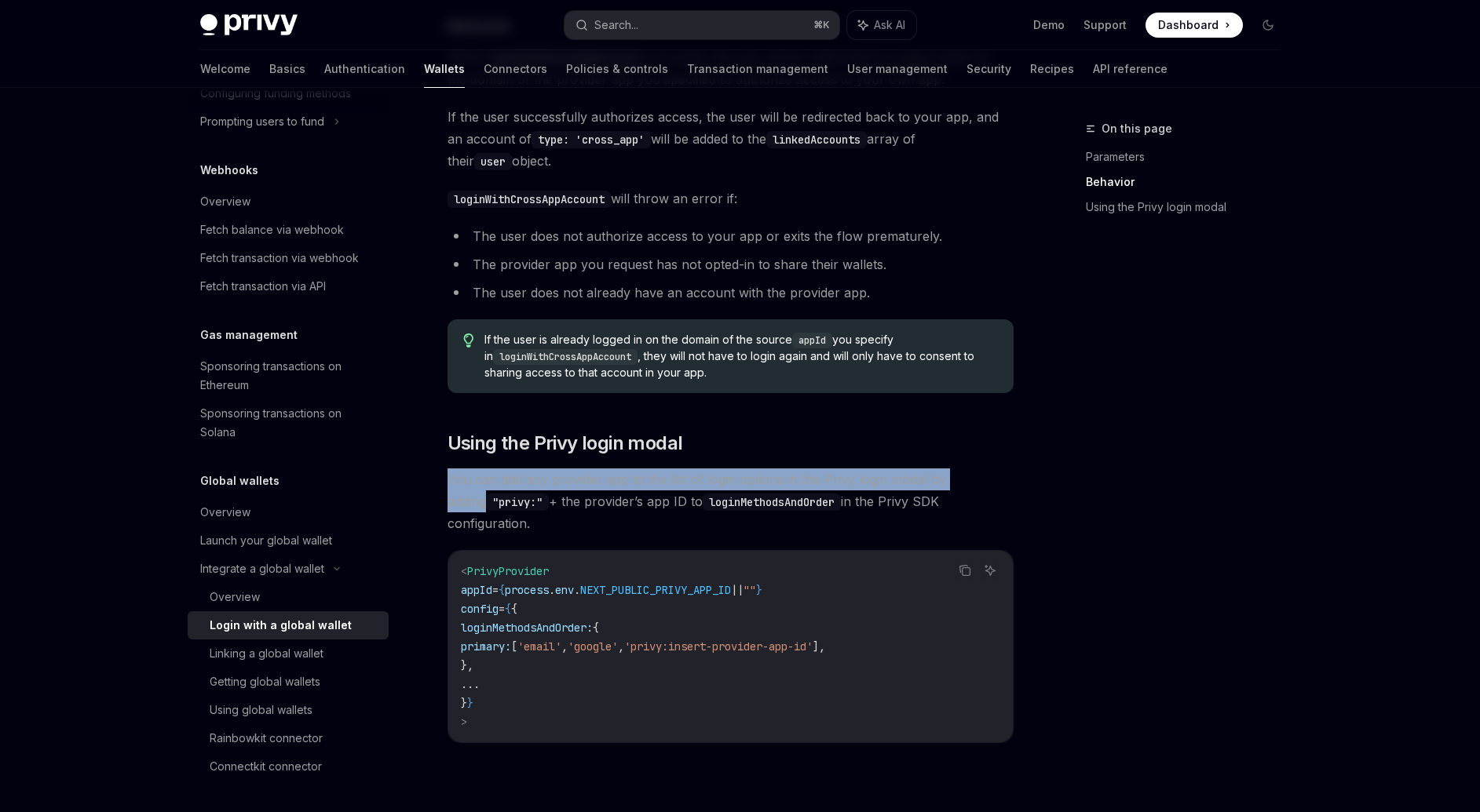
drag, startPoint x: 458, startPoint y: 490, endPoint x: 978, endPoint y: 509, distance: 520.3
click at [985, 490] on span "You can add any provider app to the list of login options in the Privy login mo…" at bounding box center [730, 501] width 566 height 66
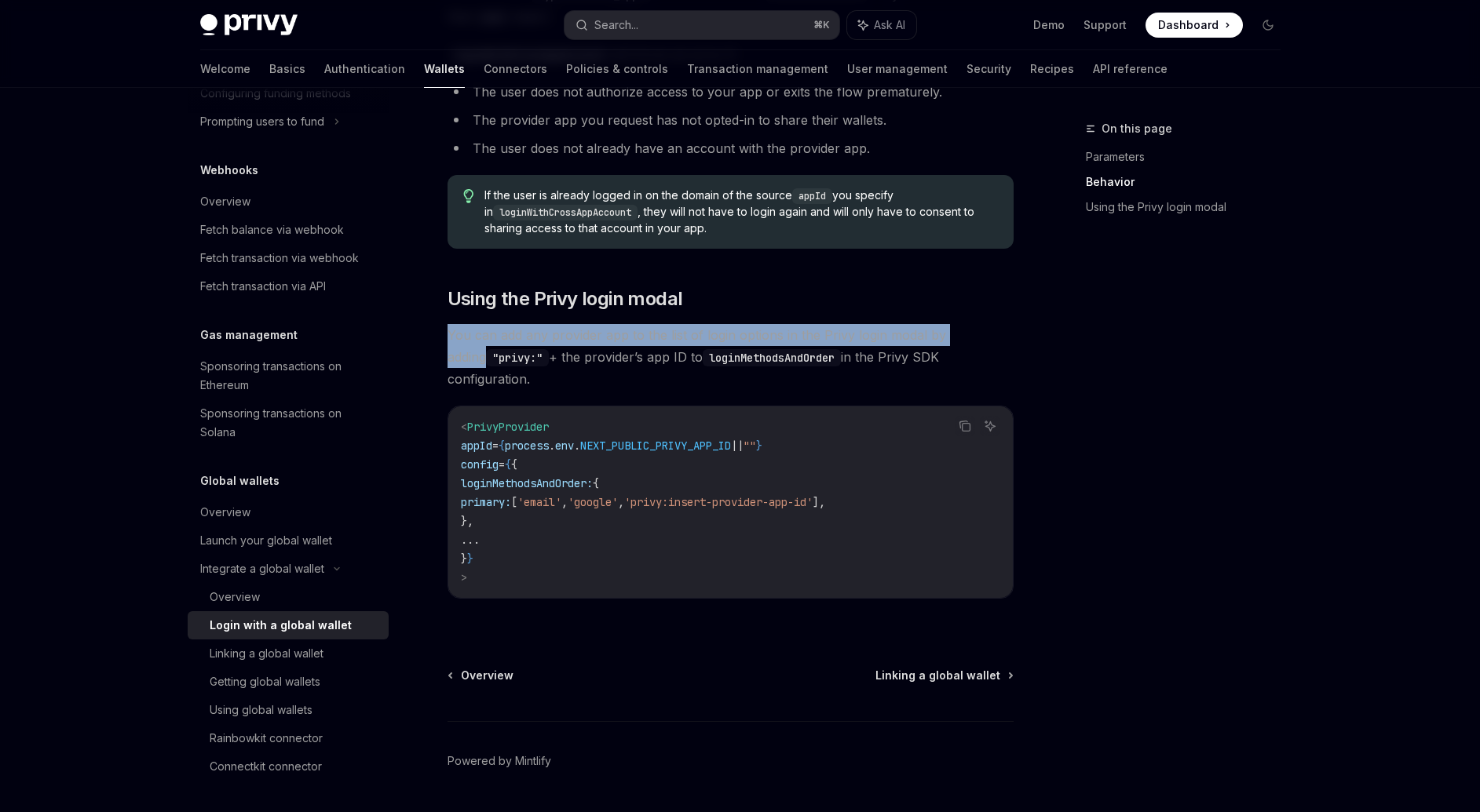
scroll to position [978, 0]
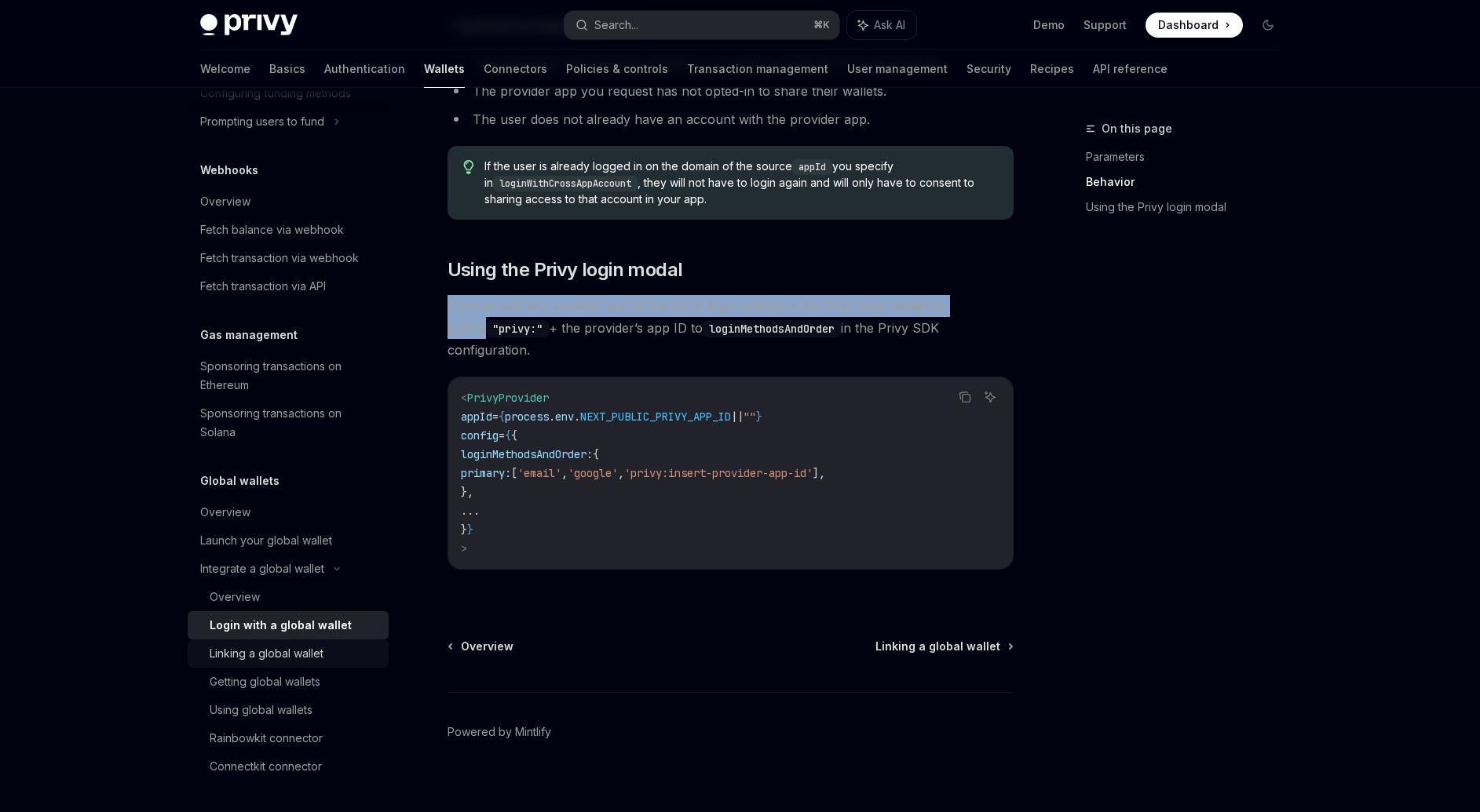
click at [313, 657] on div "Linking a global wallet" at bounding box center [266, 653] width 114 height 19
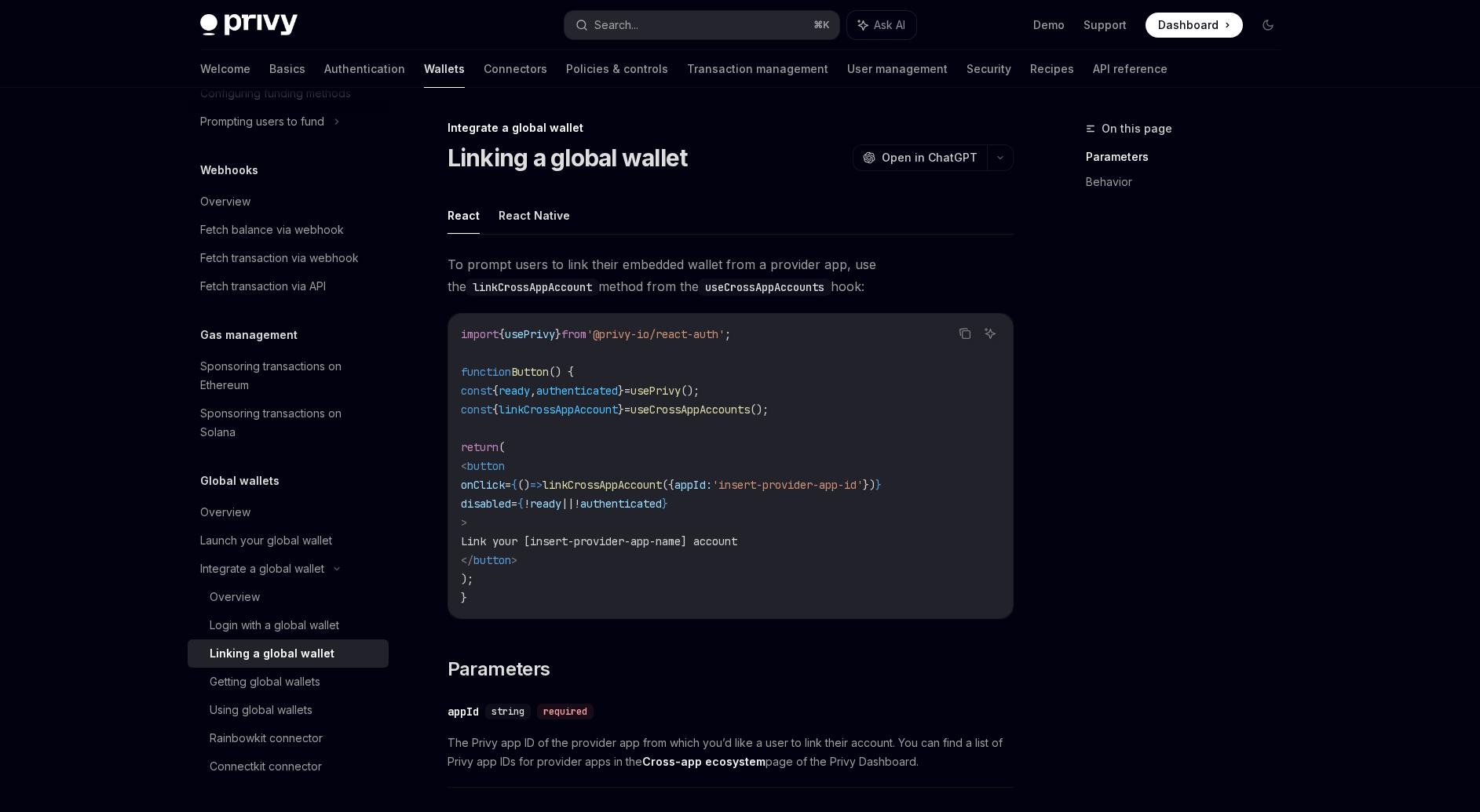
scroll to position [324, 0]
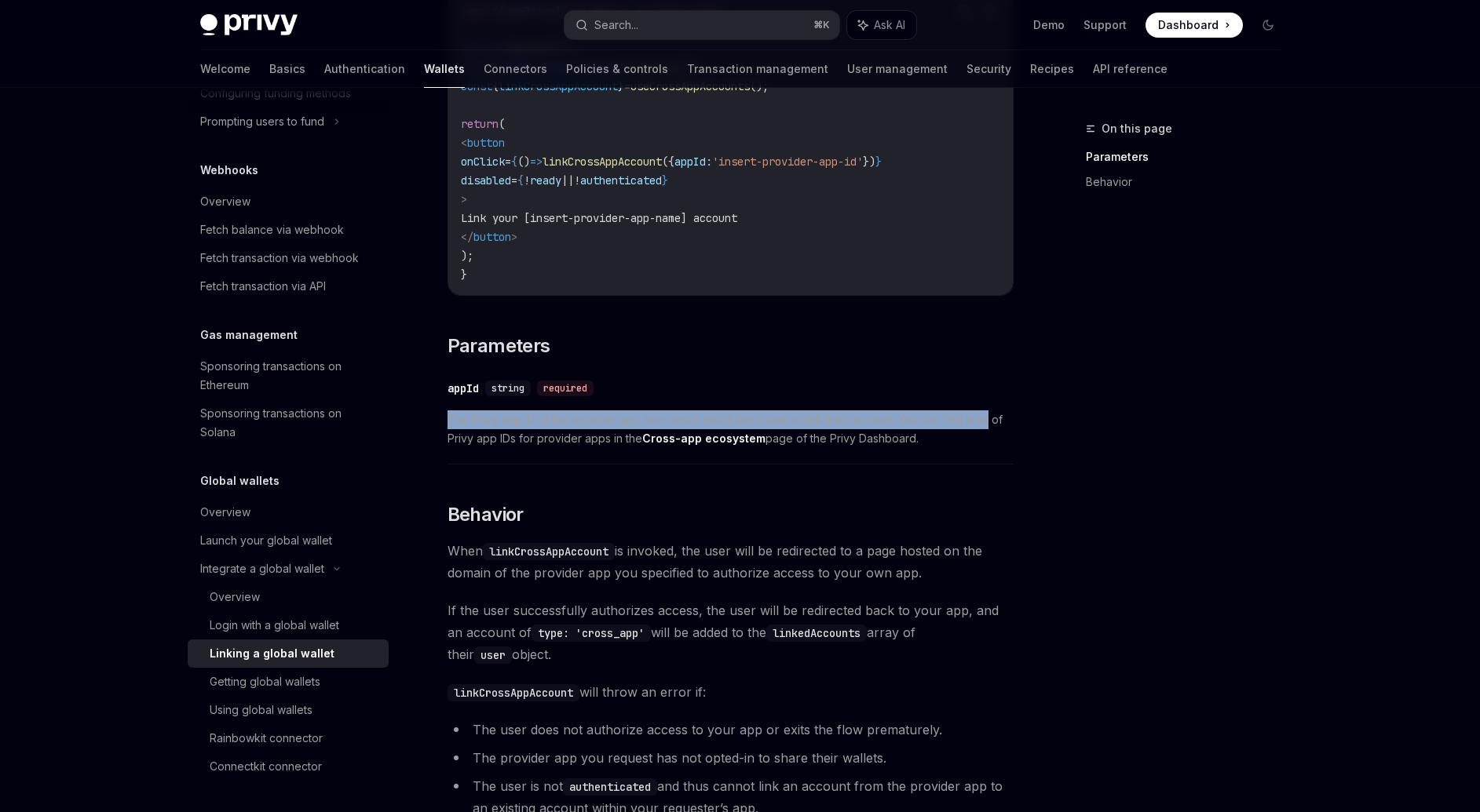
drag, startPoint x: 445, startPoint y: 423, endPoint x: 989, endPoint y: 421, distance: 544.0
click at [989, 421] on div "Integrate a global wallet Linking a global wallet OpenAI Open in ChatGPT OpenAI…" at bounding box center [584, 427] width 867 height 1263
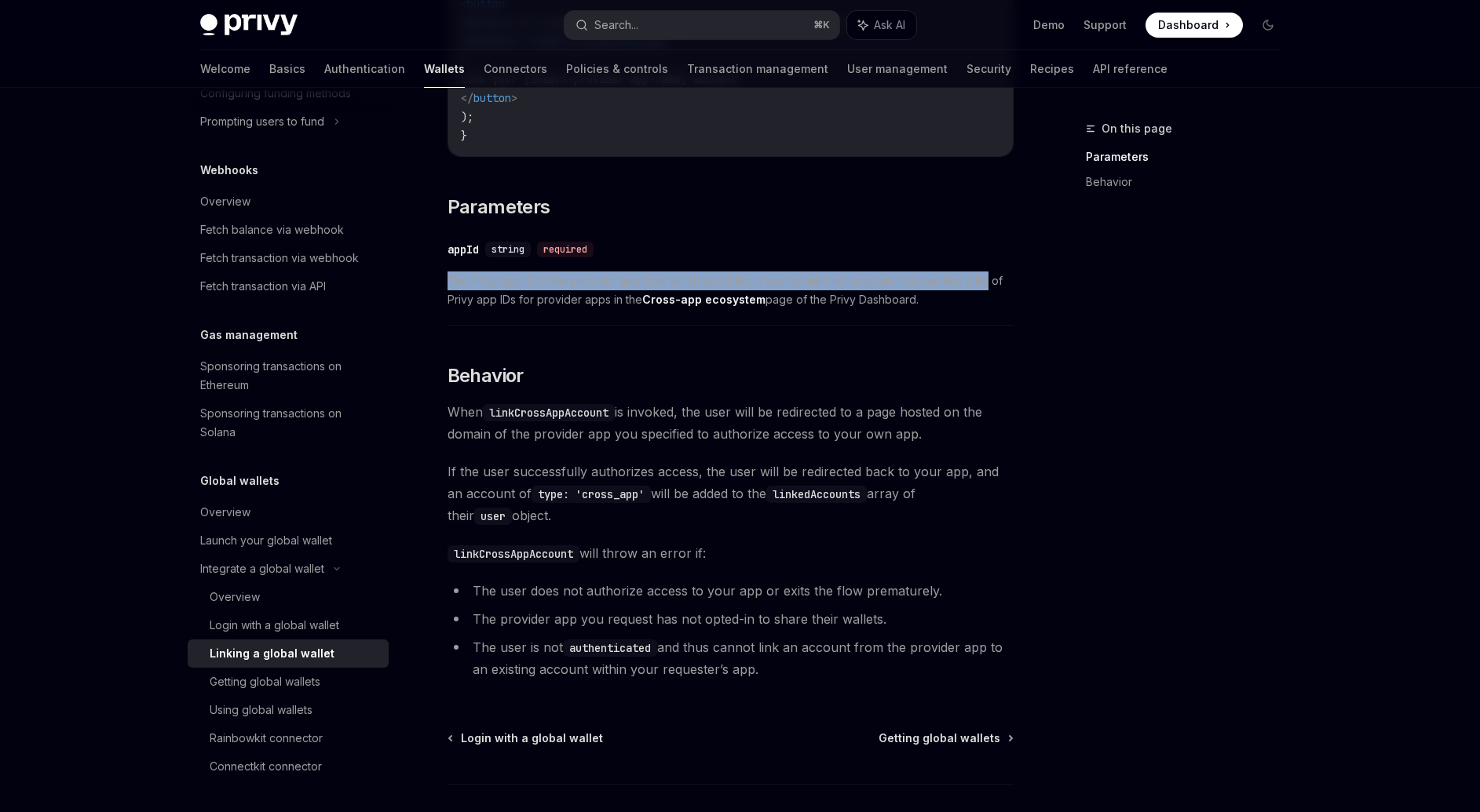
scroll to position [472, 0]
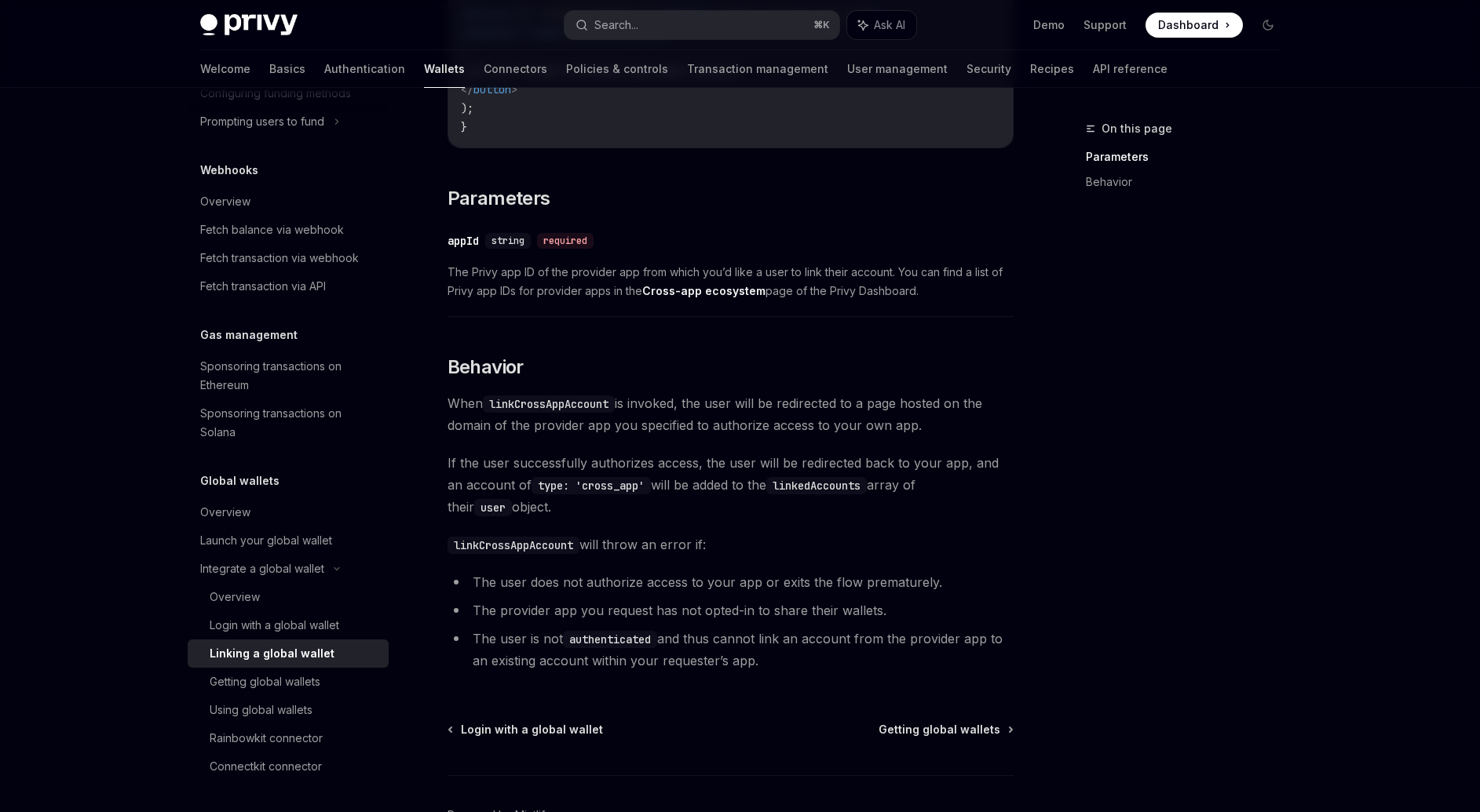
click at [448, 411] on span "When linkCrossAppAccount is invoked, the user will be redirected to a page host…" at bounding box center [730, 414] width 566 height 44
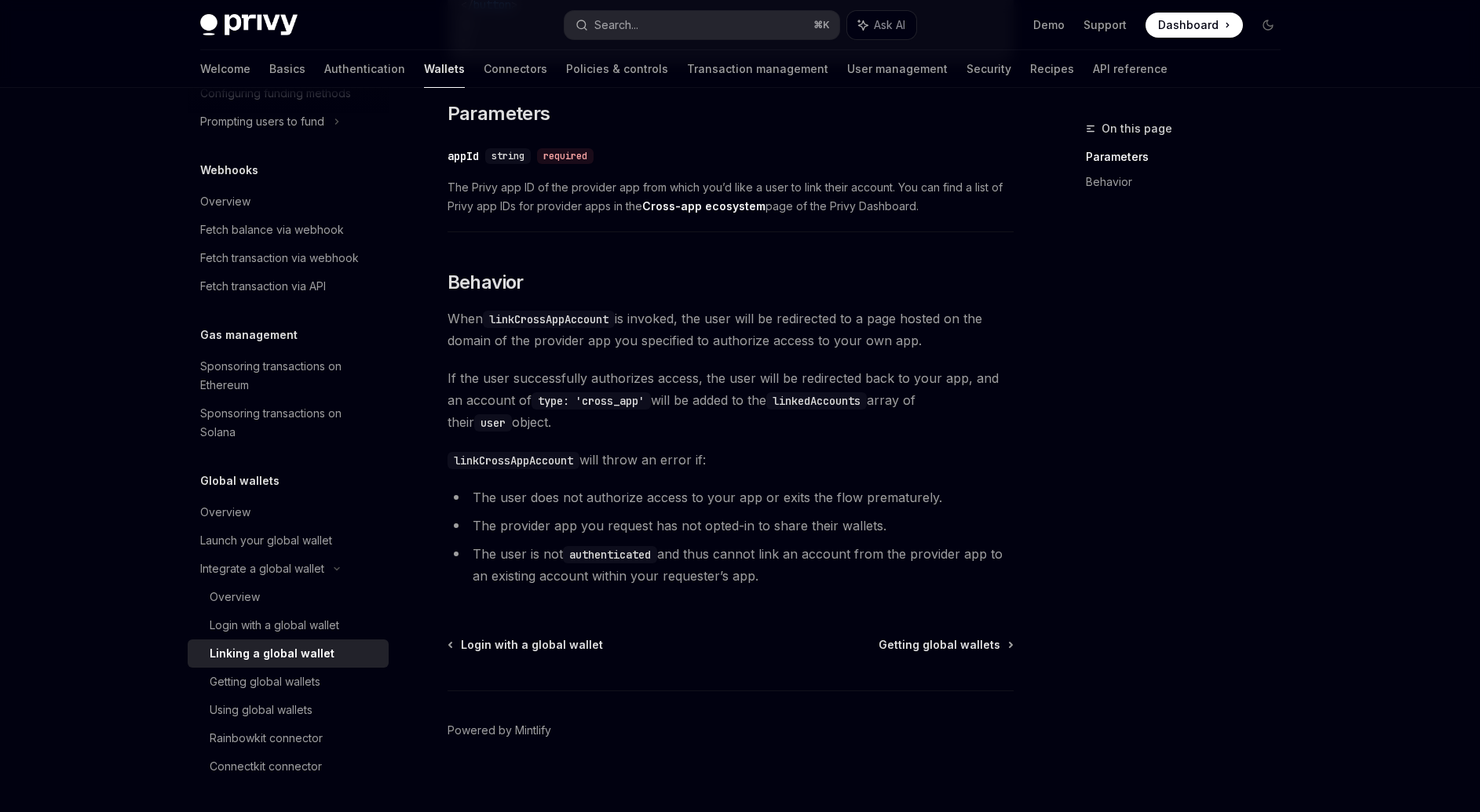
scroll to position [571, 0]
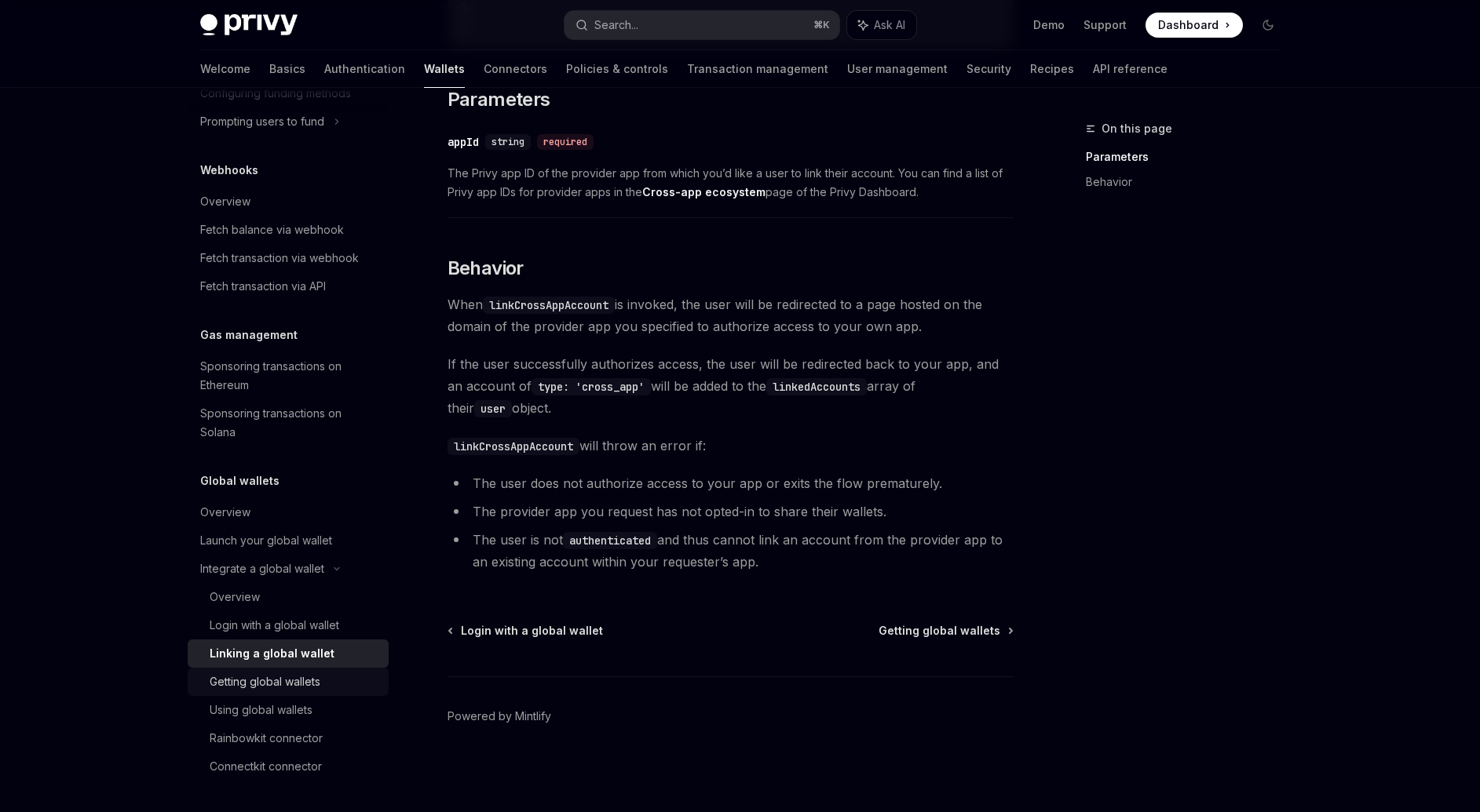
click at [305, 674] on div "Getting global wallets" at bounding box center [265, 682] width 111 height 19
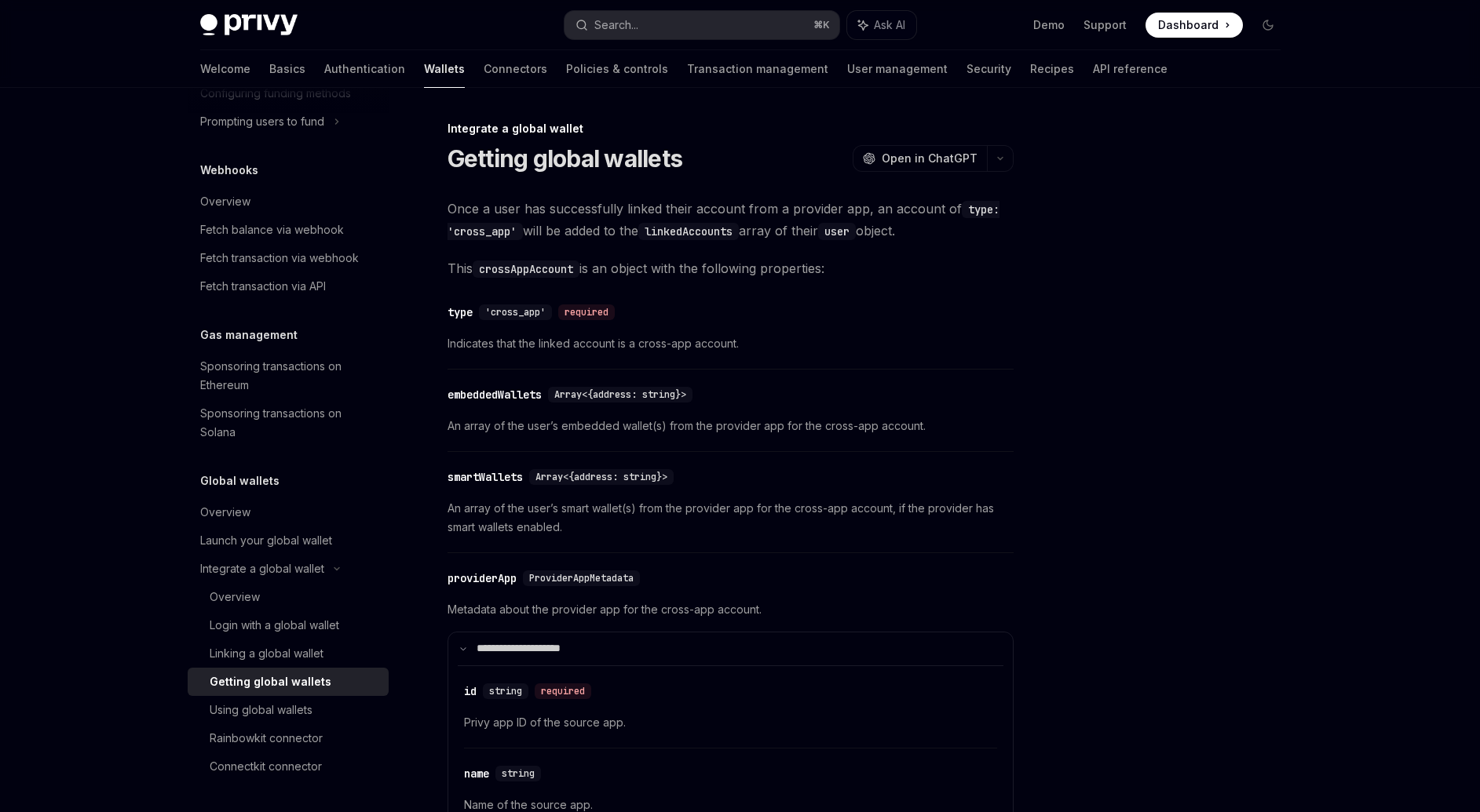
click at [468, 210] on span "Once a user has successfully linked their account from a provider app, an accou…" at bounding box center [730, 219] width 566 height 44
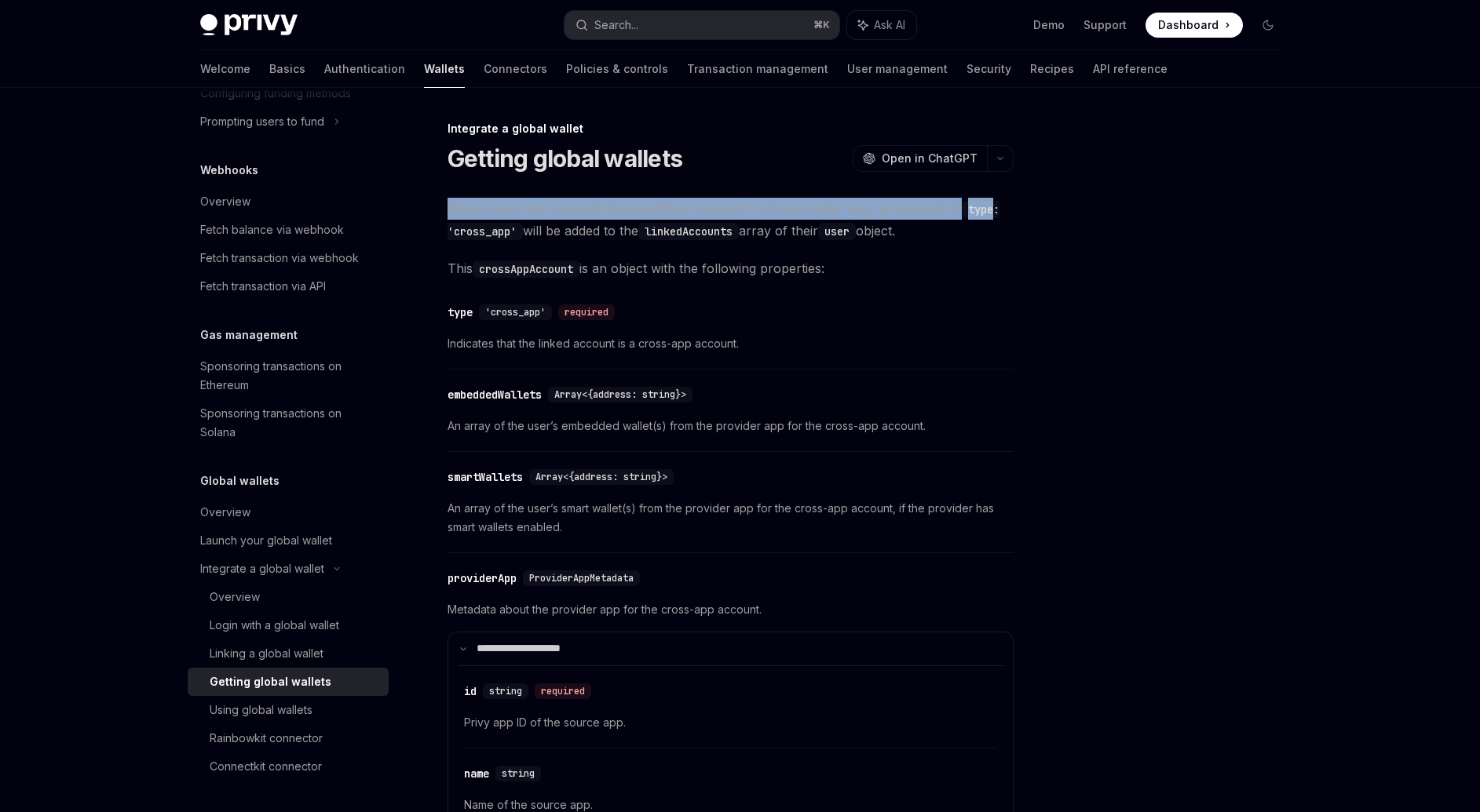
drag, startPoint x: 468, startPoint y: 210, endPoint x: 980, endPoint y: 210, distance: 512.0
click at [978, 210] on span "Once a user has successfully linked their account from a provider app, an accou…" at bounding box center [730, 219] width 566 height 44
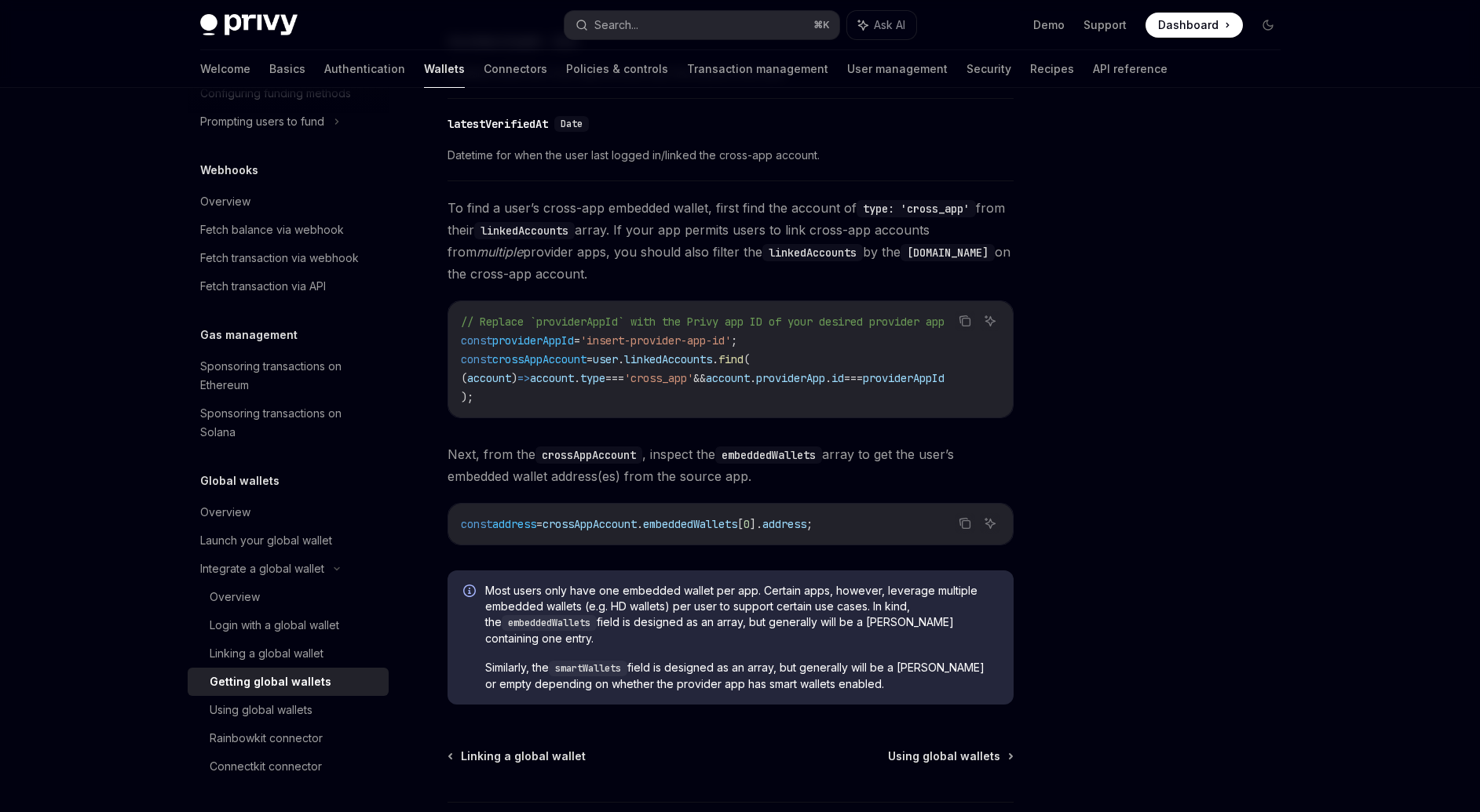
scroll to position [895, 0]
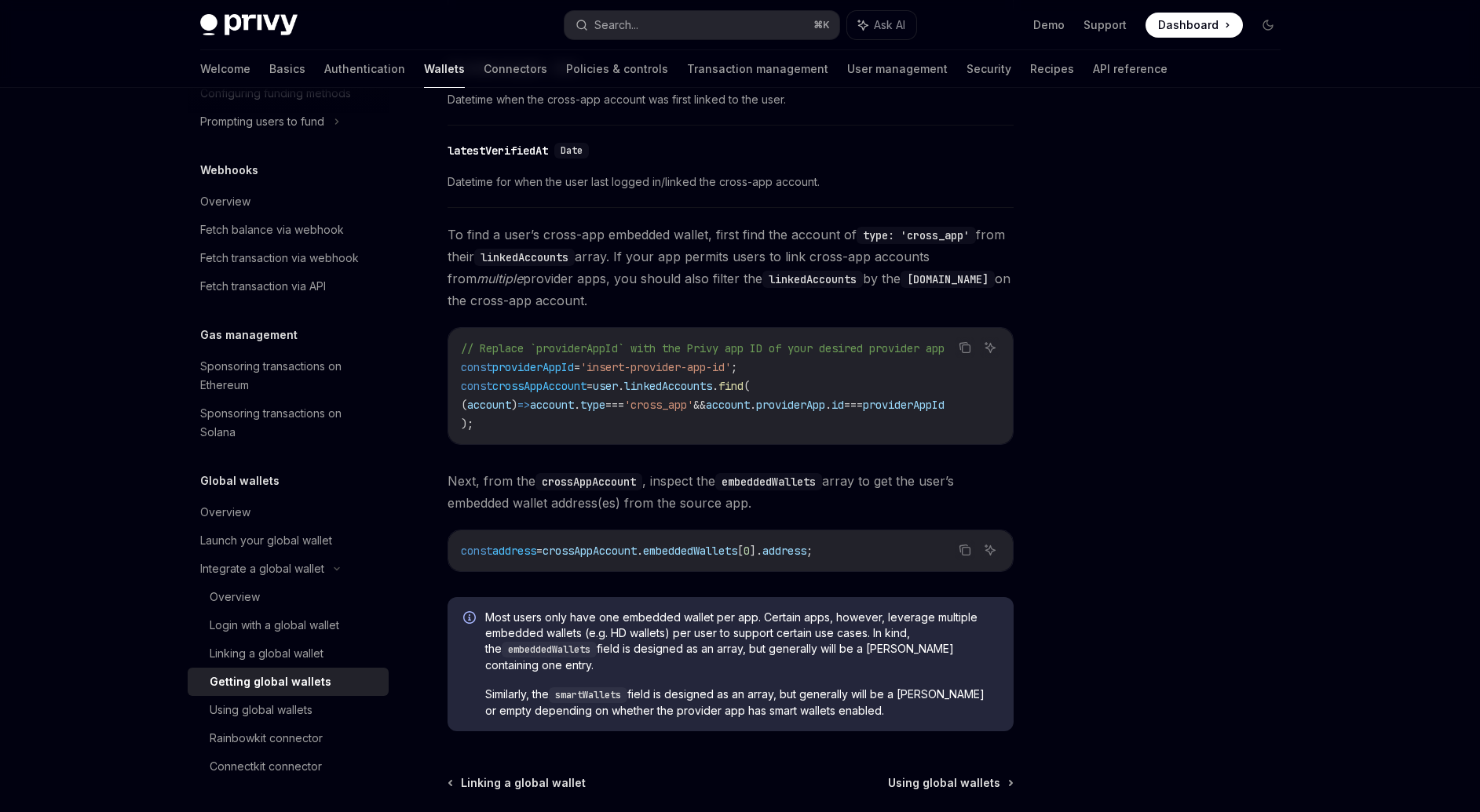
click at [459, 239] on span "To find a user’s cross-app embedded wallet, first find the account of type: 'cr…" at bounding box center [730, 267] width 566 height 88
drag, startPoint x: 459, startPoint y: 239, endPoint x: 976, endPoint y: 223, distance: 517.2
click at [980, 222] on div "**********" at bounding box center [730, 17] width 566 height 1429
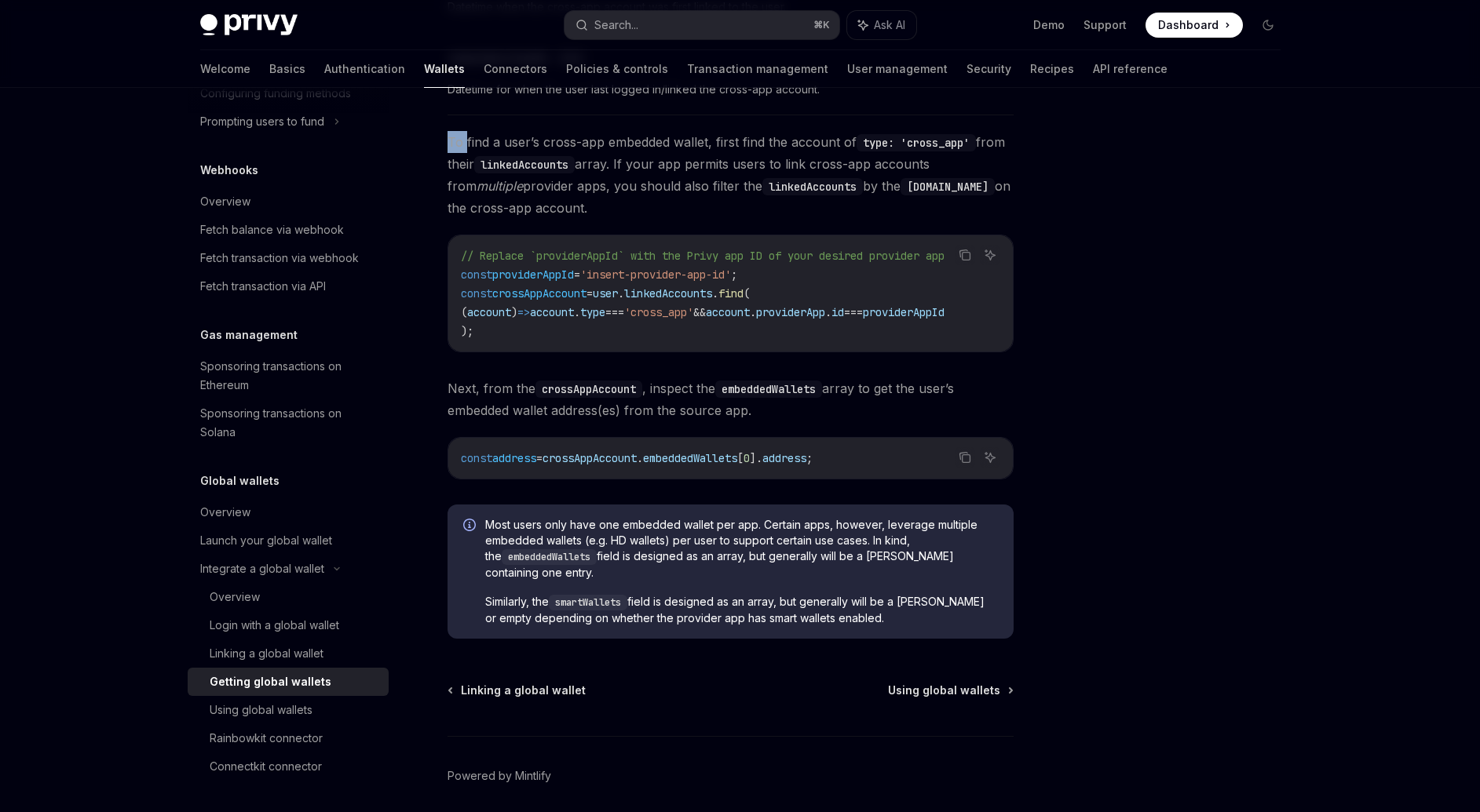
scroll to position [1007, 0]
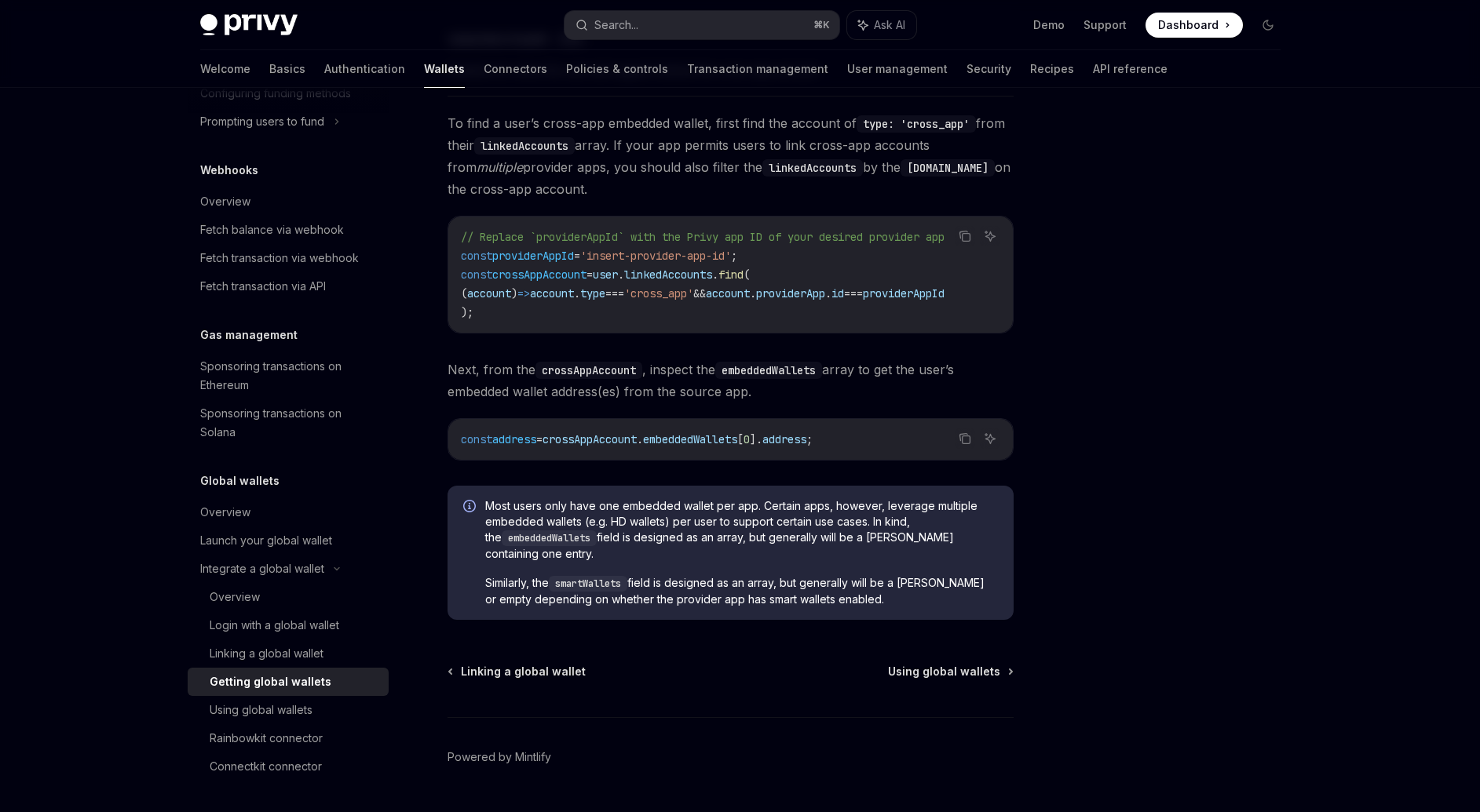
click at [451, 391] on span "Next, from the crossAppAccount , inspect the embeddedWallets array to get the u…" at bounding box center [730, 380] width 566 height 44
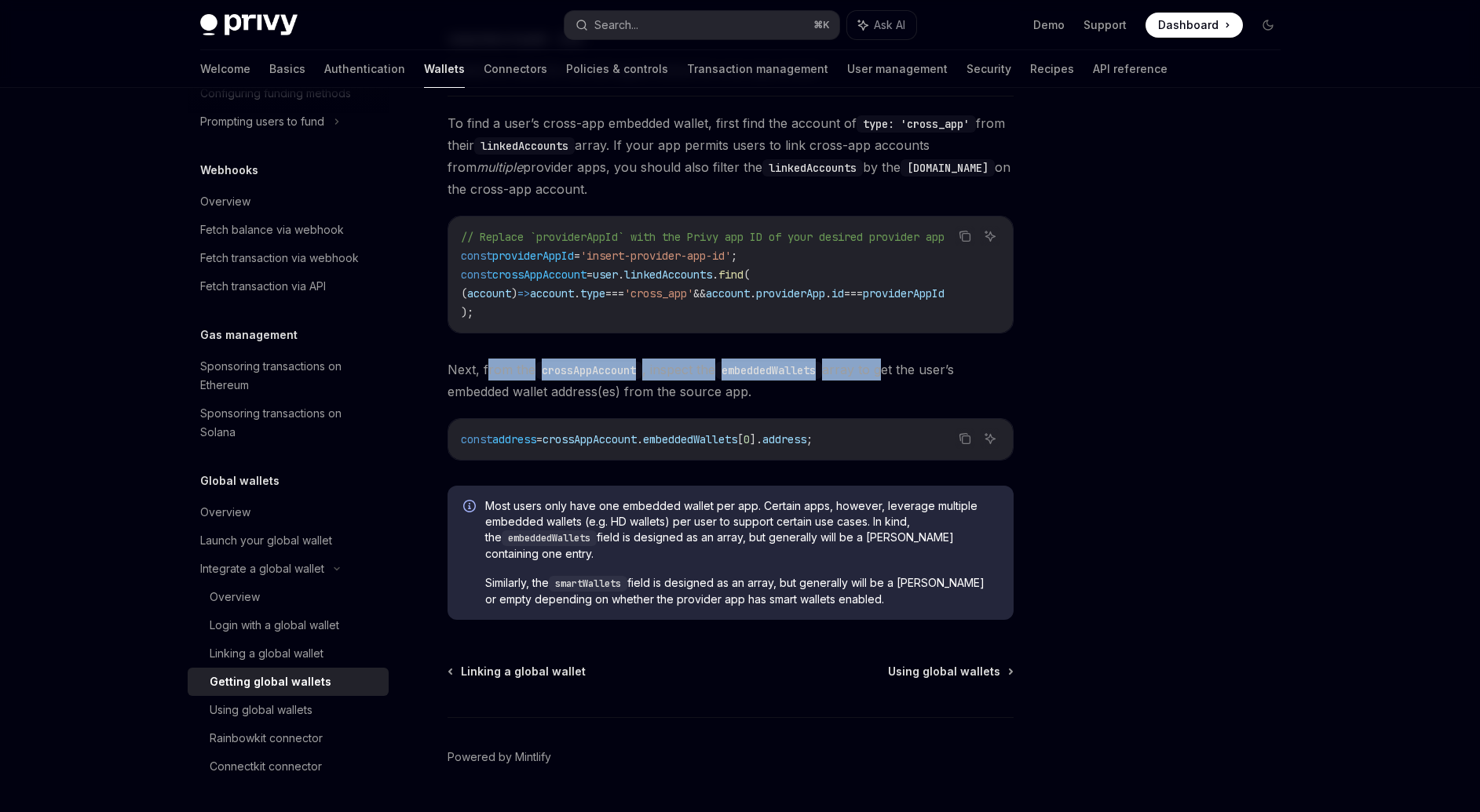
drag, startPoint x: 495, startPoint y: 381, endPoint x: 927, endPoint y: 375, distance: 432.0
click at [921, 376] on span "Next, from the crossAppAccount , inspect the embeddedWallets array to get the u…" at bounding box center [730, 380] width 566 height 44
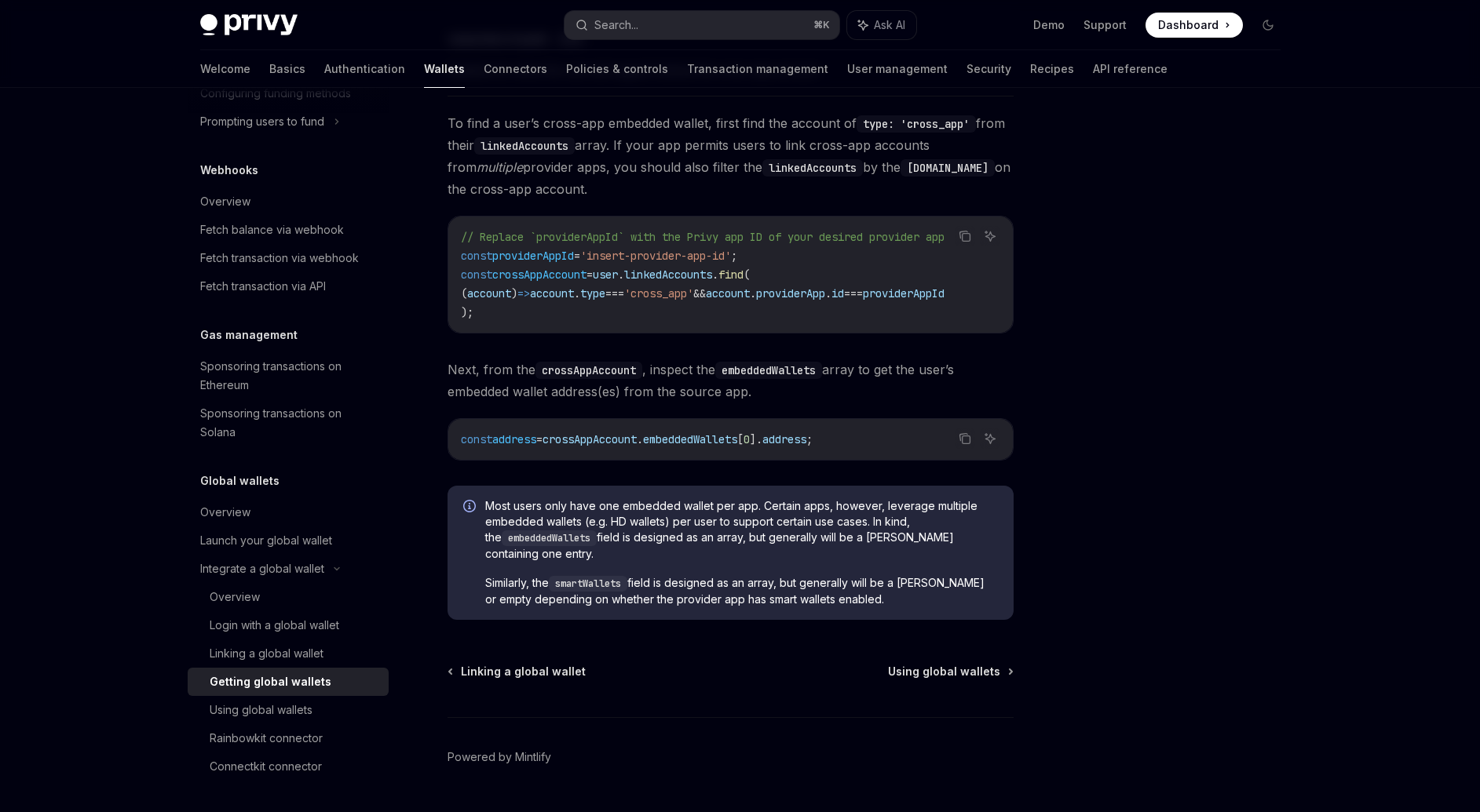
click at [511, 506] on span "Most users only have one embedded wallet per app. Certain apps, however, levera…" at bounding box center [742, 530] width 513 height 63
drag, startPoint x: 521, startPoint y: 506, endPoint x: 740, endPoint y: 487, distance: 219.8
click at [708, 506] on span "Most users only have one embedded wallet per app. Certain apps, however, levera…" at bounding box center [742, 530] width 513 height 63
click at [791, 513] on span "Most users only have one embedded wallet per app. Certain apps, however, levera…" at bounding box center [742, 530] width 513 height 63
drag, startPoint x: 791, startPoint y: 513, endPoint x: 837, endPoint y: 515, distance: 46.0
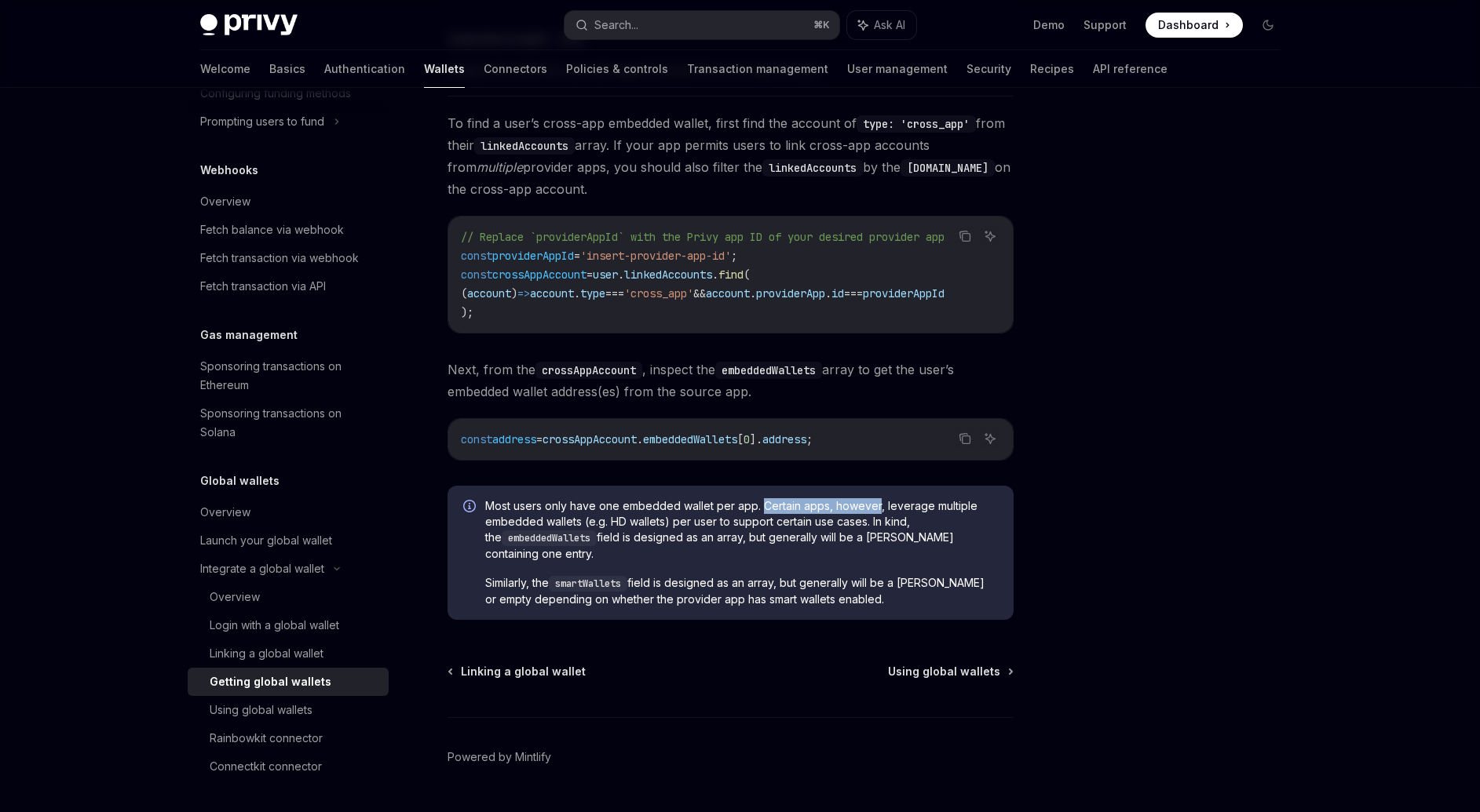
click at [835, 515] on span "Most users only have one embedded wallet per app. Certain apps, however, levera…" at bounding box center [742, 530] width 513 height 63
drag, startPoint x: 599, startPoint y: 548, endPoint x: 997, endPoint y: 544, distance: 398.0
click at [997, 544] on span "Most users only have one embedded wallet per app. Certain apps, however, levera…" at bounding box center [742, 530] width 513 height 63
click at [497, 593] on span "Similarly, the smartWallets field is designed as an array, but generally will b…" at bounding box center [742, 591] width 513 height 32
drag, startPoint x: 497, startPoint y: 593, endPoint x: 523, endPoint y: 590, distance: 26.2
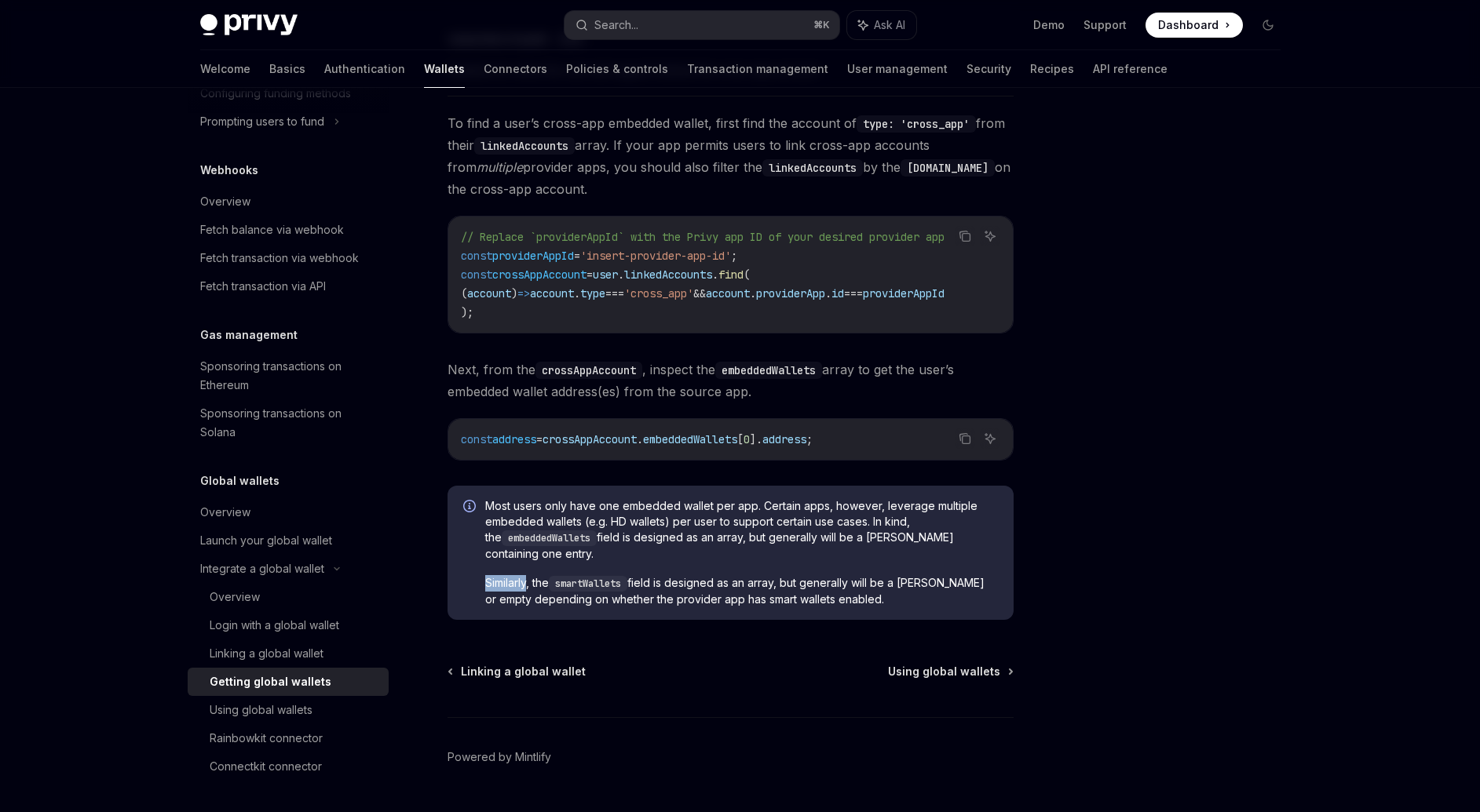
click at [518, 590] on span "Similarly, the smartWallets field is designed as an array, but generally will b…" at bounding box center [742, 591] width 513 height 32
click at [284, 701] on div "Using global wallets" at bounding box center [261, 709] width 103 height 19
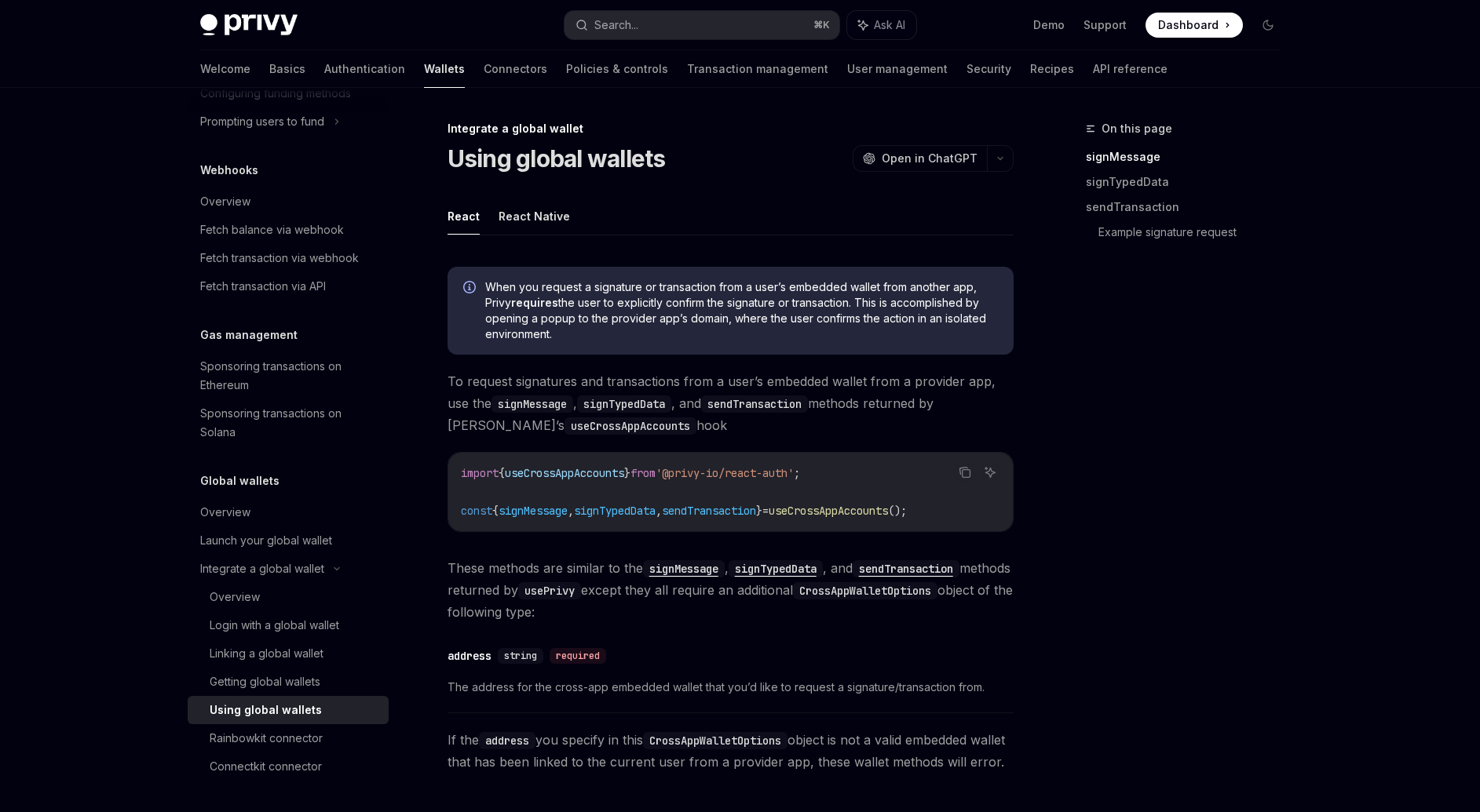
click at [453, 384] on span "To request signatures and transactions from a user’s embedded wallet from a pro…" at bounding box center [730, 404] width 566 height 66
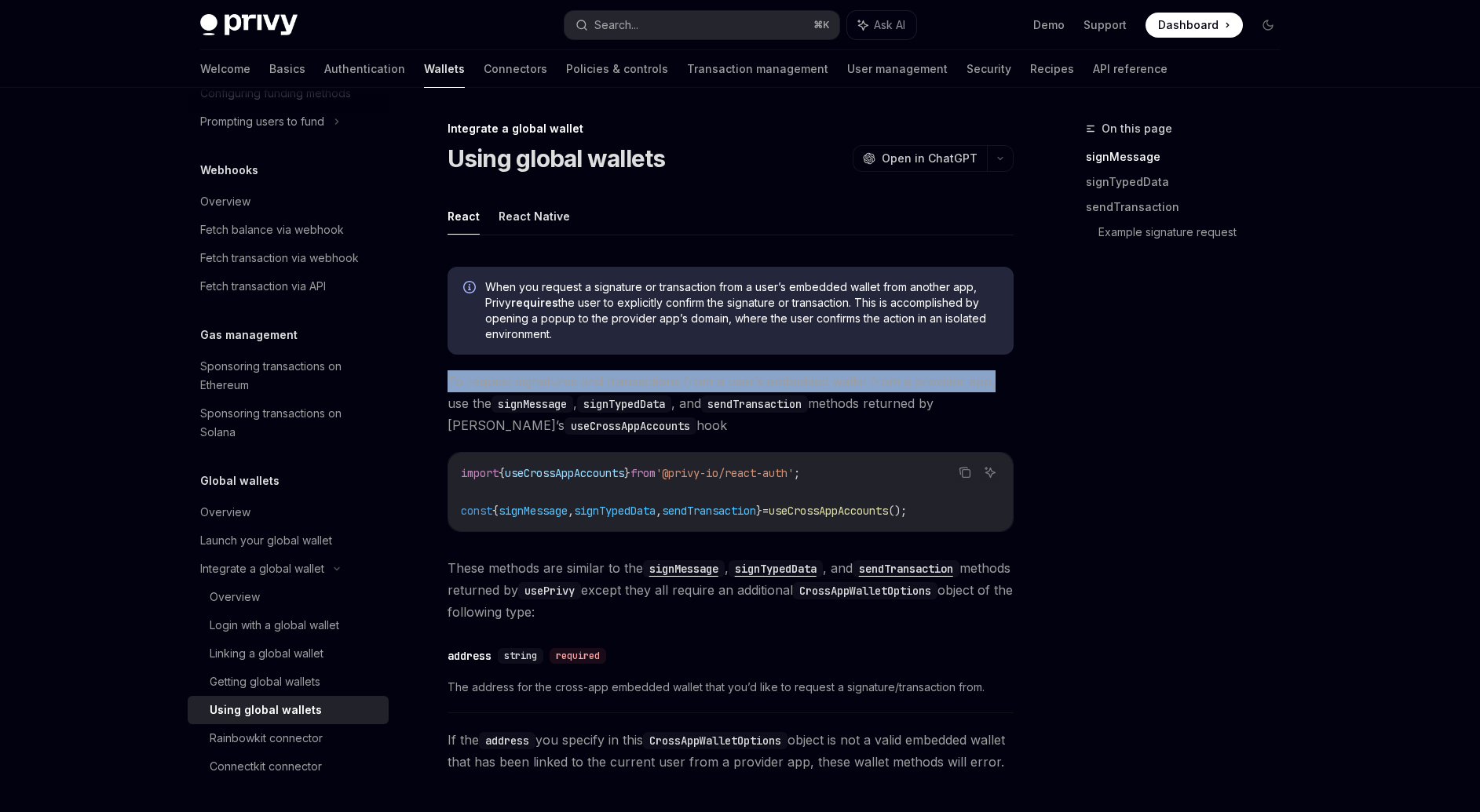
drag, startPoint x: 453, startPoint y: 384, endPoint x: 996, endPoint y: 381, distance: 543.0
click at [996, 381] on span "To request signatures and transactions from a user’s embedded wallet from a pro…" at bounding box center [730, 404] width 566 height 66
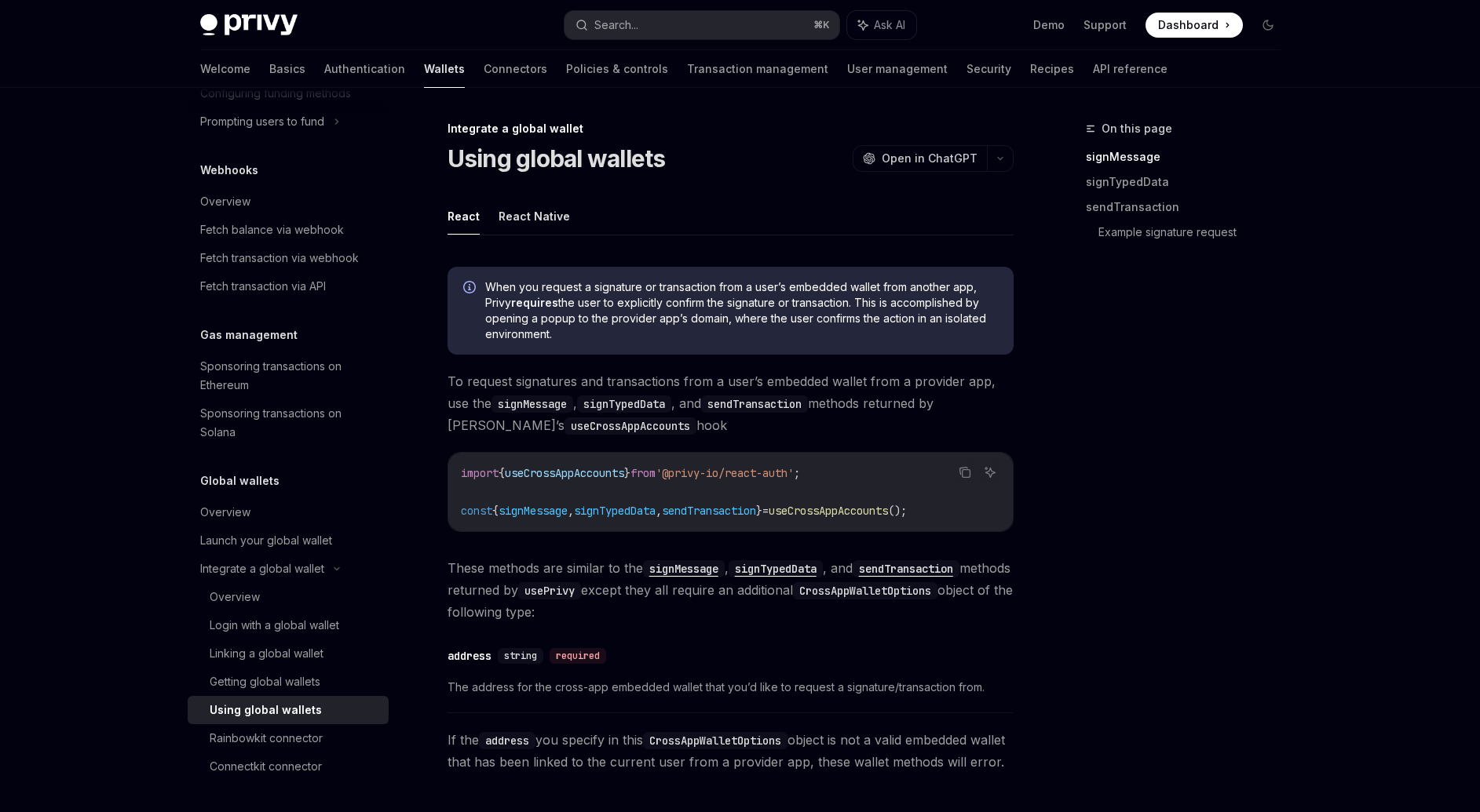
click at [581, 331] on span "When you request a signature or transaction from a user’s embedded wallet from …" at bounding box center [742, 311] width 513 height 63
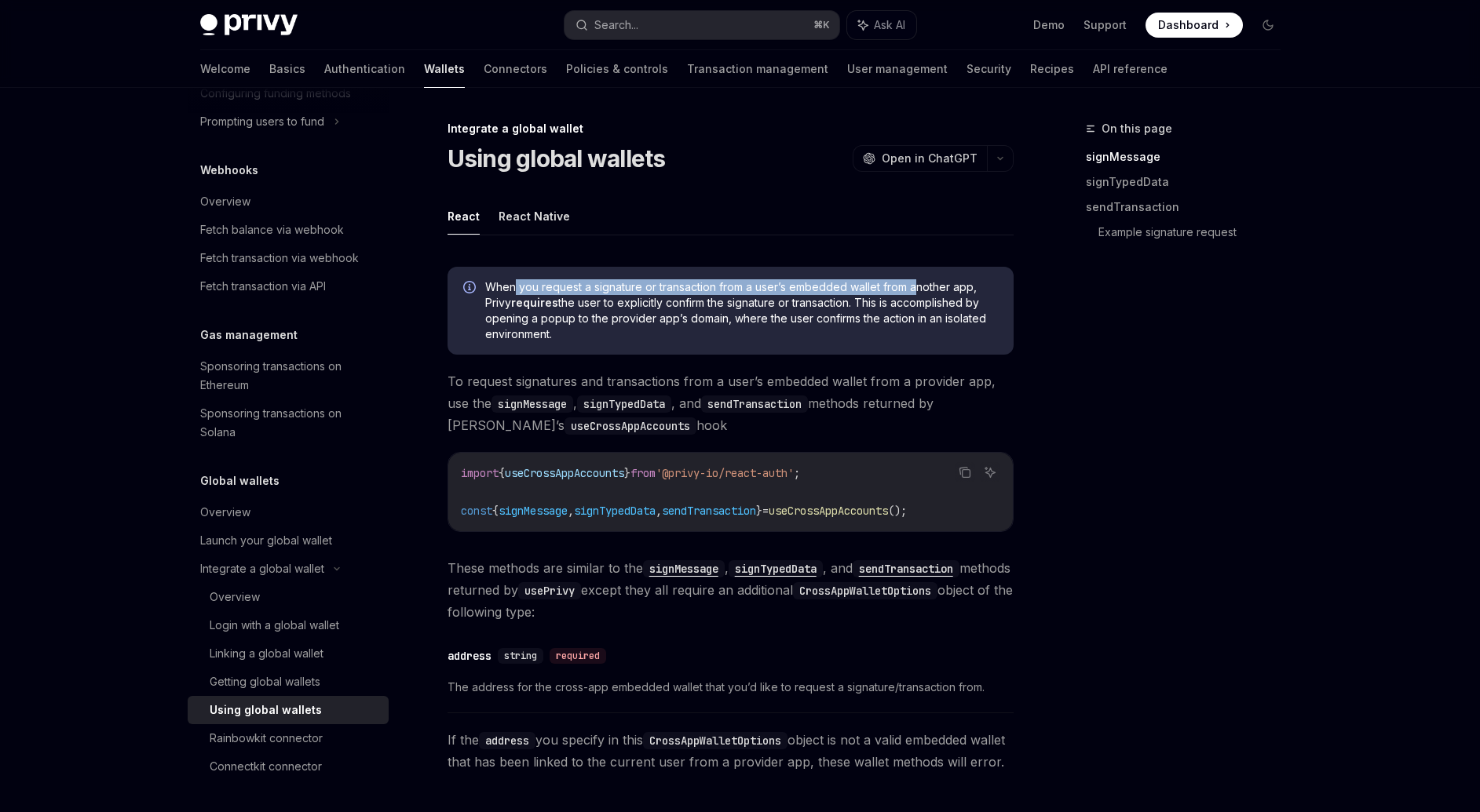
drag, startPoint x: 651, startPoint y: 287, endPoint x: 912, endPoint y: 282, distance: 261.0
click at [912, 282] on span "When you request a signature or transaction from a user’s embedded wallet from …" at bounding box center [742, 311] width 513 height 63
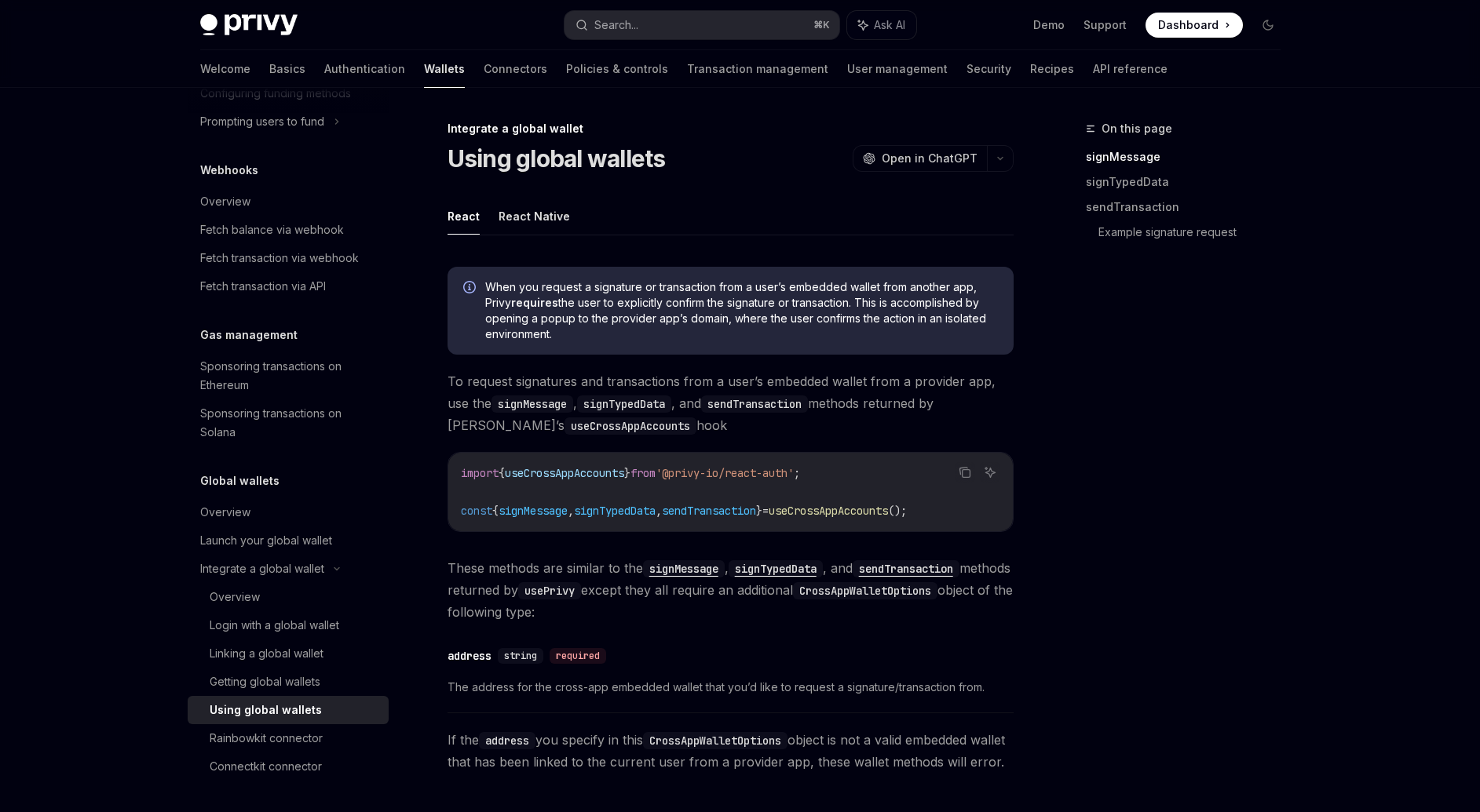
click at [727, 301] on span "When you request a signature or transaction from a user’s embedded wallet from …" at bounding box center [742, 311] width 513 height 63
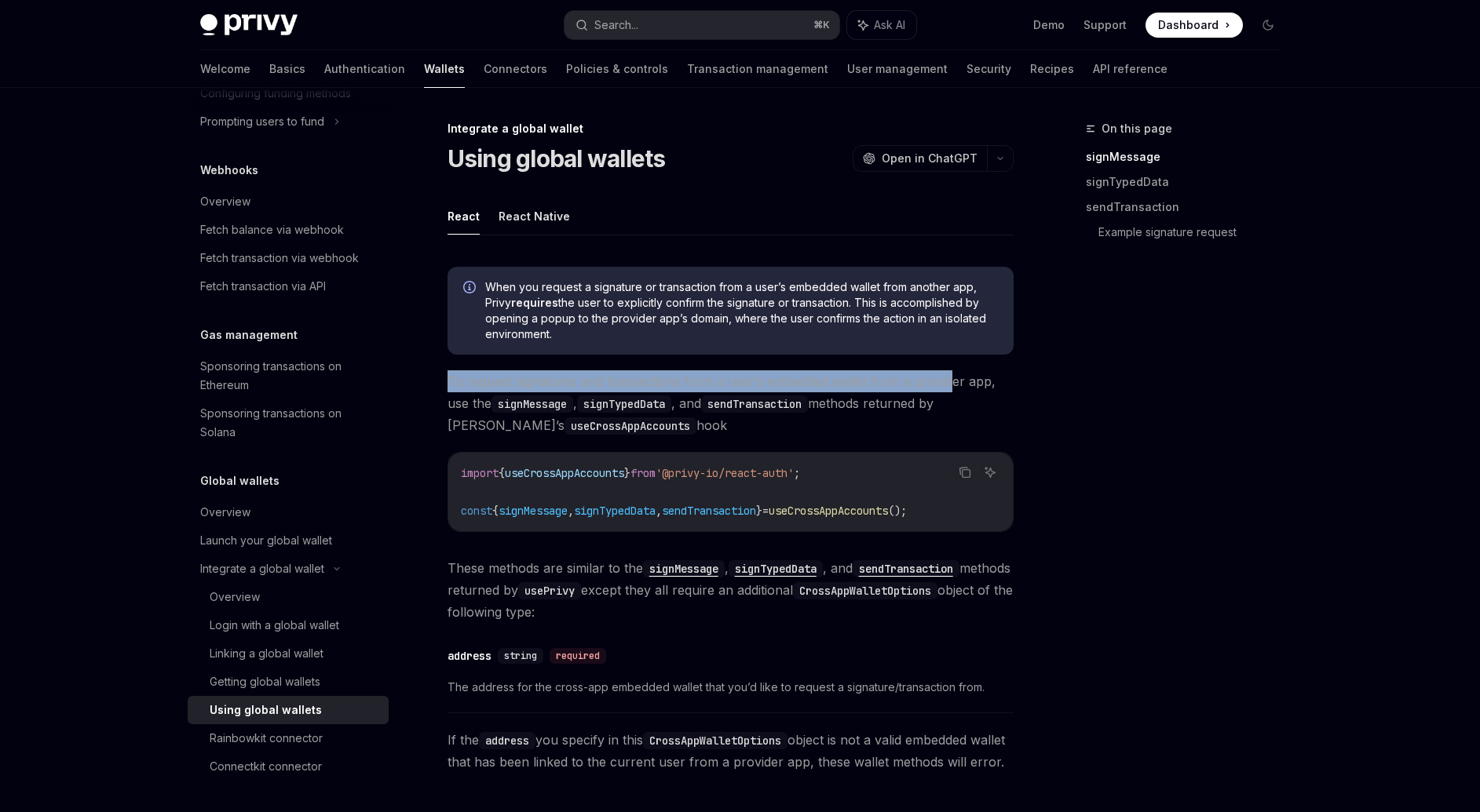
drag, startPoint x: 449, startPoint y: 381, endPoint x: 950, endPoint y: 373, distance: 501.1
click at [950, 373] on span "To request signatures and transactions from a user’s embedded wallet from a pro…" at bounding box center [730, 404] width 566 height 66
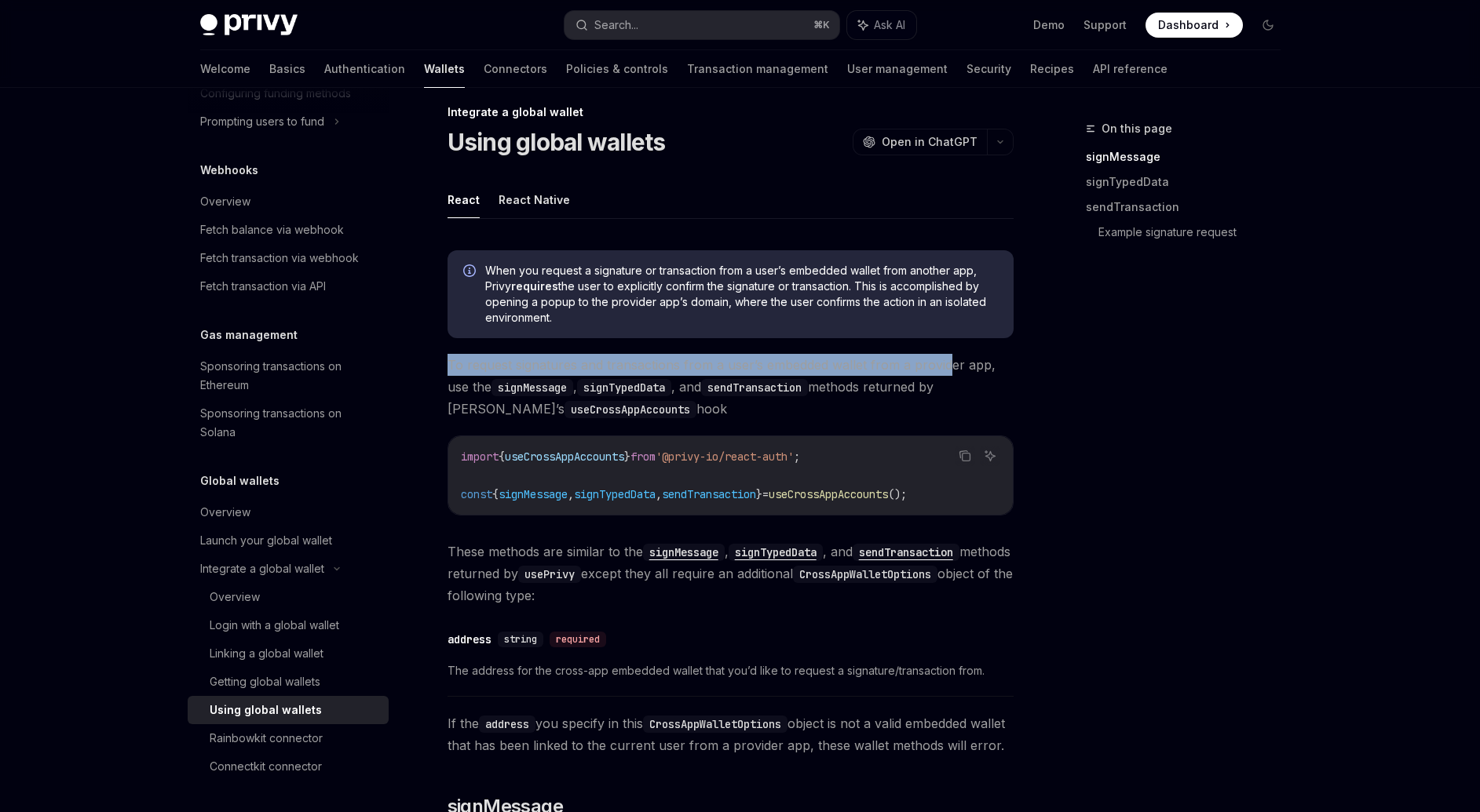
scroll to position [32, 0]
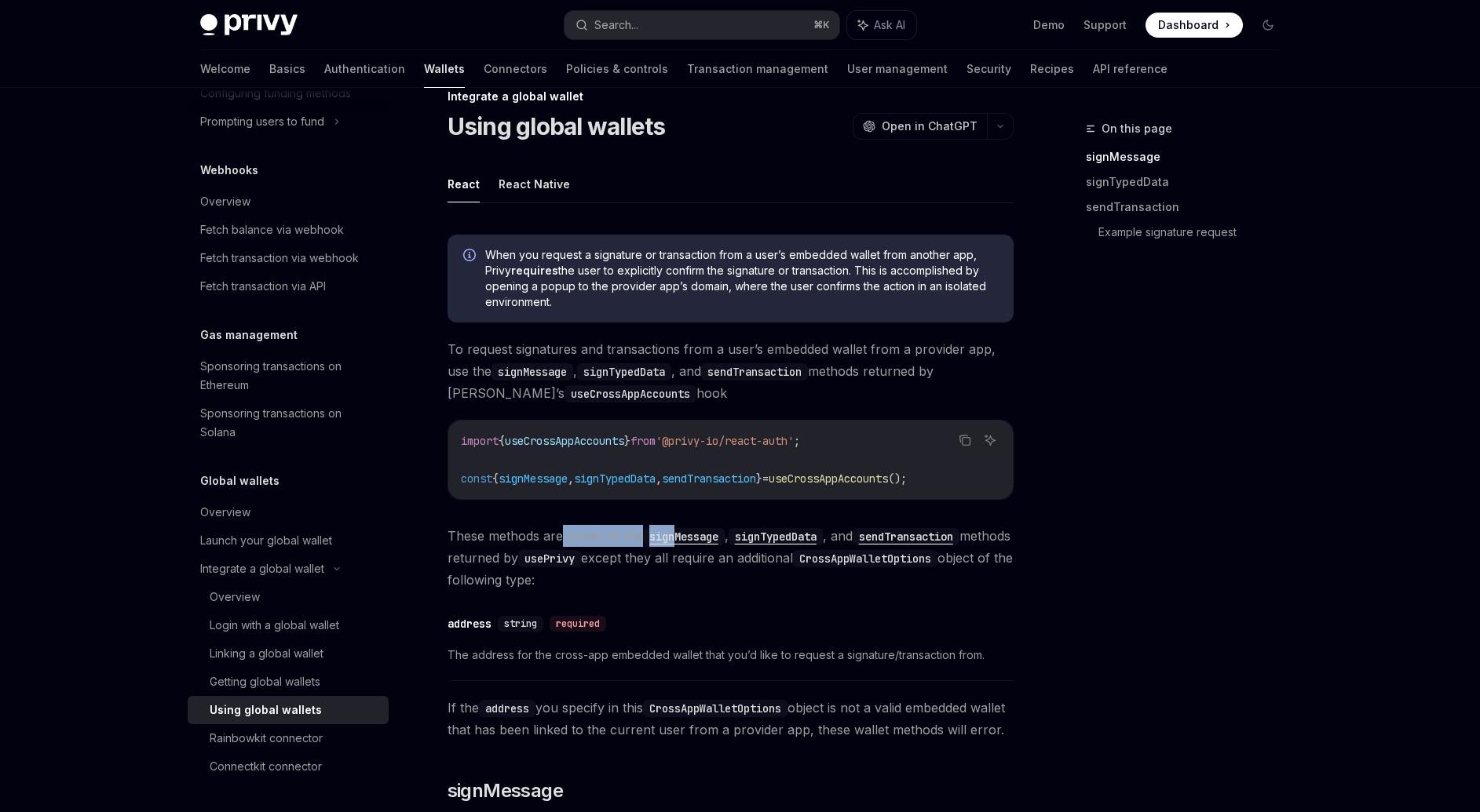
drag, startPoint x: 617, startPoint y: 540, endPoint x: 703, endPoint y: 540, distance: 86.0
click at [685, 540] on span "These methods are similar to the signMessage , signTypedData , and sendTransact…" at bounding box center [730, 558] width 566 height 66
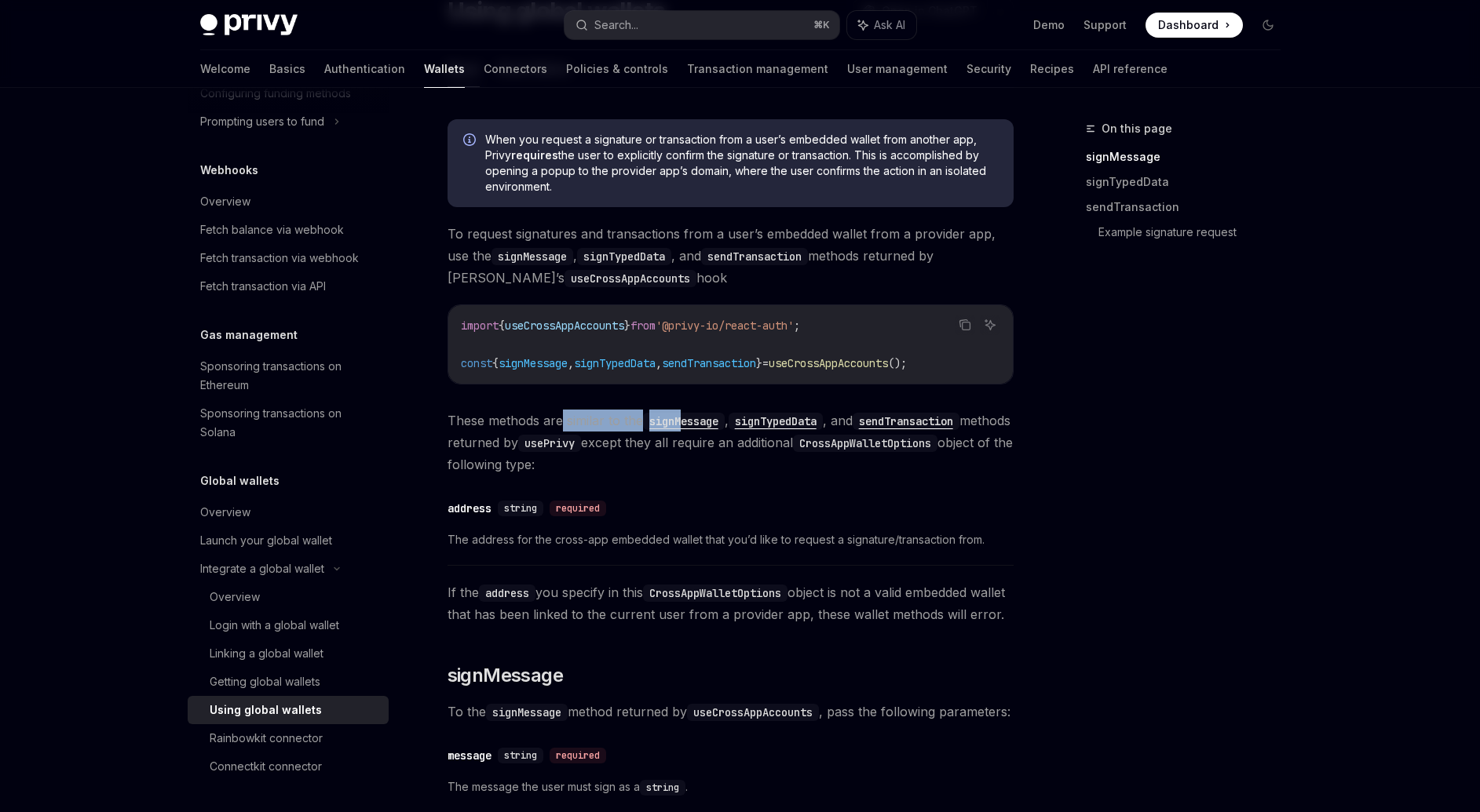
scroll to position [155, 0]
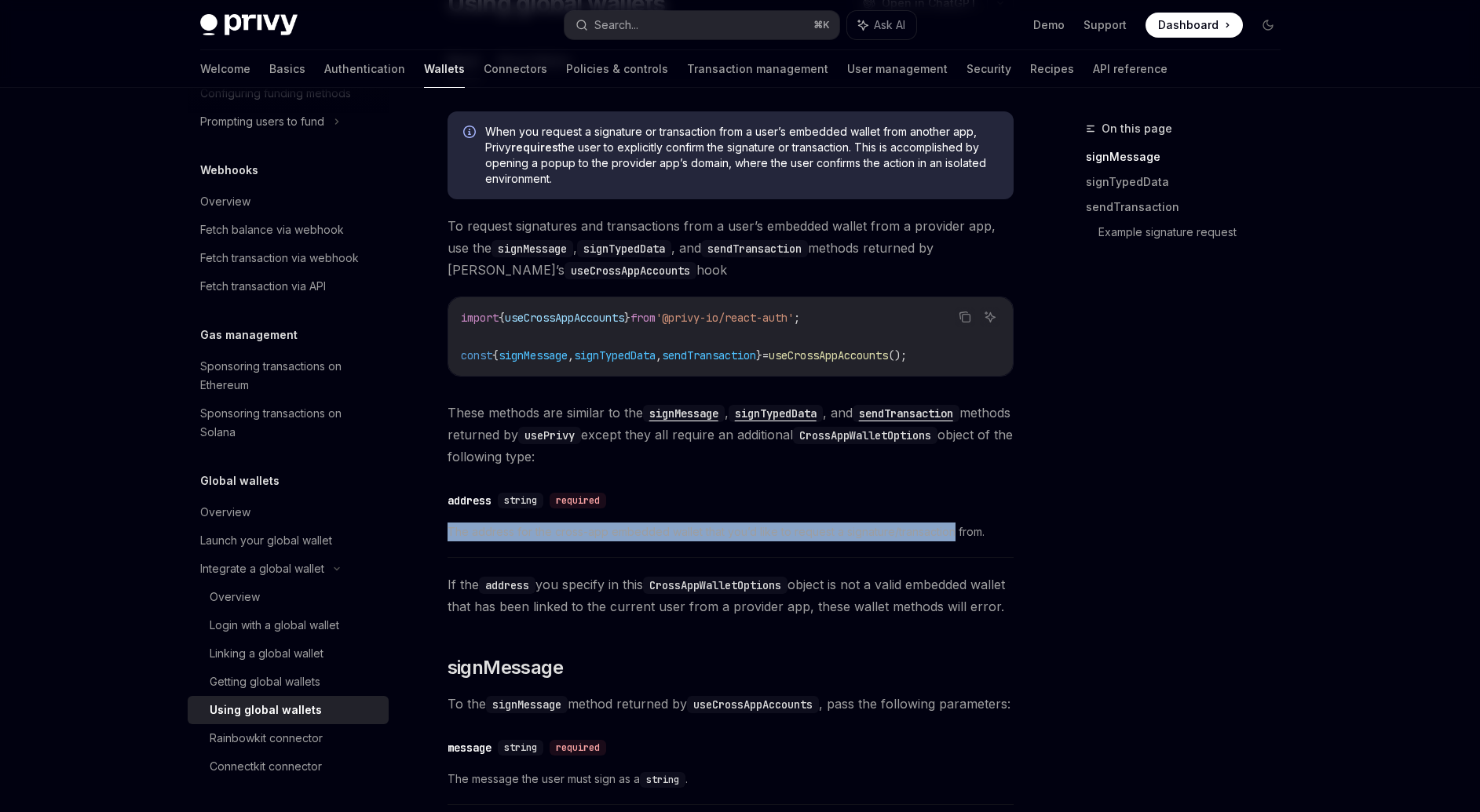
drag, startPoint x: 437, startPoint y: 532, endPoint x: 950, endPoint y: 532, distance: 513.0
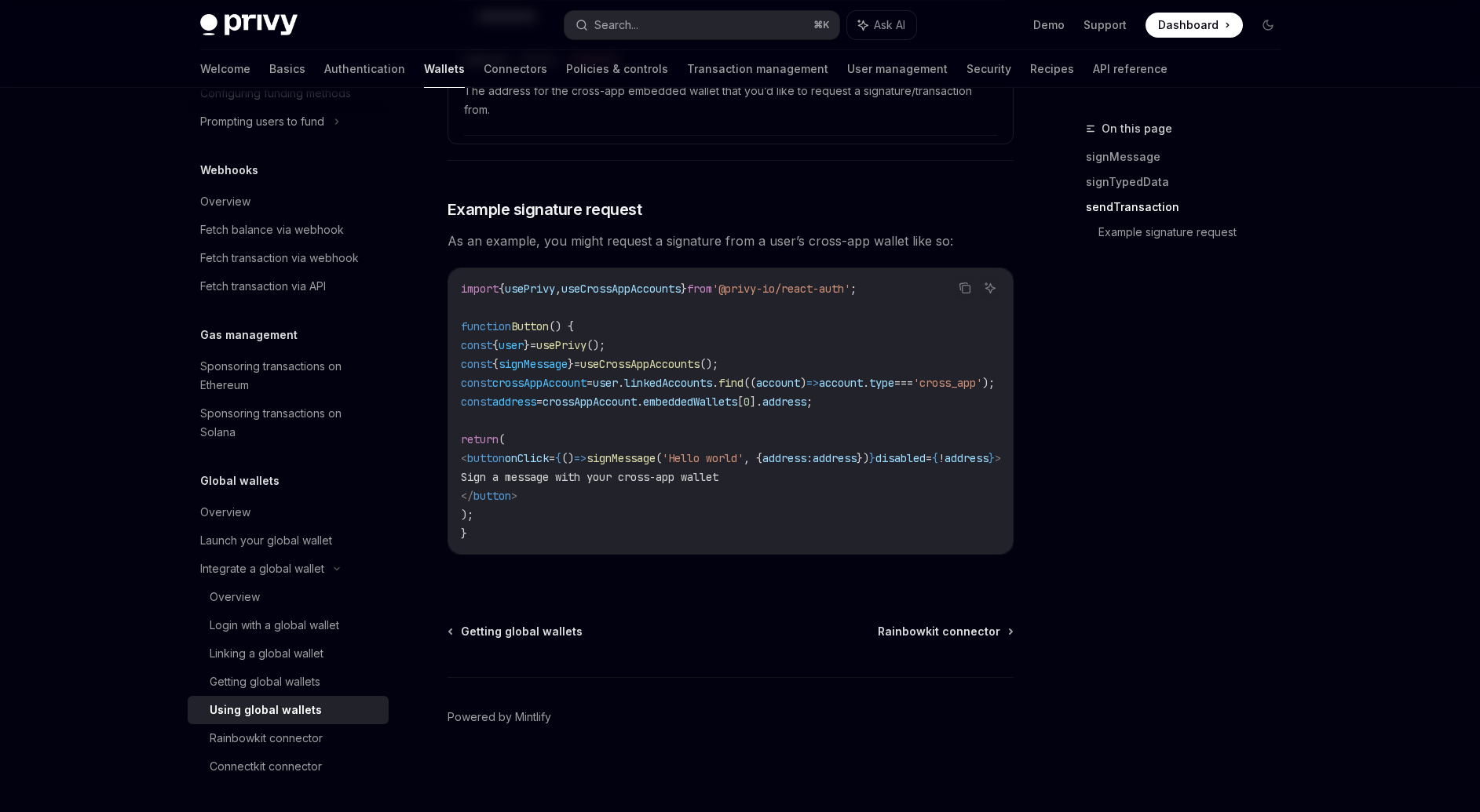
scroll to position [2607, 0]
click at [307, 732] on div "Rainbowkit connector" at bounding box center [266, 738] width 113 height 19
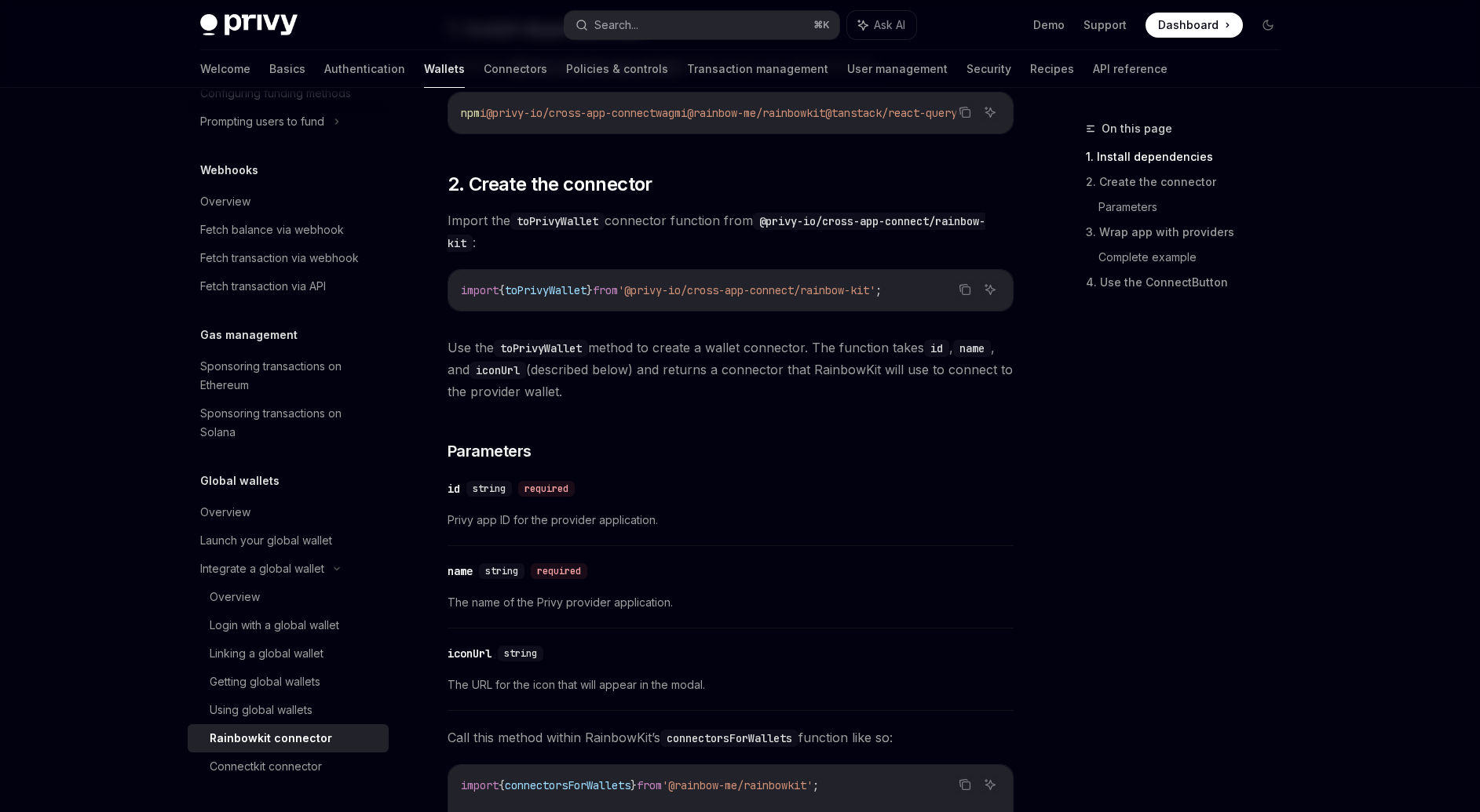
scroll to position [958, 0]
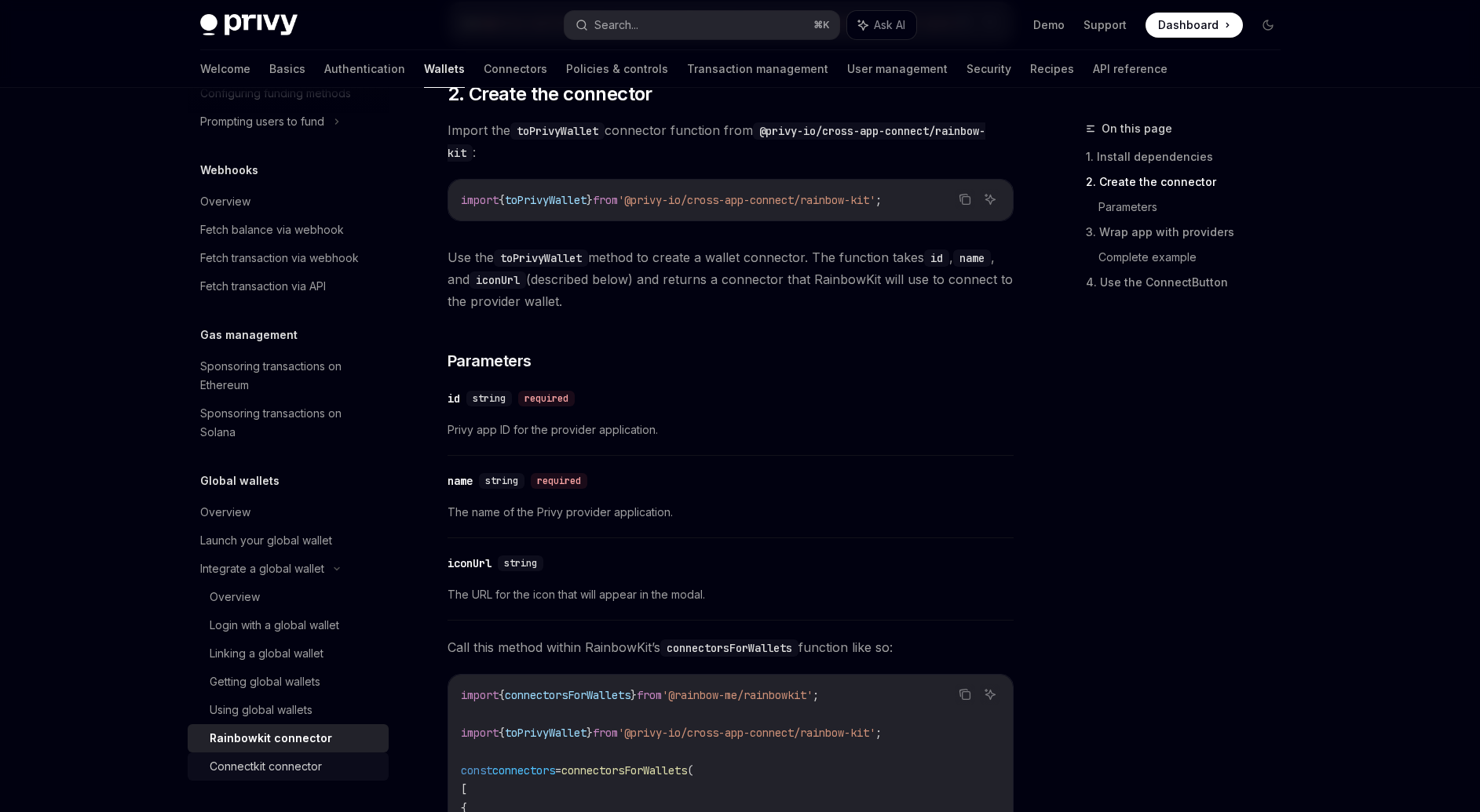
click at [297, 767] on div "Connectkit connector" at bounding box center [266, 766] width 113 height 19
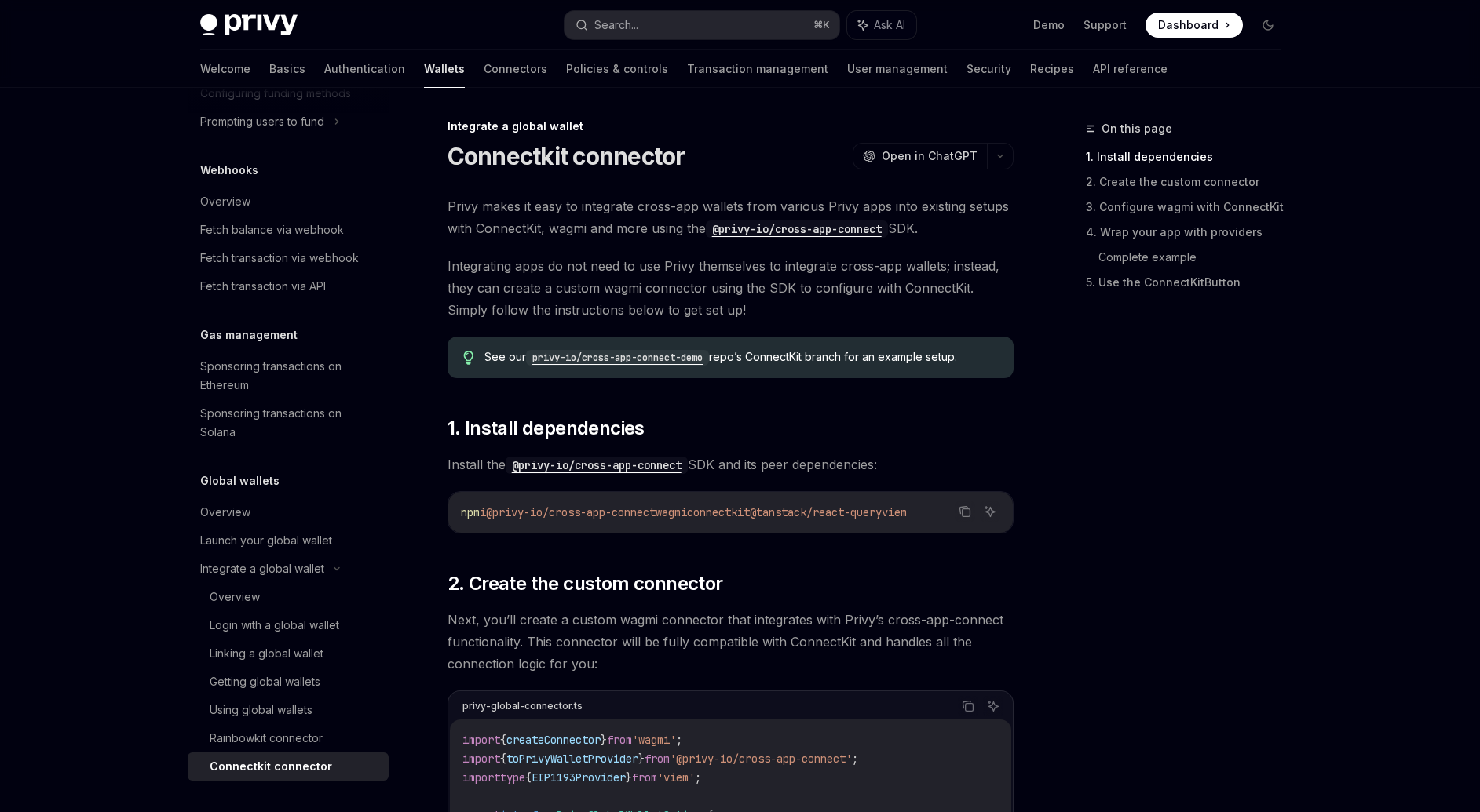
scroll to position [4, 0]
click at [595, 361] on code "privy-io/cross-app-connect-demo" at bounding box center [618, 357] width 183 height 16
click at [296, 681] on div "Getting global wallets" at bounding box center [265, 682] width 111 height 19
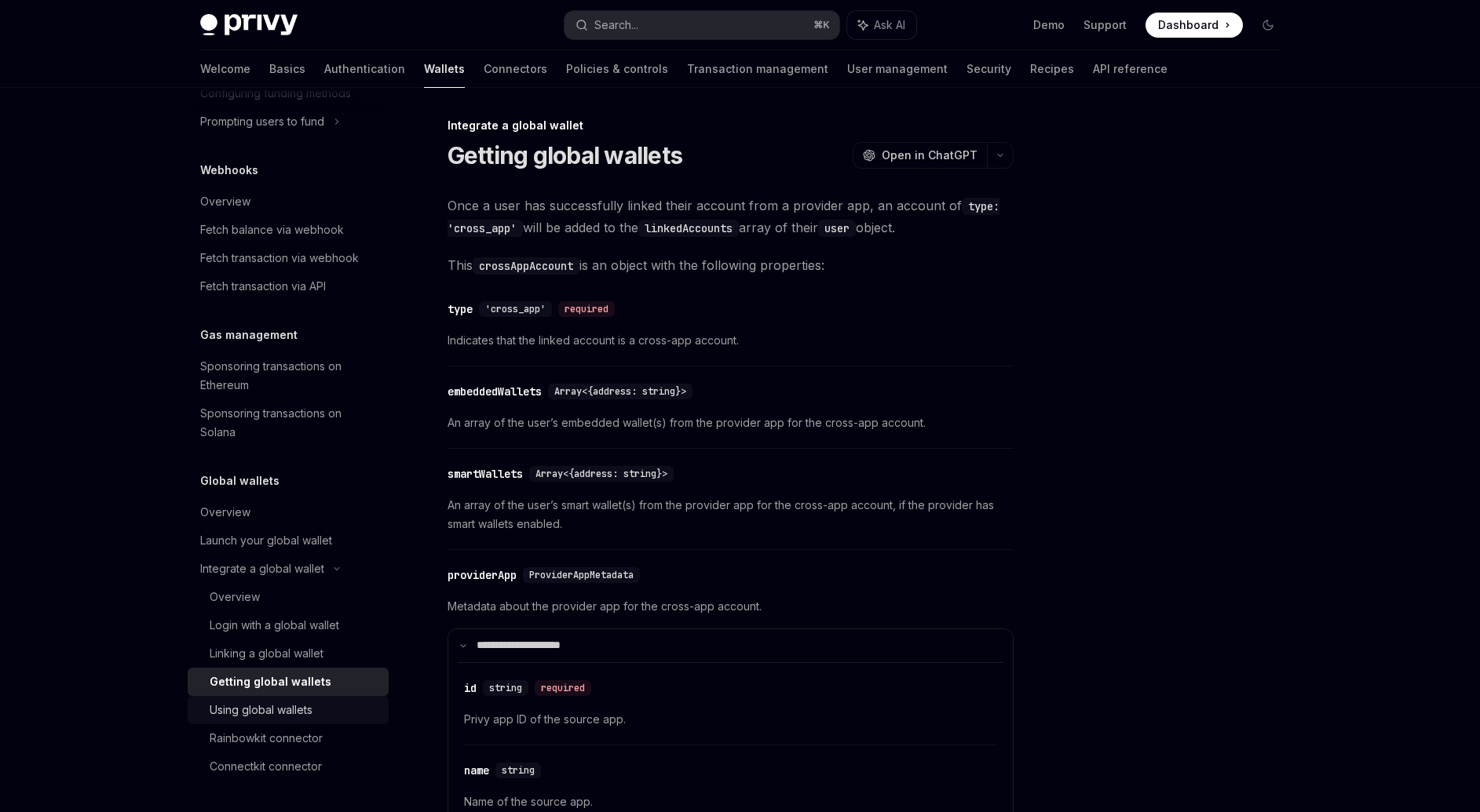
click at [294, 721] on link "Using global wallets" at bounding box center [288, 710] width 201 height 29
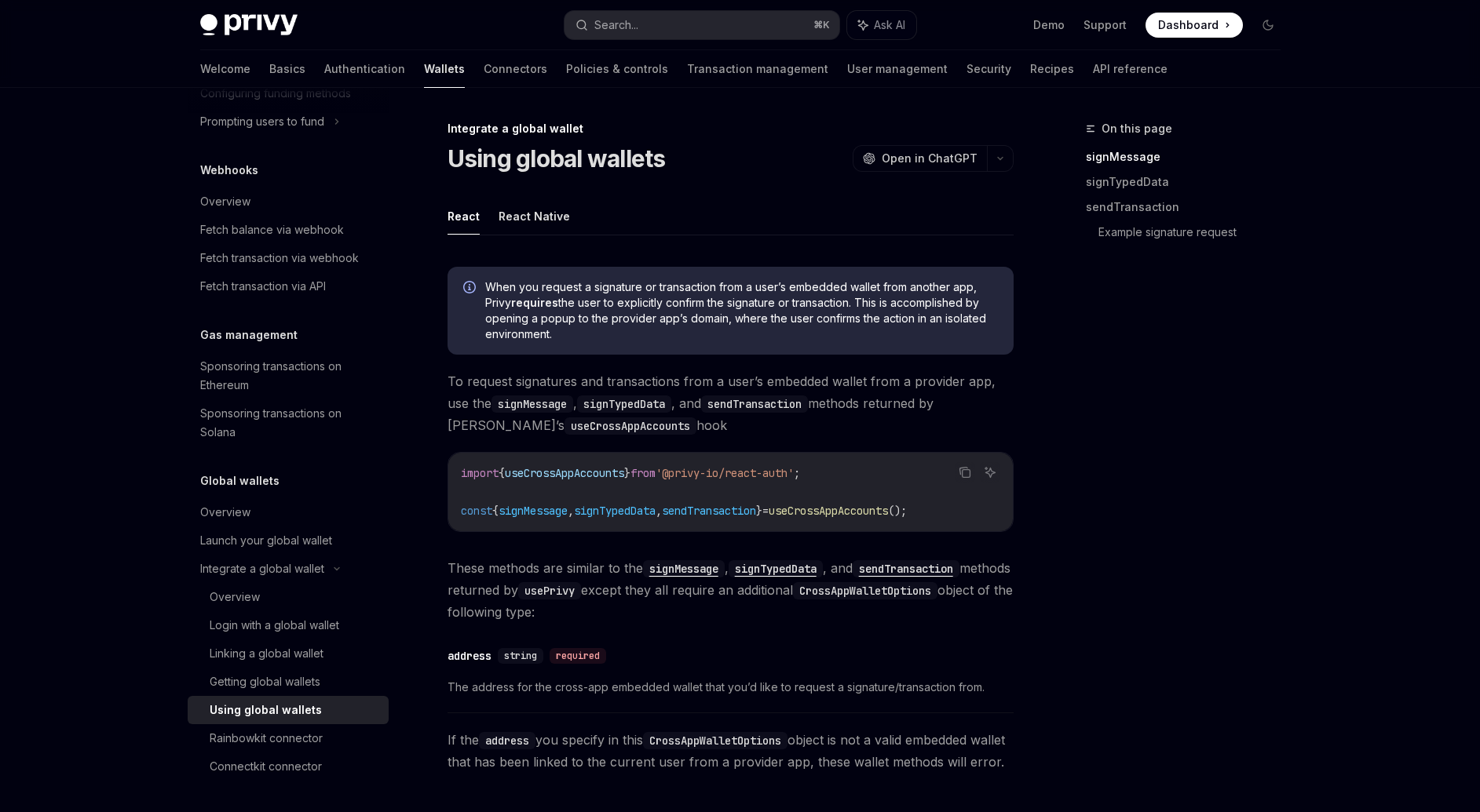
click at [983, 532] on div "Copy Ask AI import { useCrossAppAccounts } from '@privy-io/react-auth' ; const …" at bounding box center [730, 492] width 566 height 80
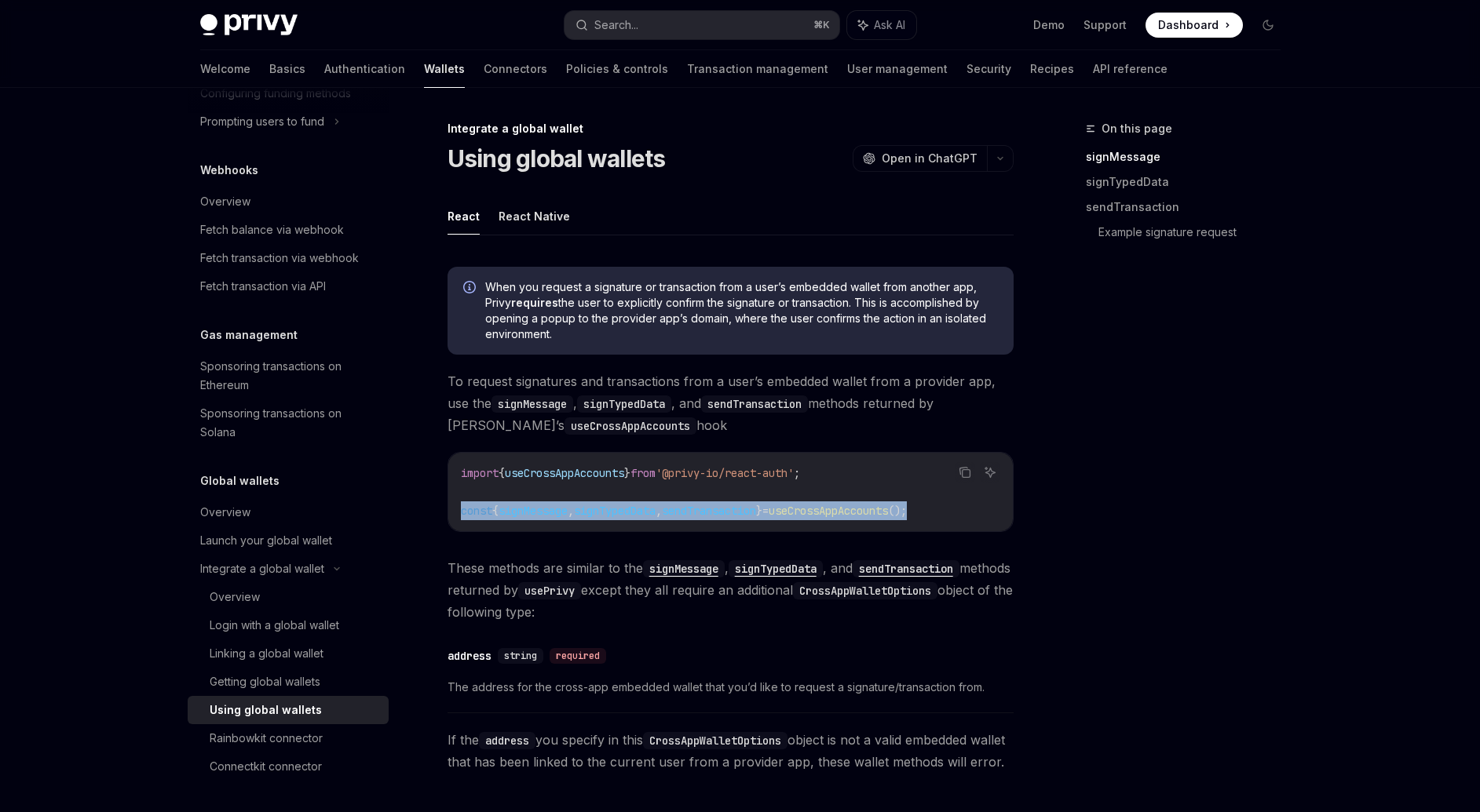
drag, startPoint x: 974, startPoint y: 513, endPoint x: 448, endPoint y: 515, distance: 526.0
click at [449, 515] on div "import { useCrossAppAccounts } from '@privy-io/react-auth' ; const { signMessag…" at bounding box center [731, 492] width 565 height 79
copy span "const { signMessage , signTypedData , sendTransaction } = useCrossAppAccounts (…"
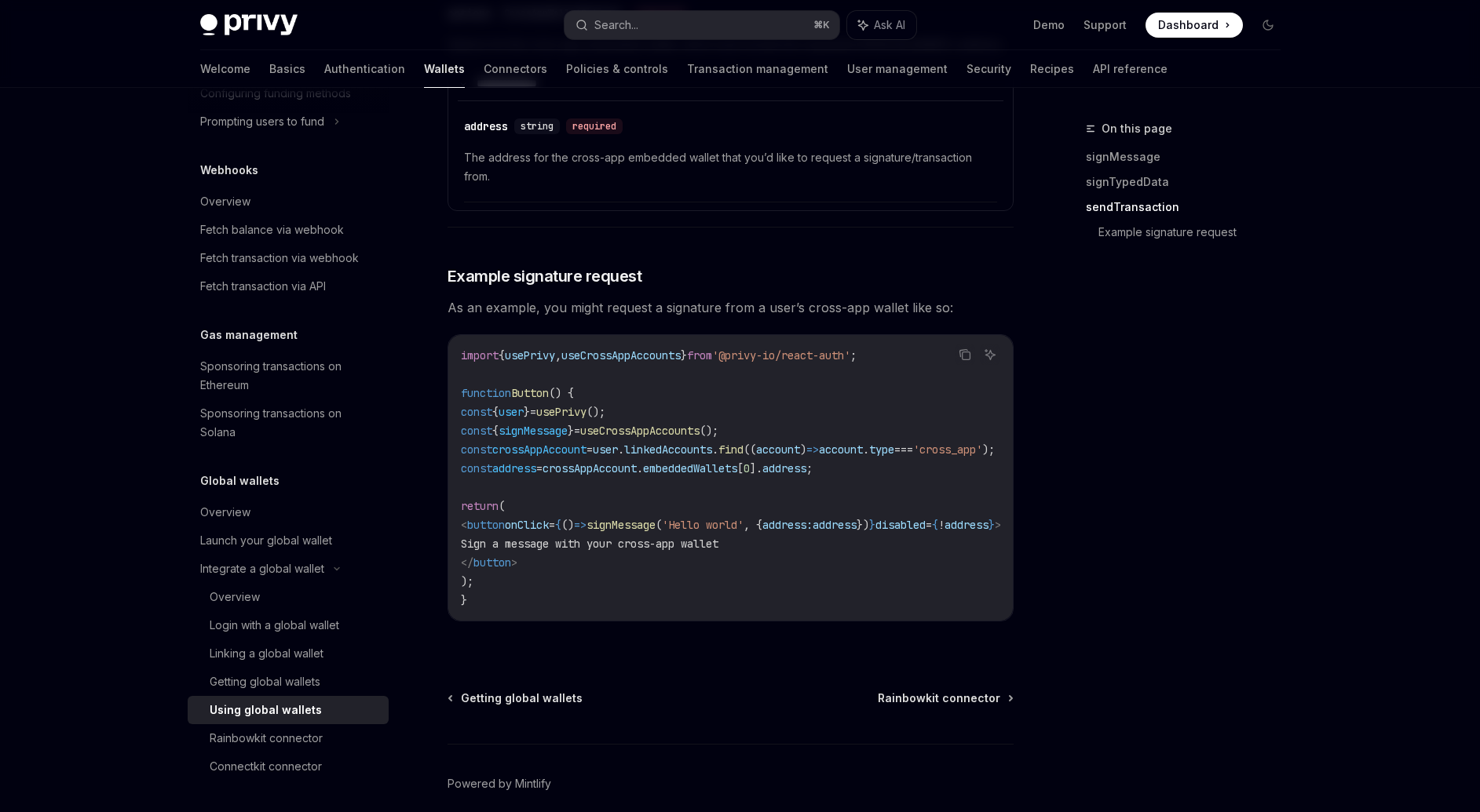
scroll to position [2483, 0]
drag, startPoint x: 474, startPoint y: 532, endPoint x: 458, endPoint y: 513, distance: 24.8
click at [458, 516] on div "import { usePrivy , useCrossAppAccounts } from '@privy-io/react-auth' ; functio…" at bounding box center [731, 477] width 565 height 286
click at [516, 532] on code "import { usePrivy , useCrossAppAccounts } from '@privy-io/react-auth' ; functio…" at bounding box center [750, 476] width 577 height 264
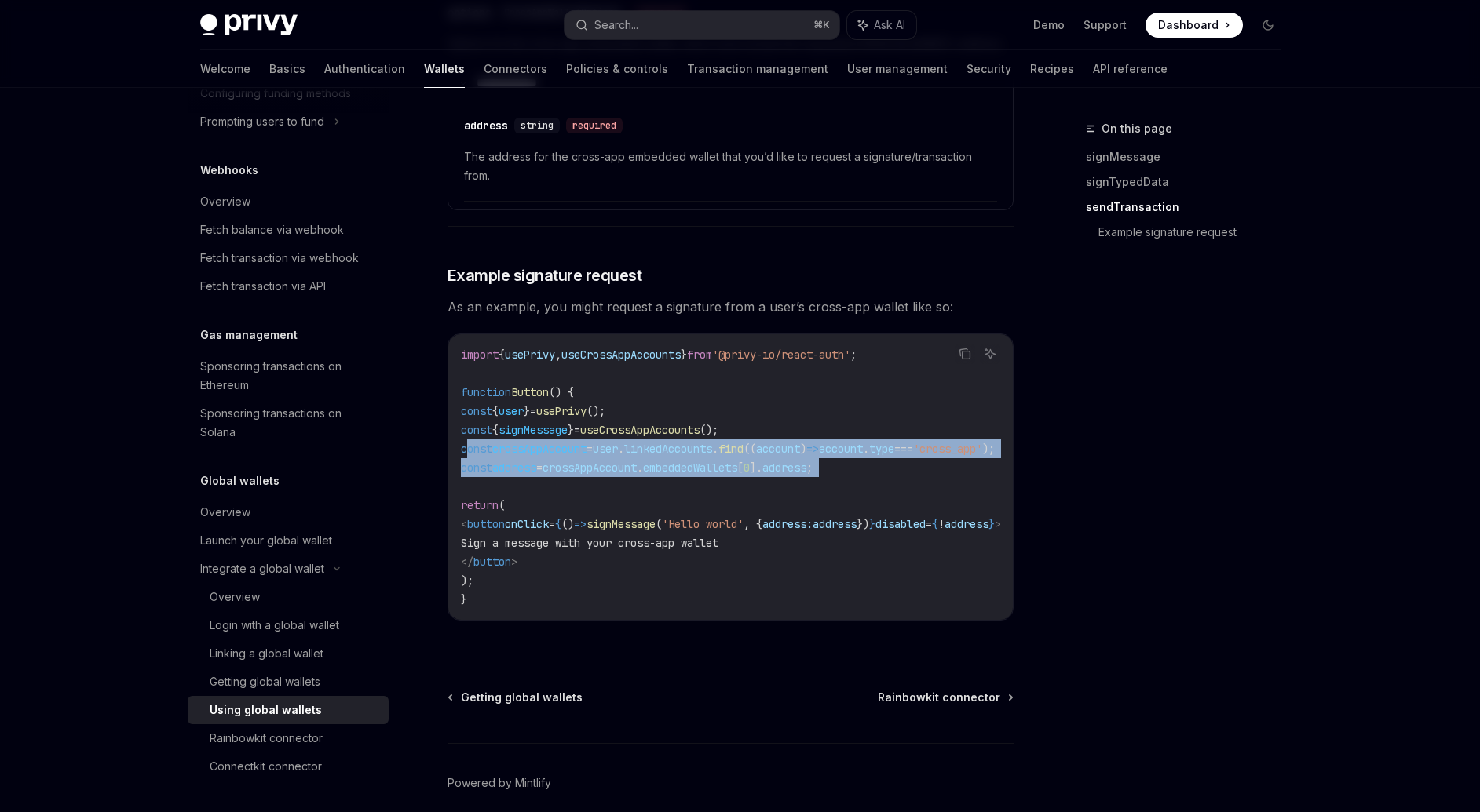
drag, startPoint x: 508, startPoint y: 532, endPoint x: 466, endPoint y: 506, distance: 49.4
click at [466, 506] on code "import { usePrivy , useCrossAppAccounts } from '@privy-io/react-auth' ; functio…" at bounding box center [750, 476] width 577 height 264
copy code "const crossAppAccount = user . linkedAccounts . find (( account ) => account . …"
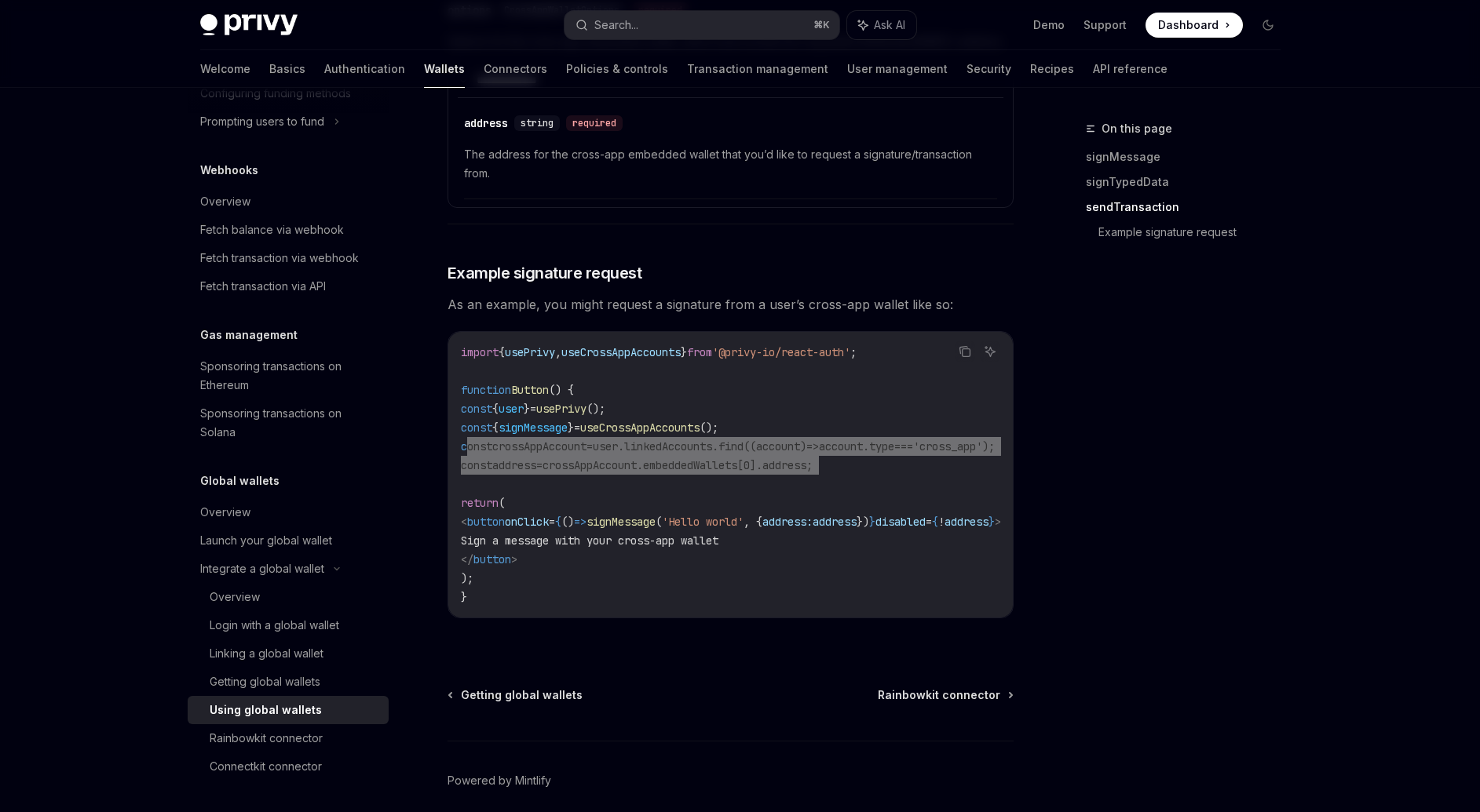
scroll to position [2487, 0]
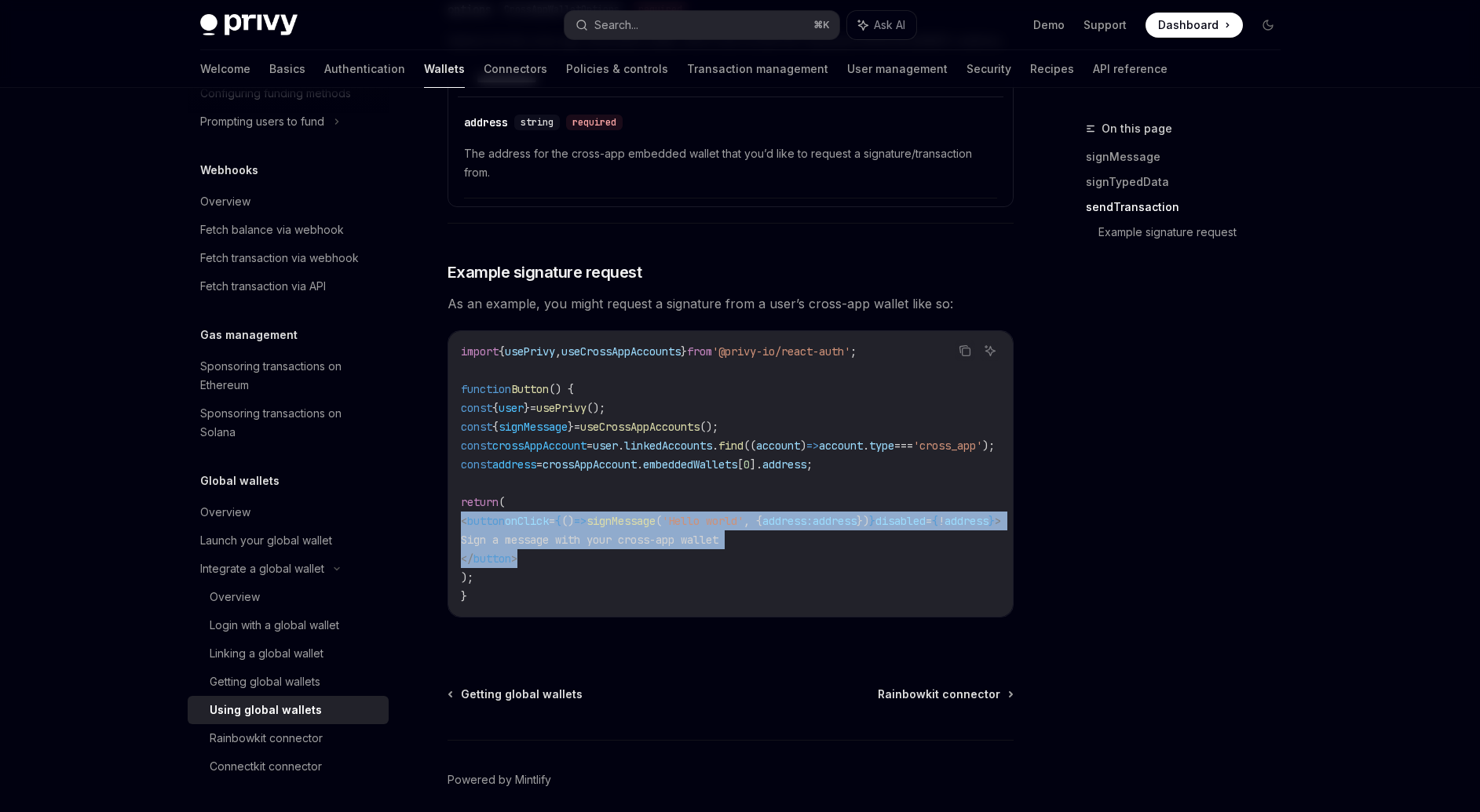
drag, startPoint x: 557, startPoint y: 612, endPoint x: 455, endPoint y: 577, distance: 107.8
click at [455, 577] on div "import { usePrivy , useCrossAppAccounts } from '@privy-io/react-auth' ; functio…" at bounding box center [731, 474] width 565 height 286
copy code "< button onClick = { () => signMessage ( 'Hello world' , { address: address }) …"
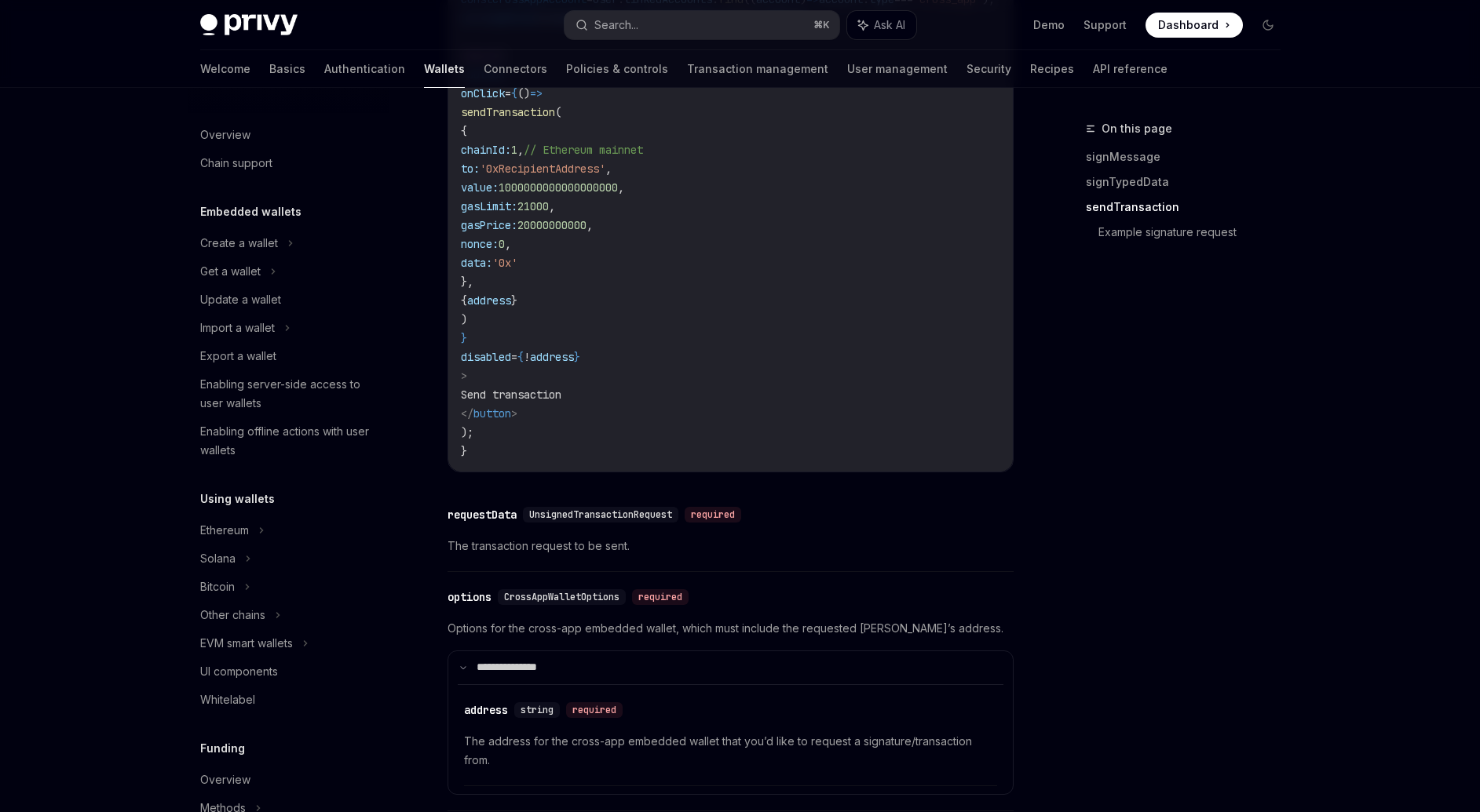
scroll to position [1853, 0]
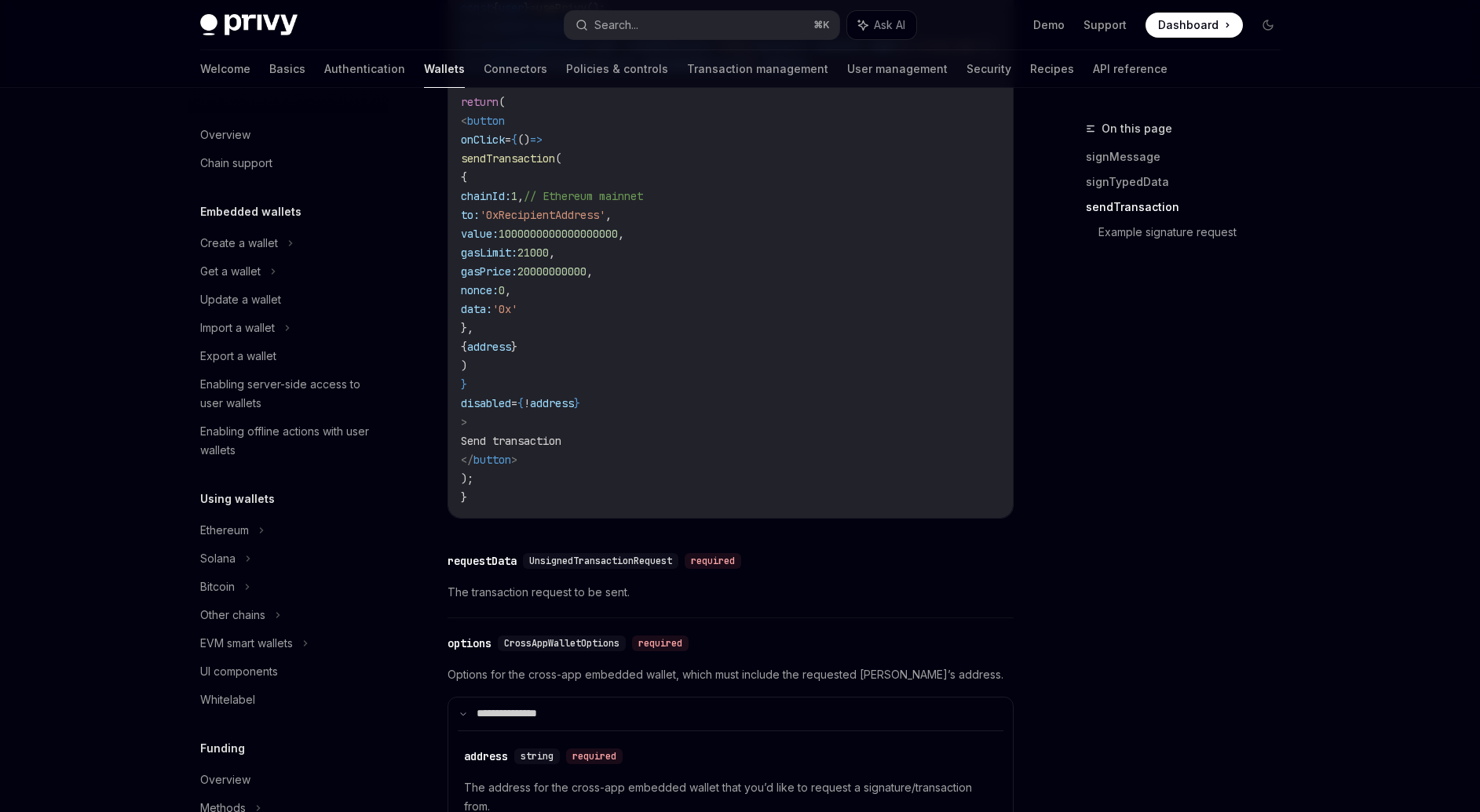
type textarea "*"
